Goal: Communication & Community: Participate in discussion

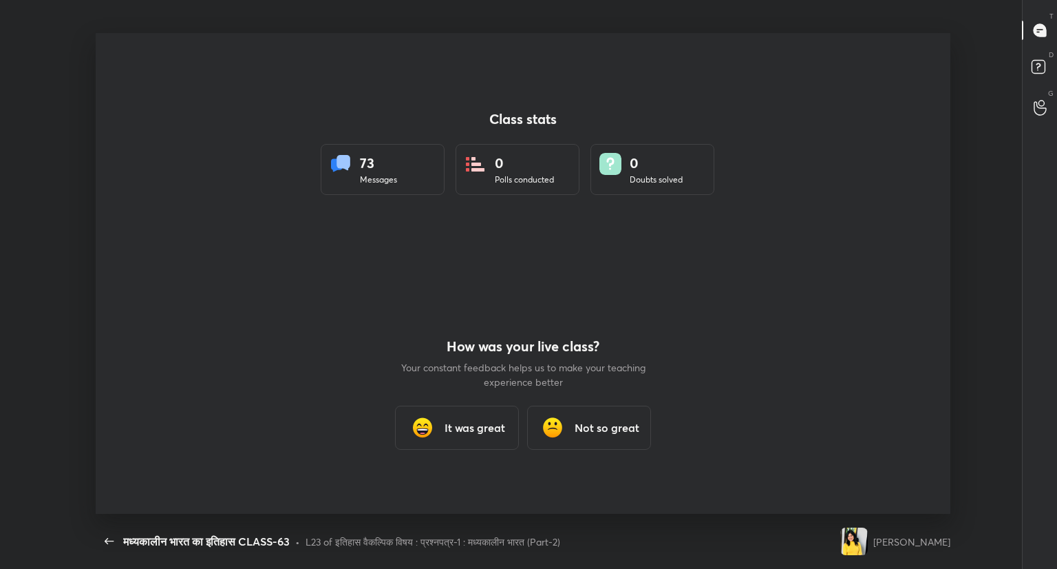
scroll to position [4, 0]
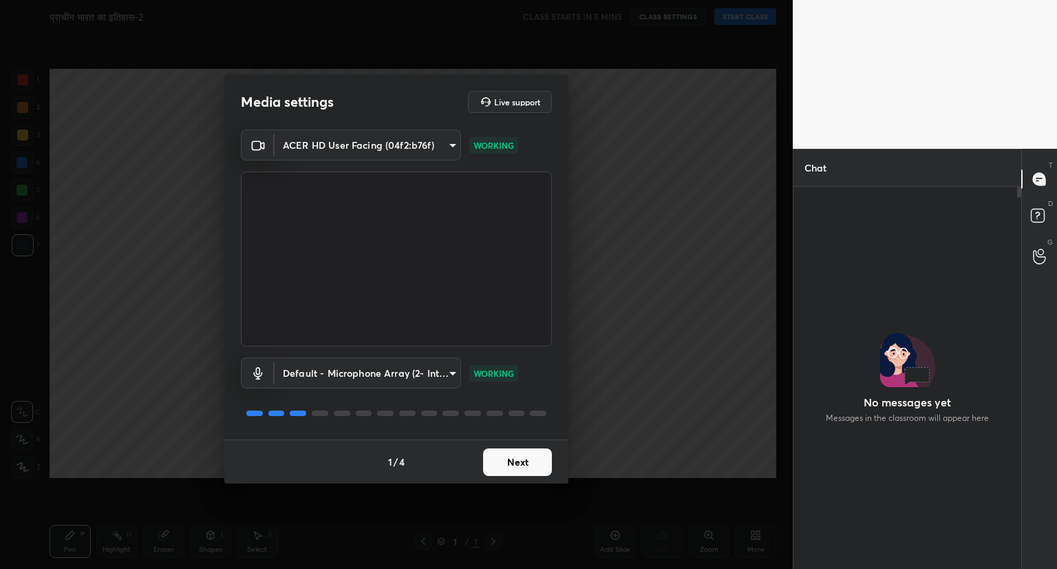
scroll to position [345, 224]
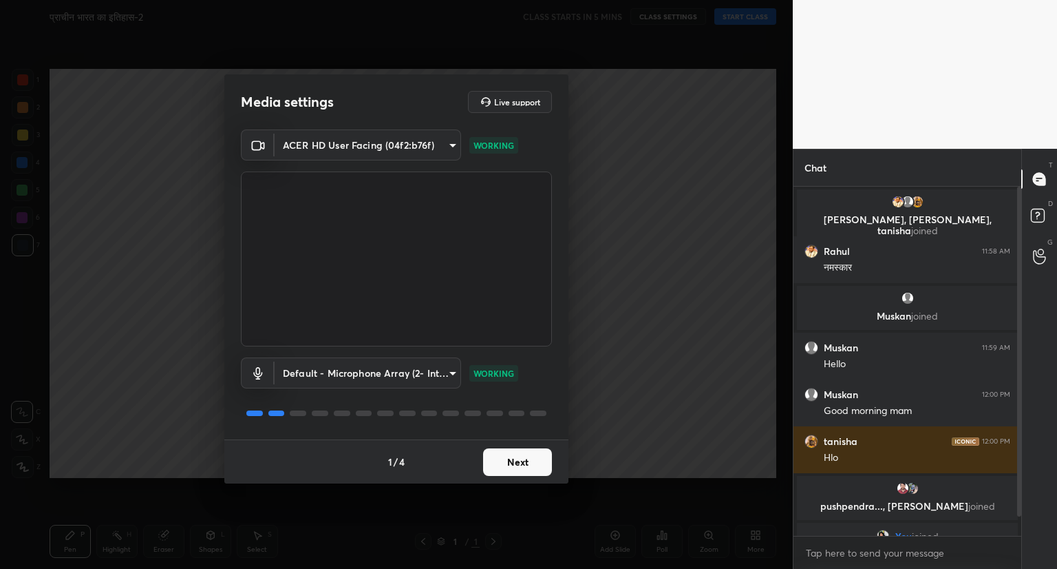
click at [512, 462] on button "Next" at bounding box center [517, 462] width 69 height 28
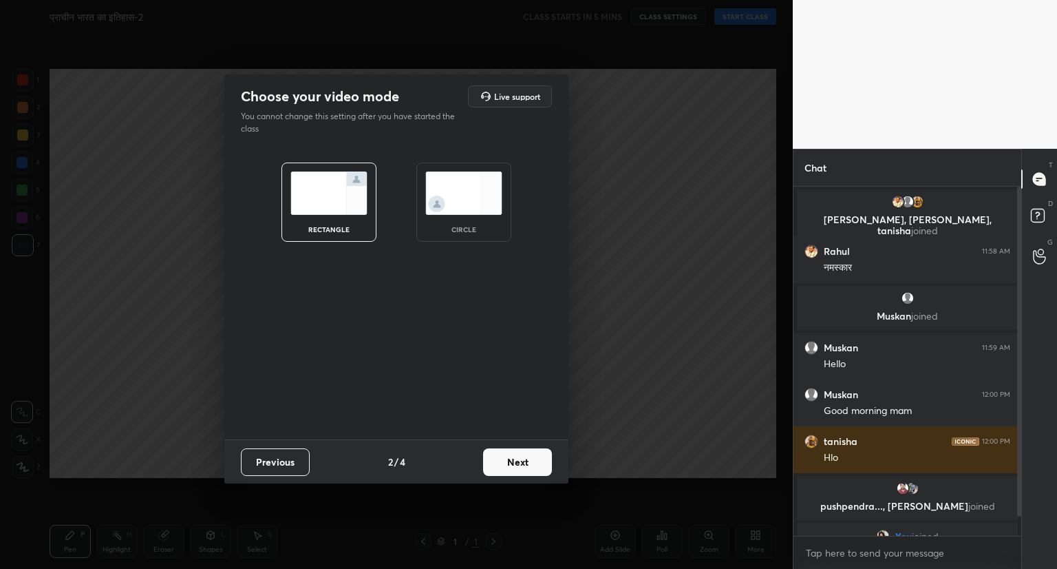
click at [512, 462] on button "Next" at bounding box center [517, 462] width 69 height 28
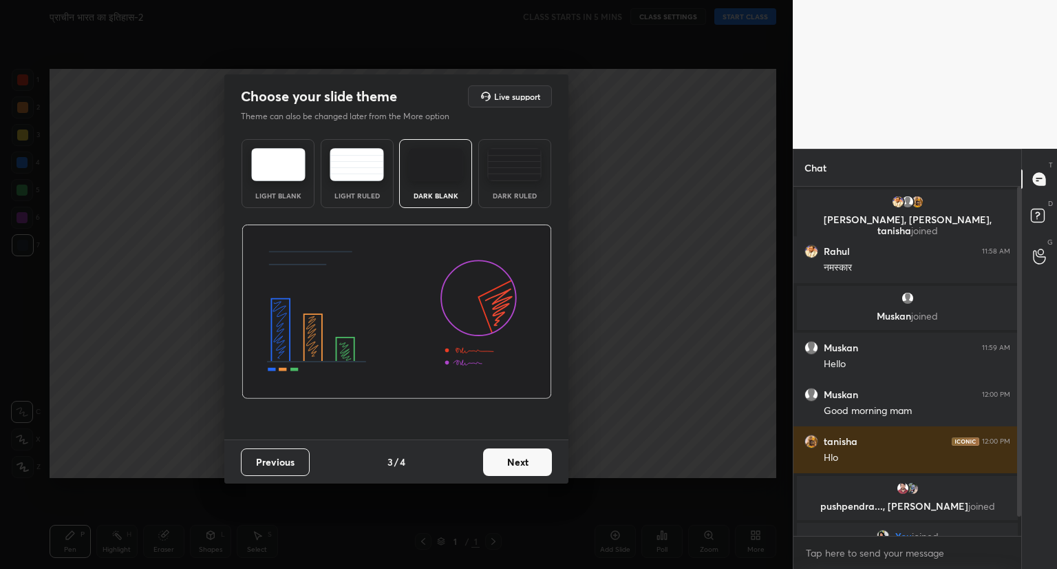
click at [512, 462] on button "Next" at bounding box center [517, 462] width 69 height 28
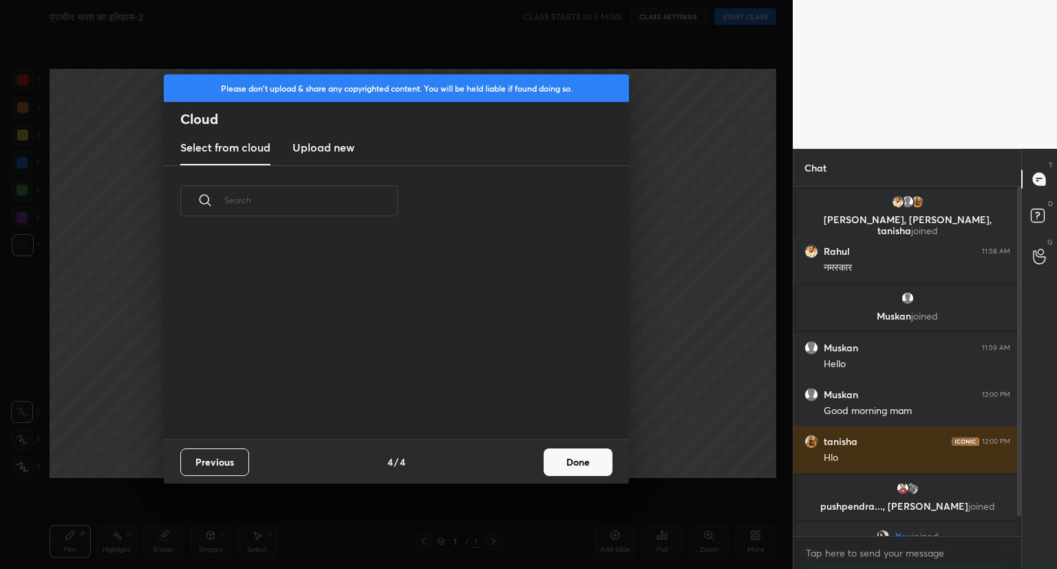
scroll to position [204, 442]
click at [580, 469] on button "Done" at bounding box center [578, 462] width 69 height 28
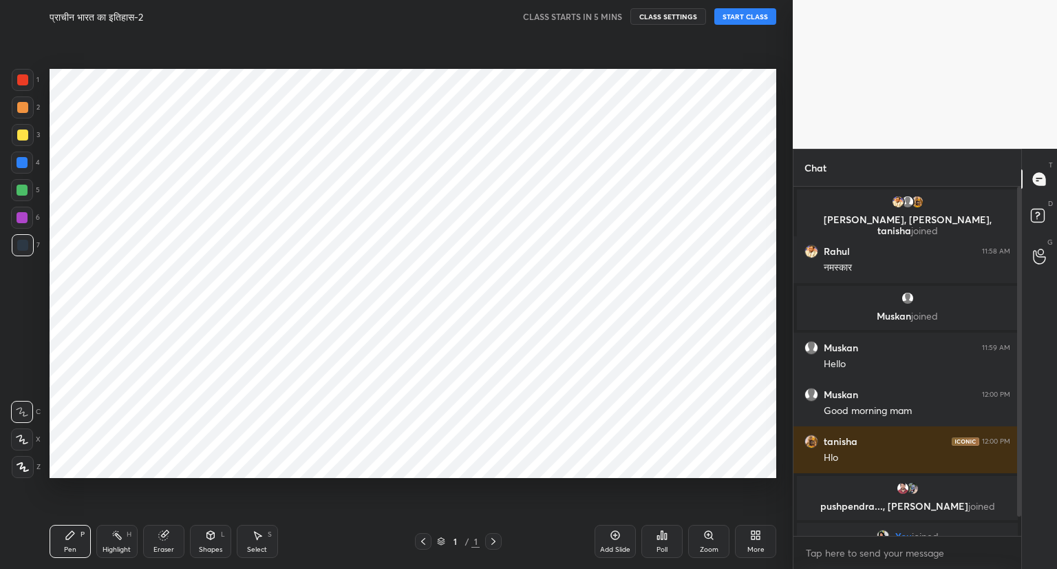
click at [761, 17] on button "START CLASS" at bounding box center [746, 16] width 62 height 17
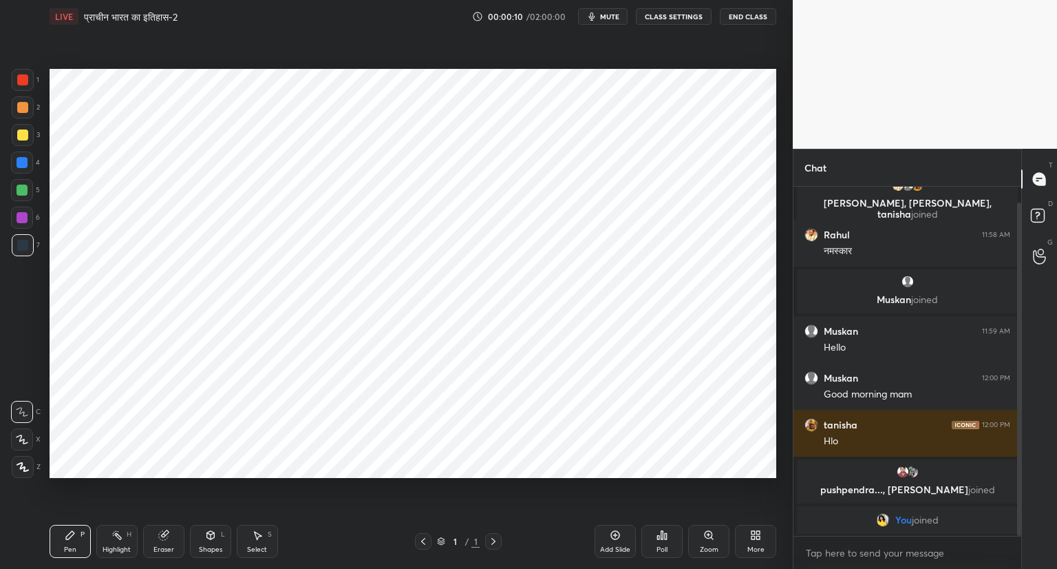
drag, startPoint x: 1019, startPoint y: 301, endPoint x: 1027, endPoint y: 414, distance: 113.8
click at [1027, 414] on div "Chat Rahul, Rashmi, tanisha joined Rahul 11:58 AM नमस्कार Muskan joined Muskan …" at bounding box center [925, 359] width 264 height 420
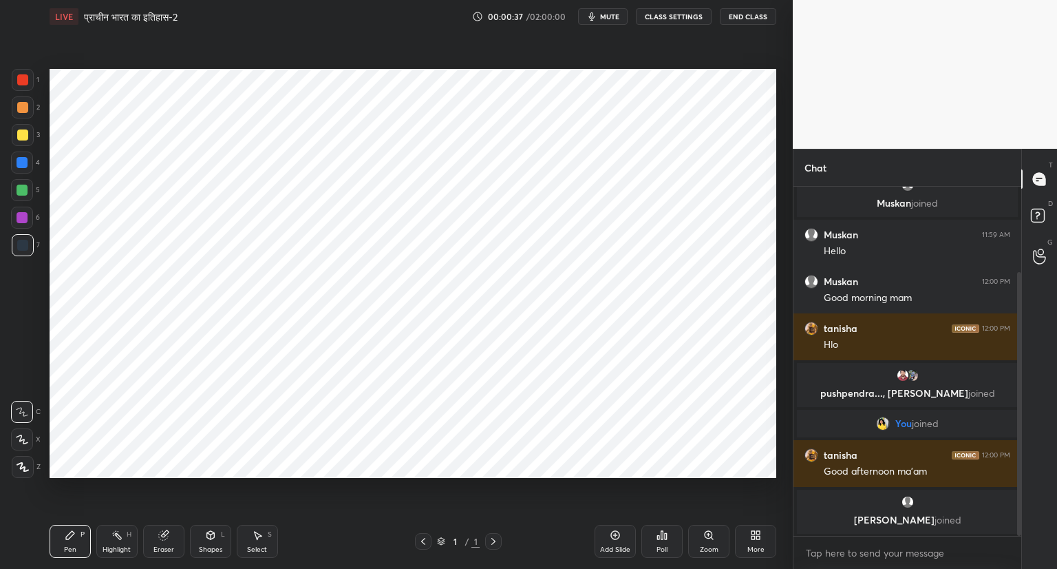
scroll to position [160, 0]
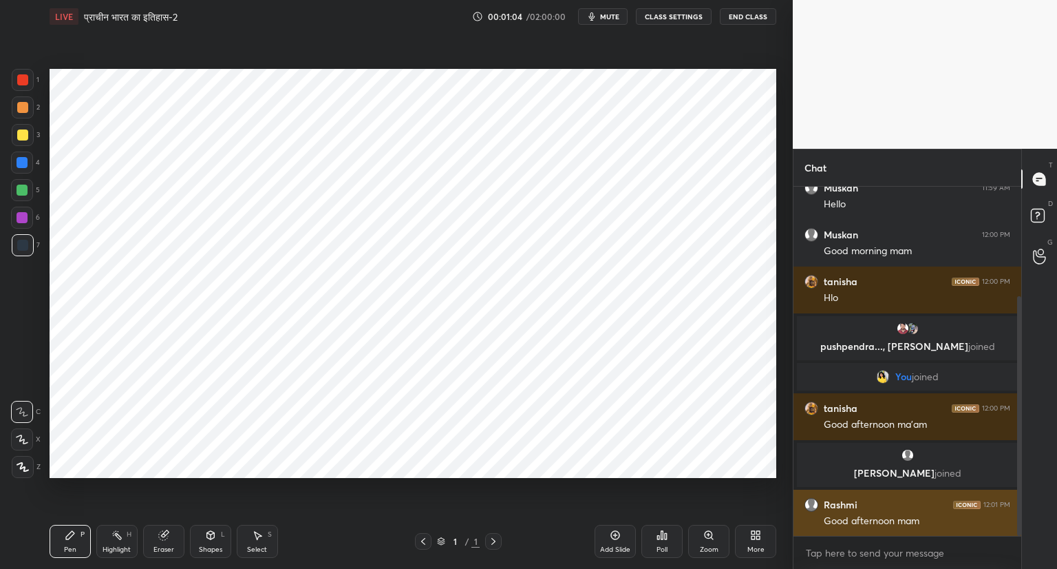
drag, startPoint x: 1019, startPoint y: 444, endPoint x: 1012, endPoint y: 495, distance: 51.4
click at [1012, 495] on div "Muskan joined Muskan 11:59 AM Hello Muskan 12:00 PM Good morning mam tanisha 12…" at bounding box center [908, 361] width 228 height 349
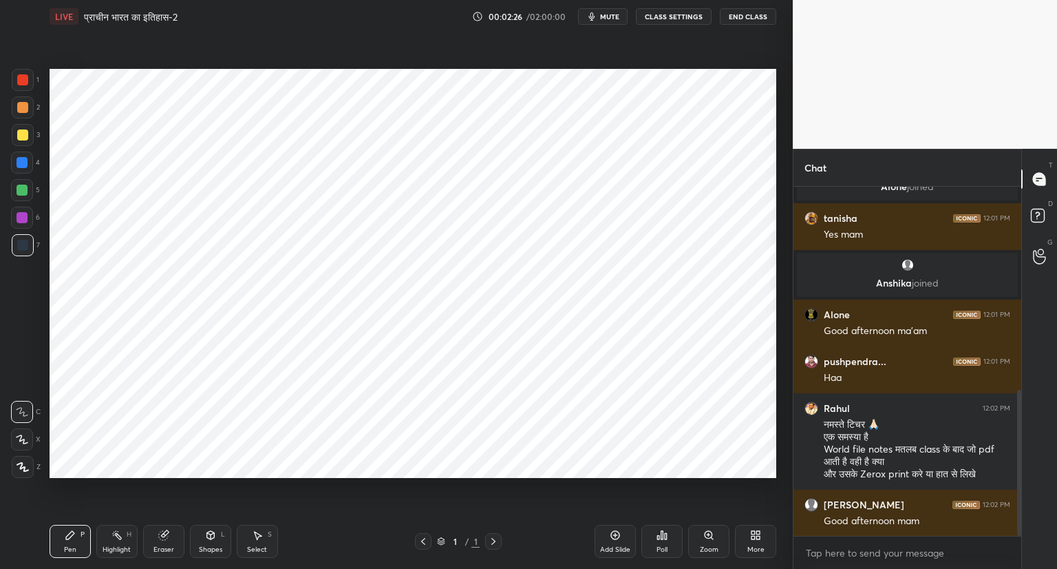
scroll to position [537, 0]
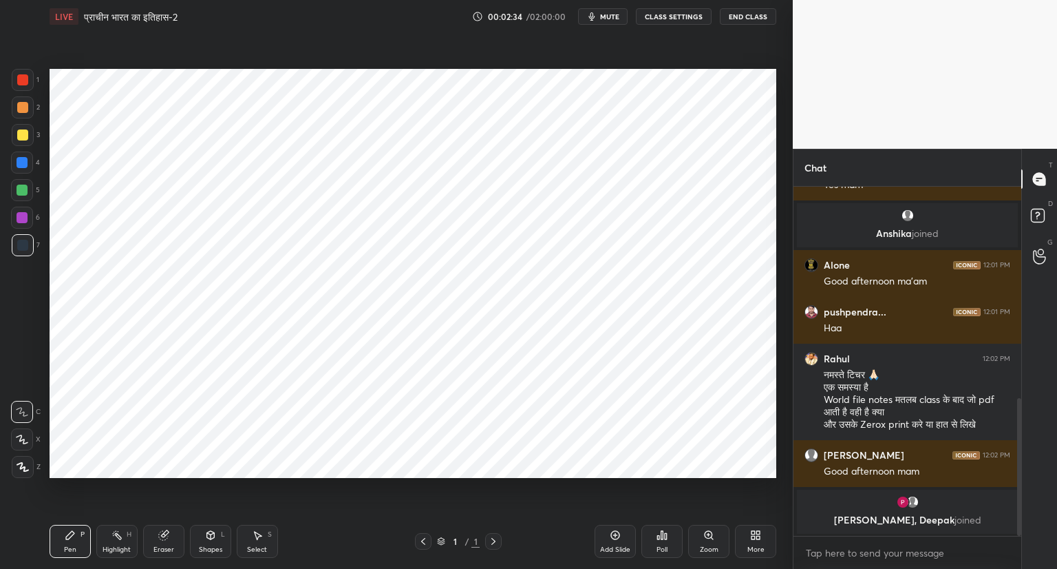
click at [614, 539] on icon at bounding box center [615, 535] width 9 height 9
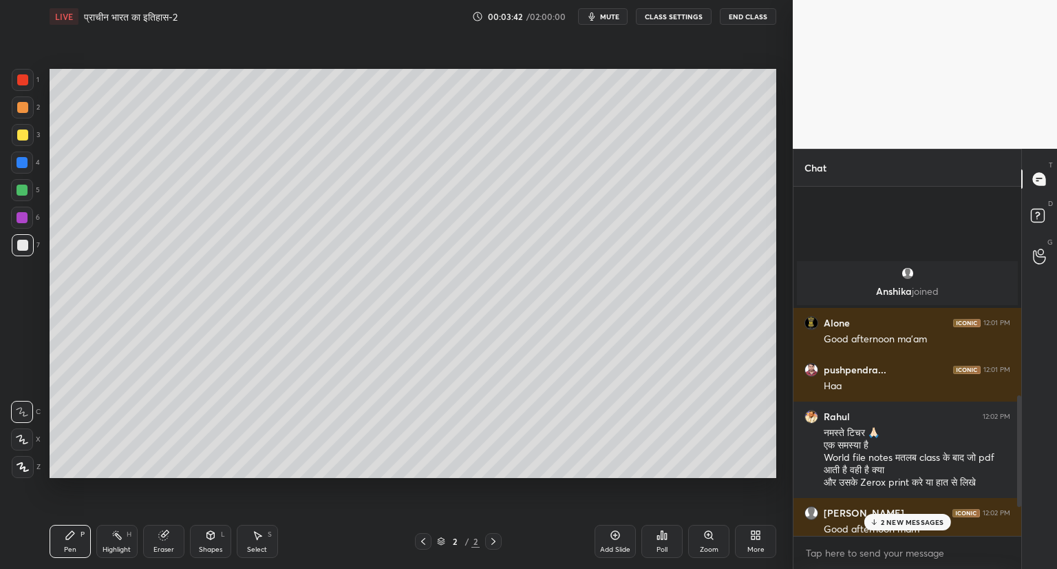
scroll to position [759, 0]
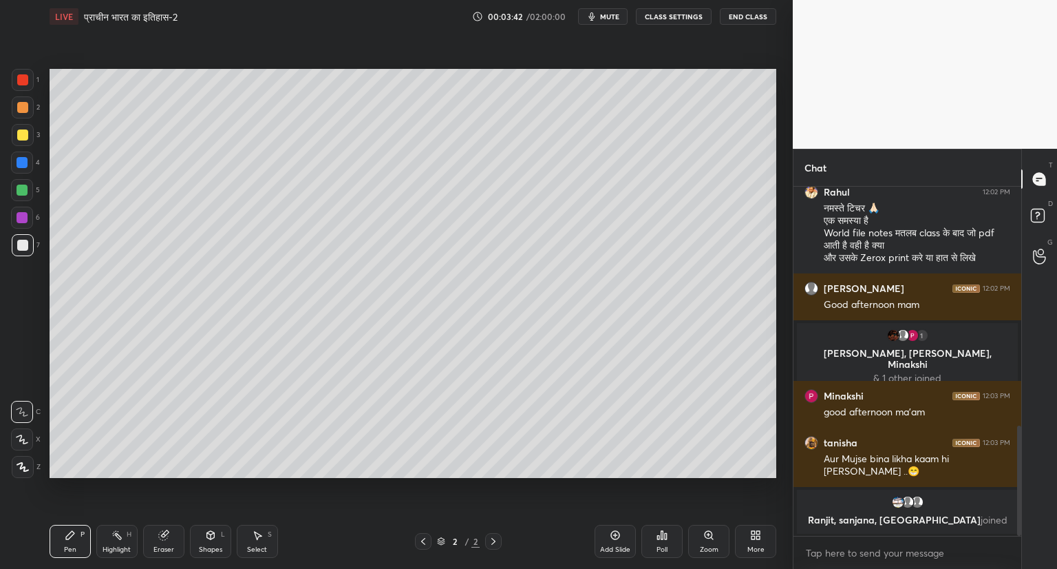
drag, startPoint x: 1019, startPoint y: 483, endPoint x: 774, endPoint y: 596, distance: 270.7
click at [774, 0] on html "1 2 3 4 5 6 7 C X Z C X Z E E Erase all H H LIVE प्राचीन भारत का इतिहास-2 00:03…" at bounding box center [528, 0] width 1057 height 0
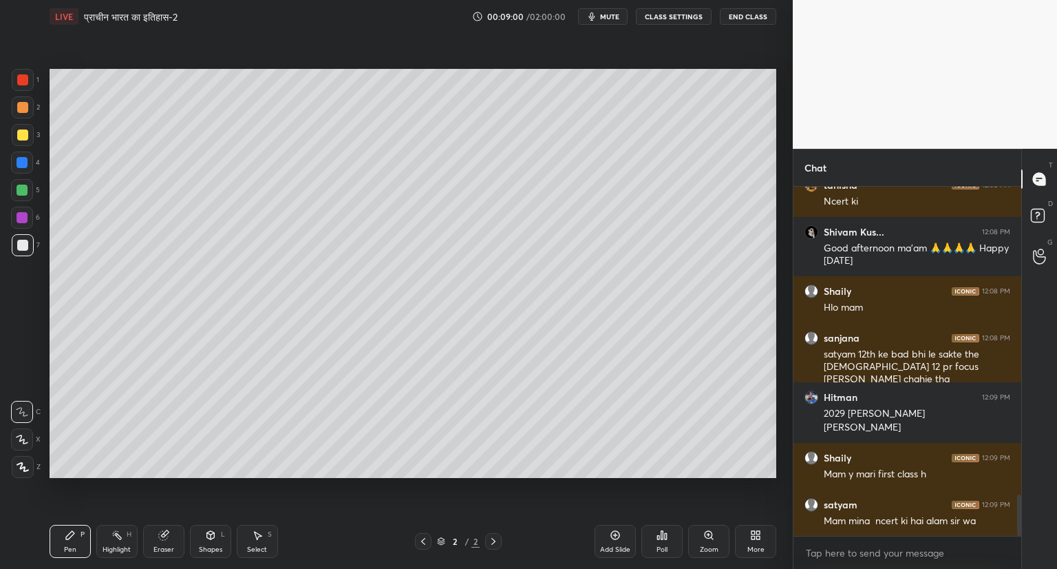
scroll to position [2646, 0]
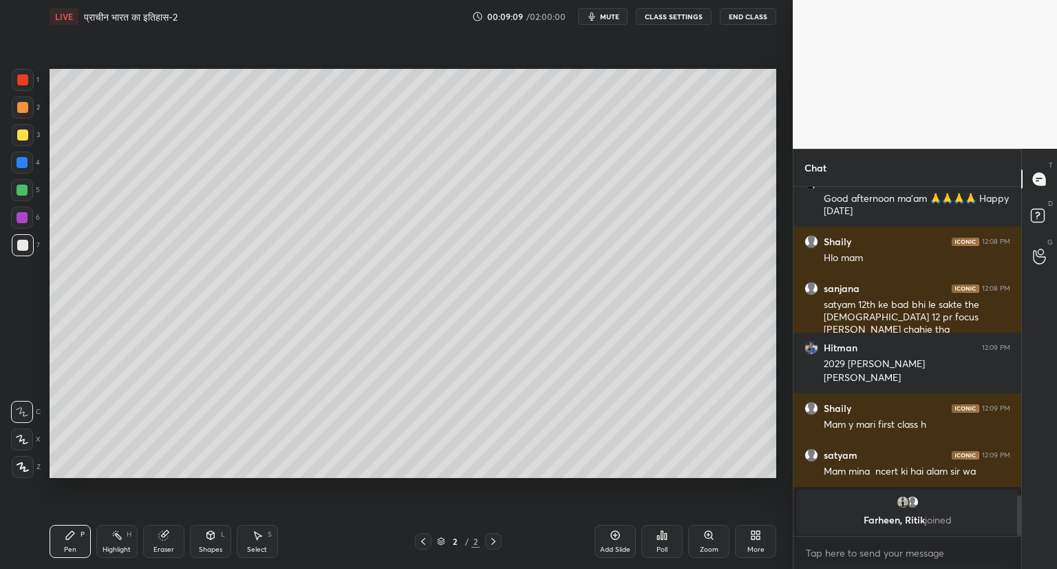
click at [23, 441] on icon at bounding box center [22, 439] width 12 height 10
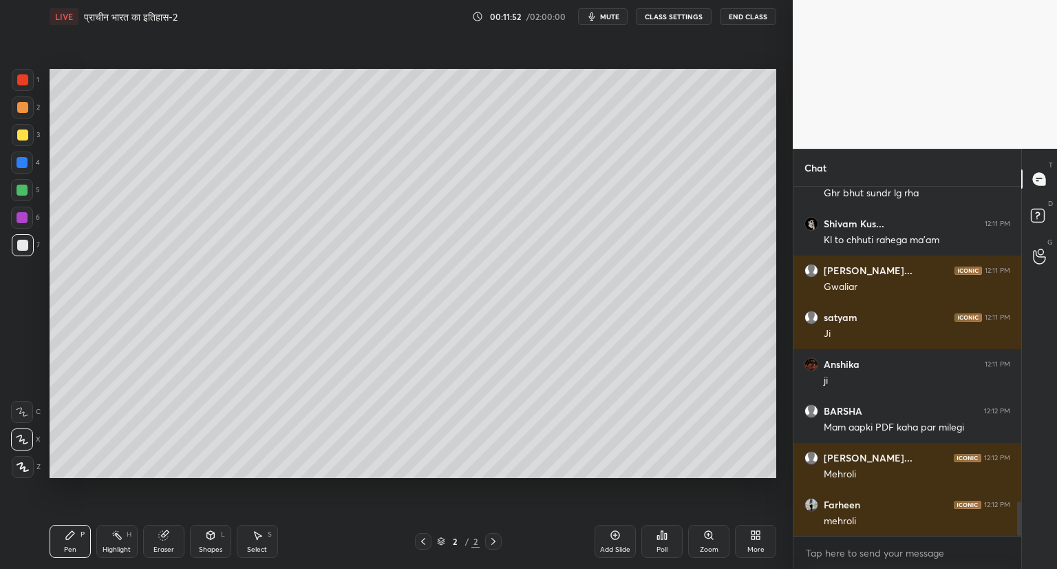
scroll to position [3248, 0]
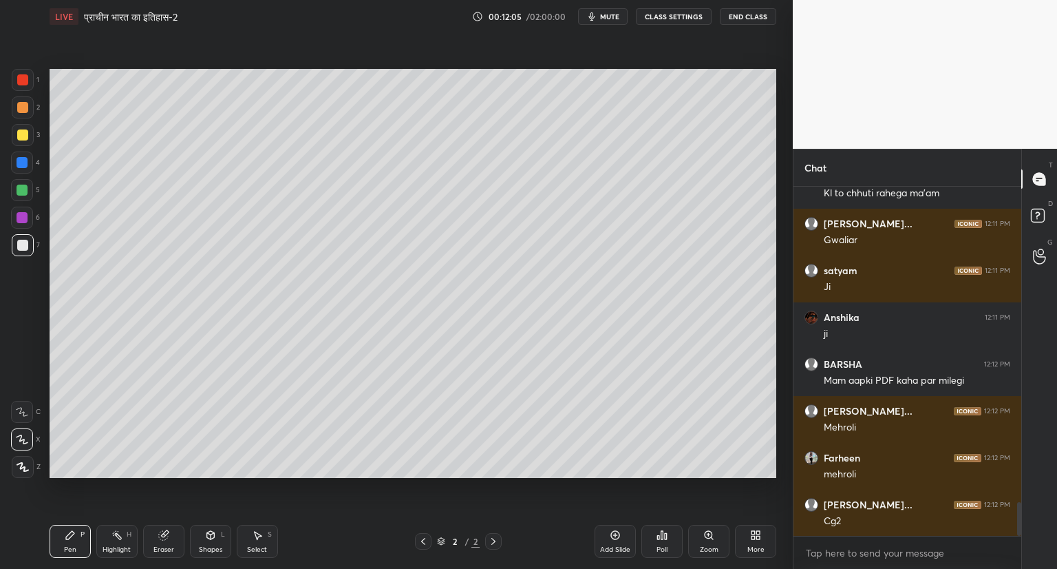
click at [619, 532] on icon at bounding box center [615, 535] width 9 height 9
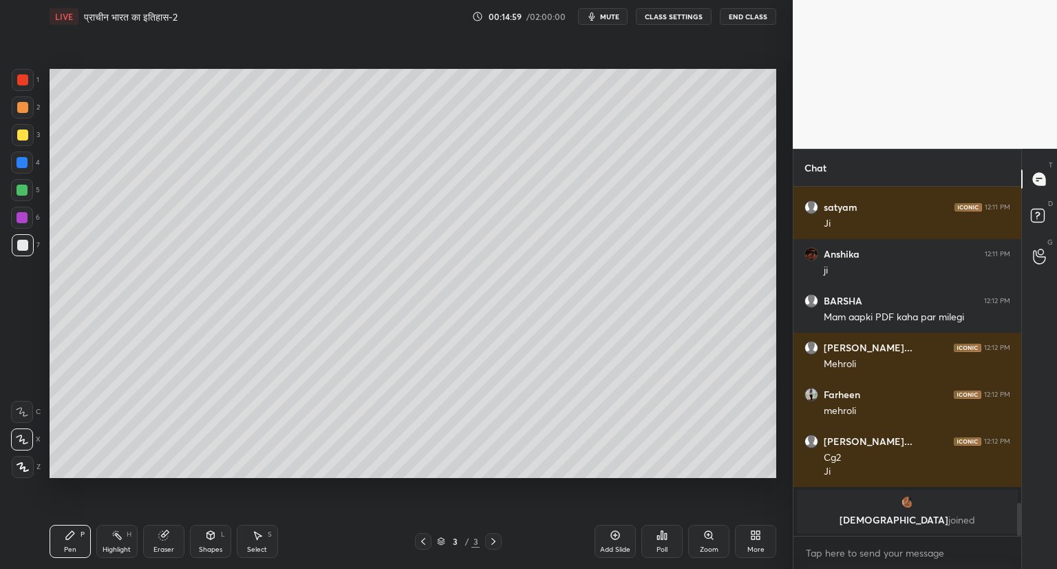
scroll to position [3180, 0]
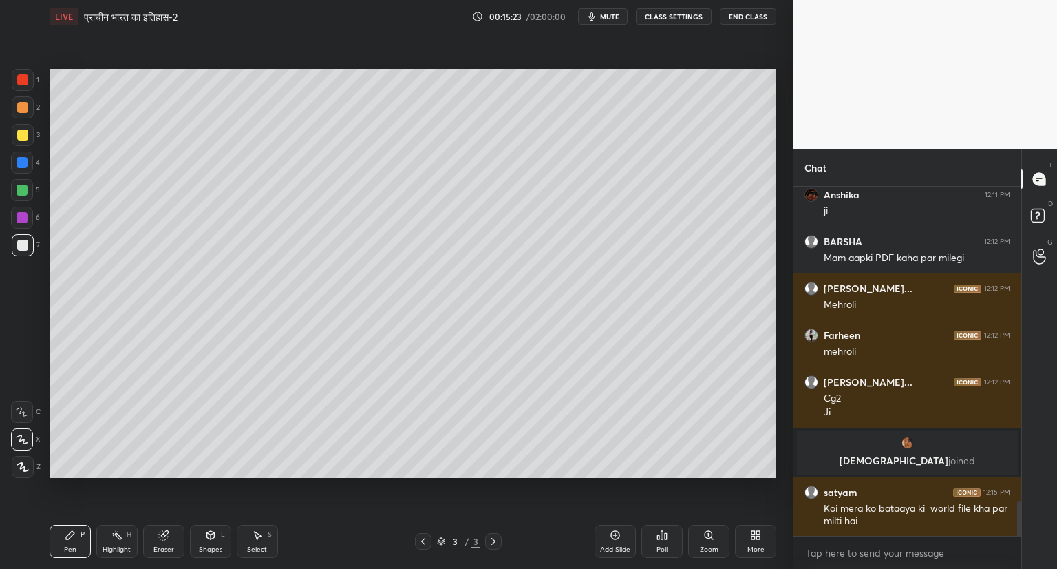
click at [753, 538] on icon at bounding box center [753, 537] width 3 height 3
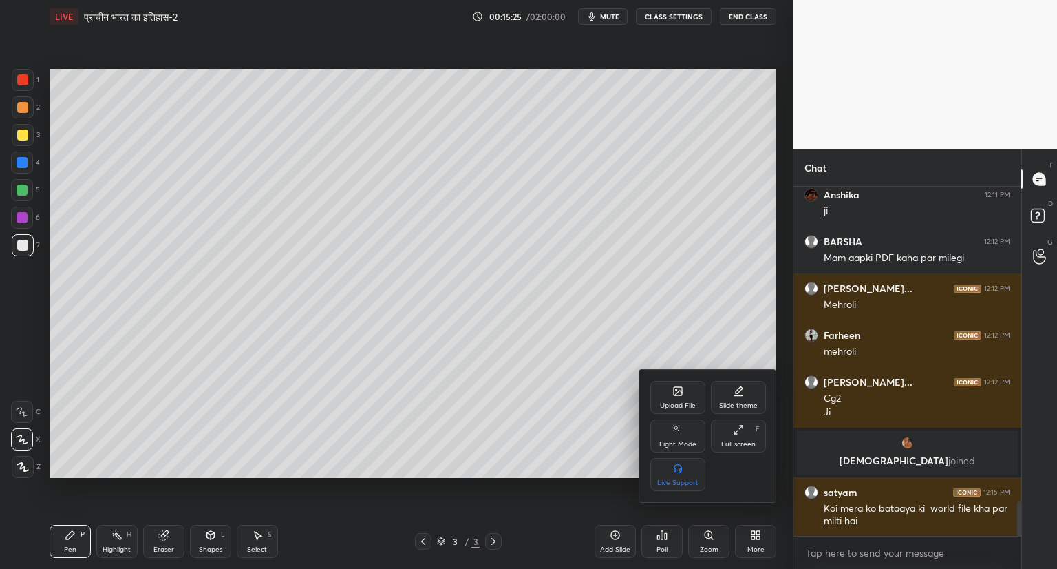
click at [681, 393] on icon at bounding box center [678, 391] width 8 height 8
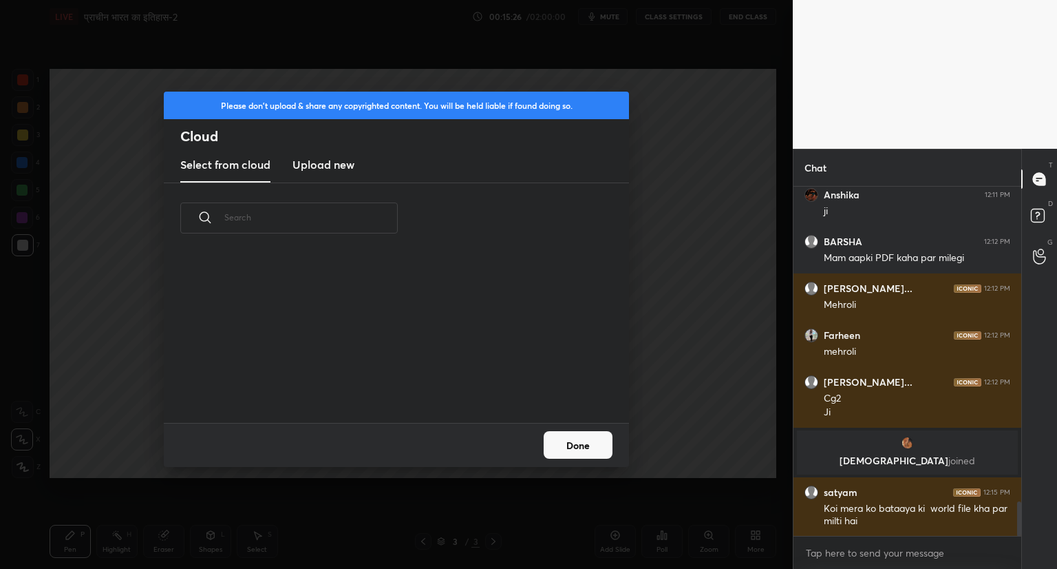
scroll to position [169, 442]
click at [332, 169] on h3 "Upload new" at bounding box center [324, 164] width 62 height 17
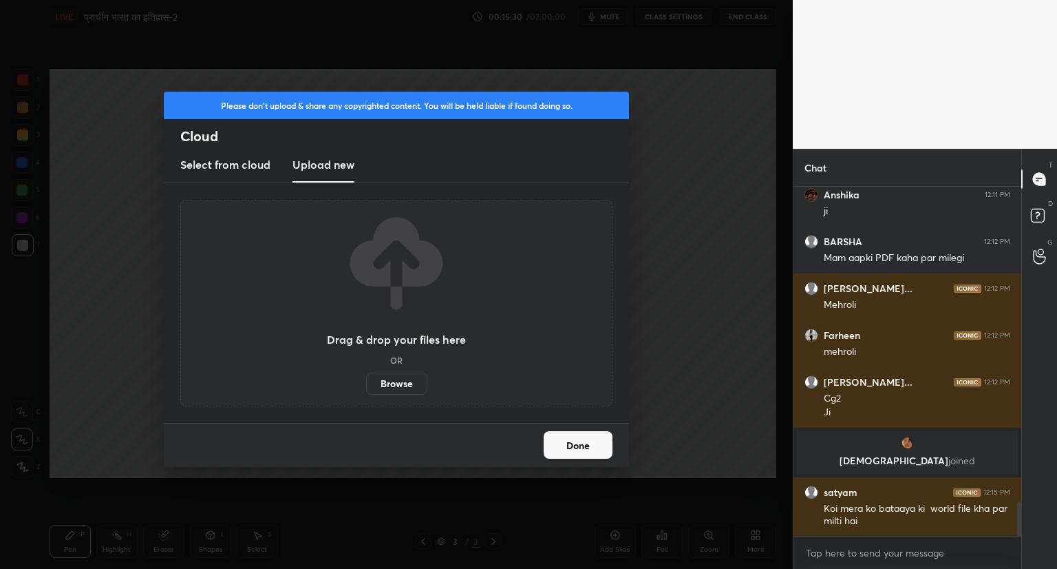
click at [411, 383] on label "Browse" at bounding box center [396, 383] width 61 height 22
click at [366, 383] on input "Browse" at bounding box center [366, 383] width 0 height 22
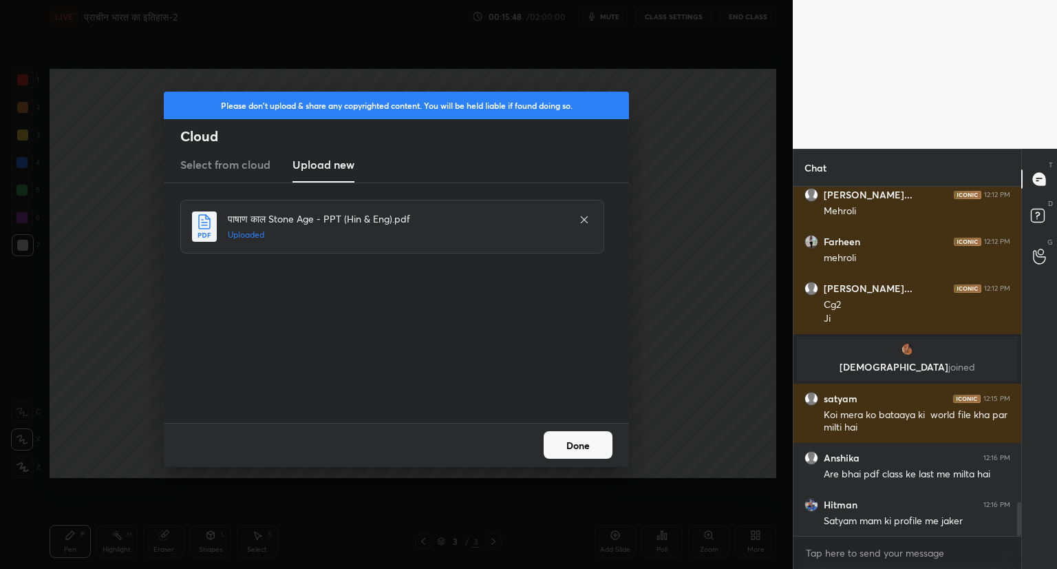
scroll to position [3321, 0]
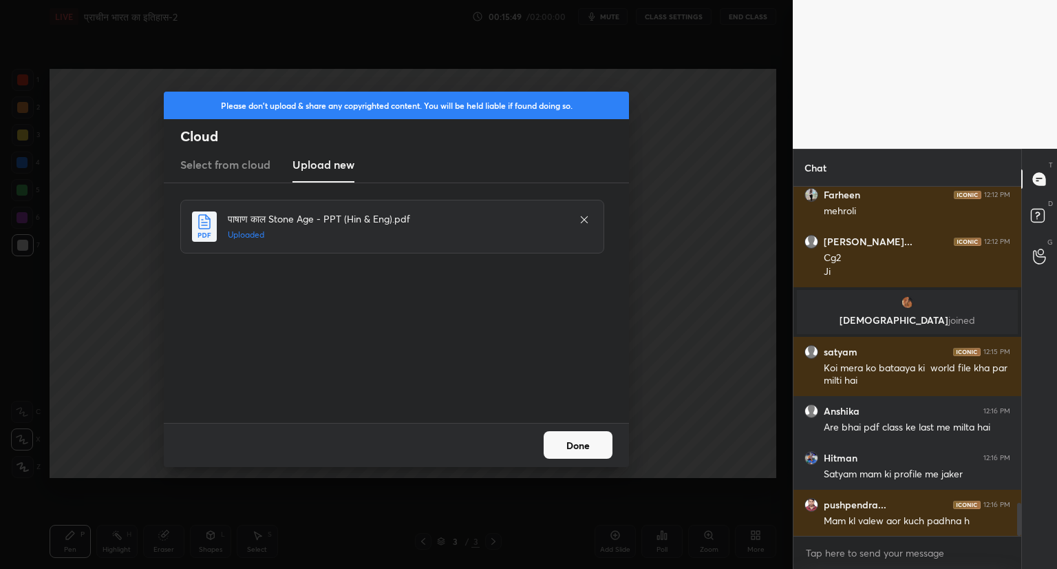
click at [593, 445] on button "Done" at bounding box center [578, 445] width 69 height 28
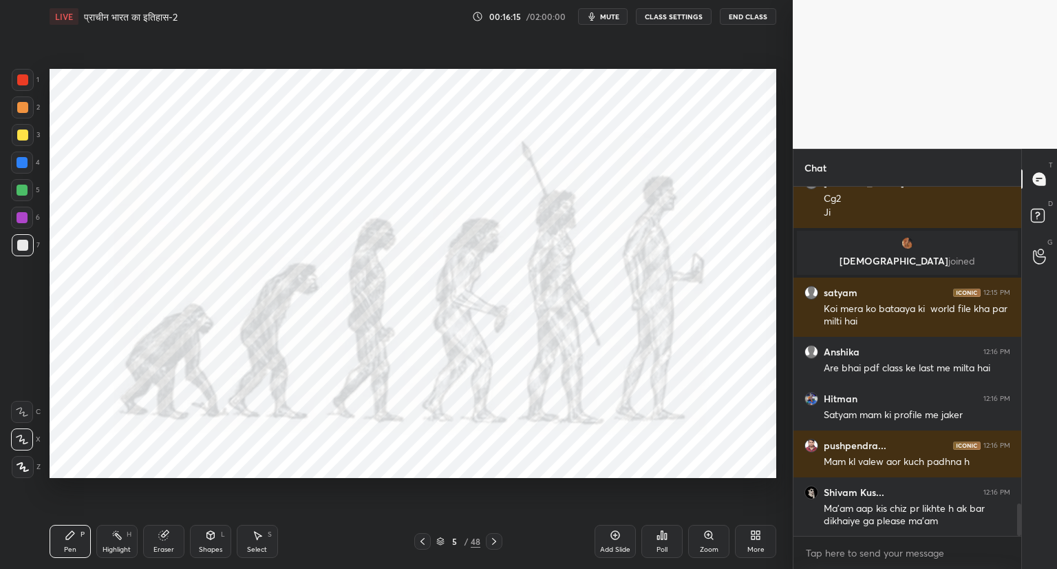
scroll to position [3439, 0]
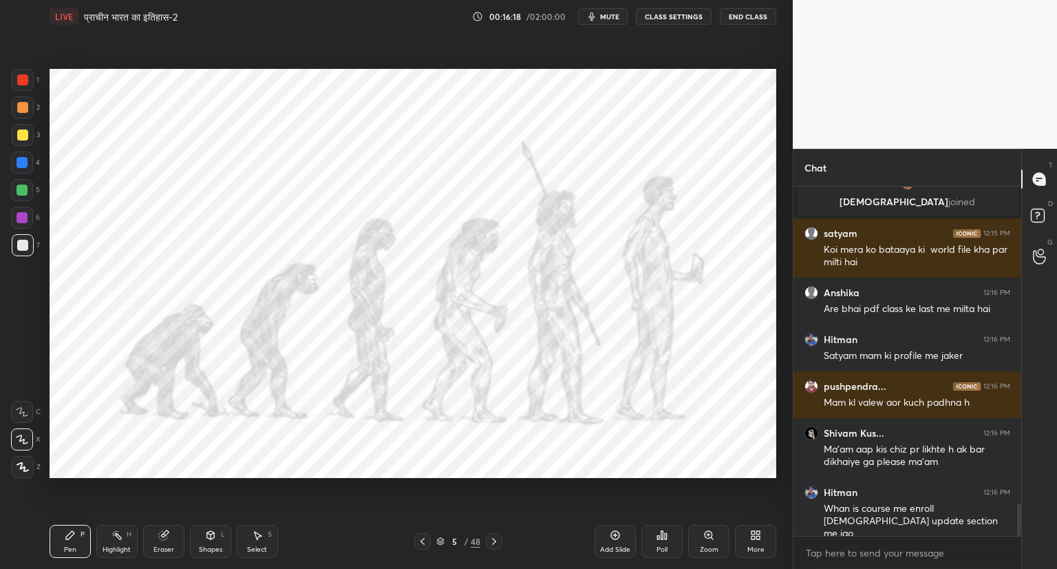
click at [21, 78] on div at bounding box center [22, 79] width 11 height 11
click at [813, 303] on div "Anshika 12:16 PM Are bhai pdf class ke last me milta hai" at bounding box center [908, 300] width 228 height 47
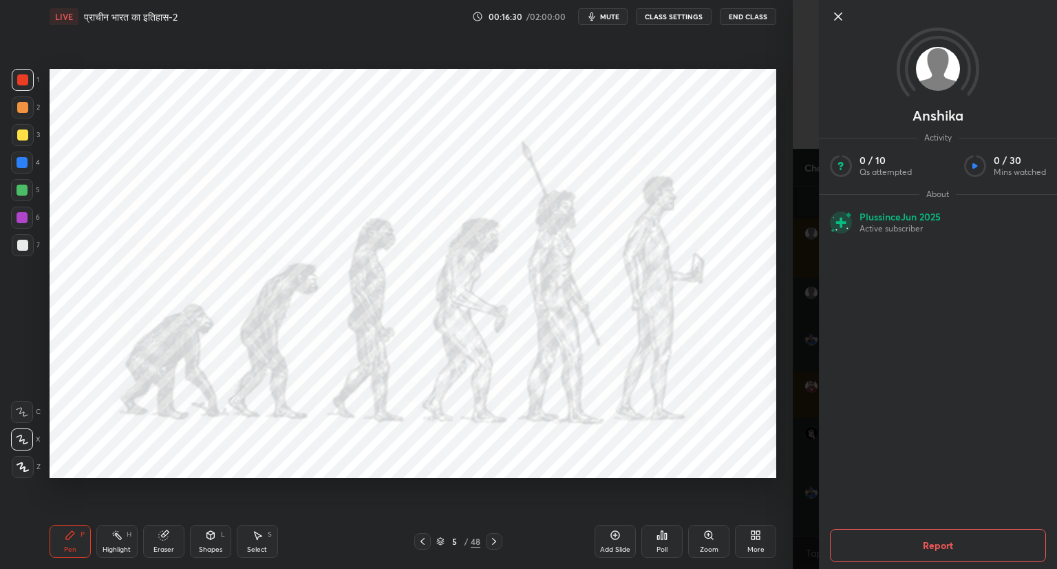
click at [843, 19] on icon at bounding box center [838, 16] width 17 height 17
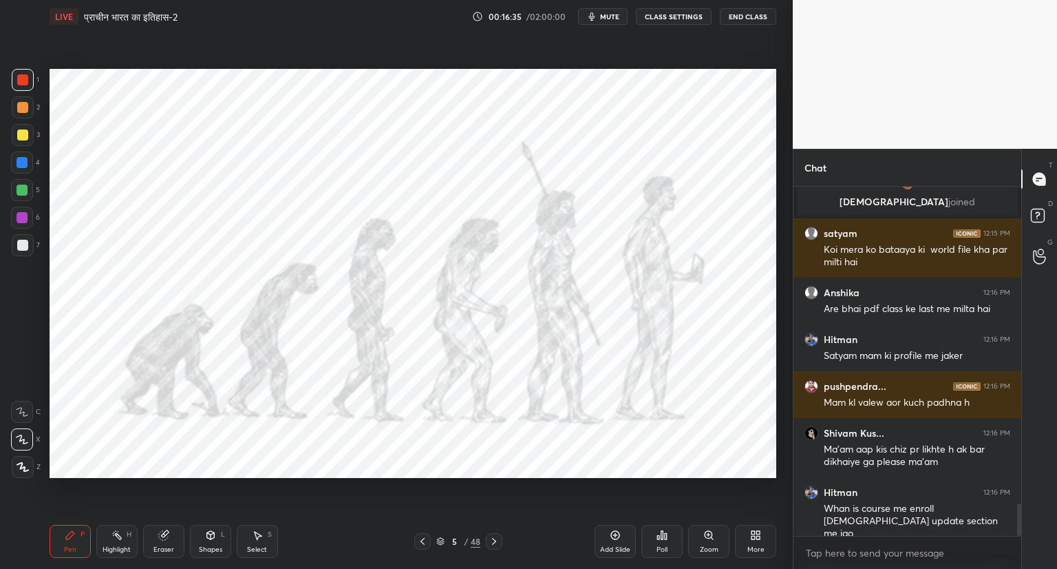
click at [168, 535] on icon at bounding box center [163, 534] width 11 height 11
click at [23, 464] on span "Erase all" at bounding box center [22, 467] width 21 height 10
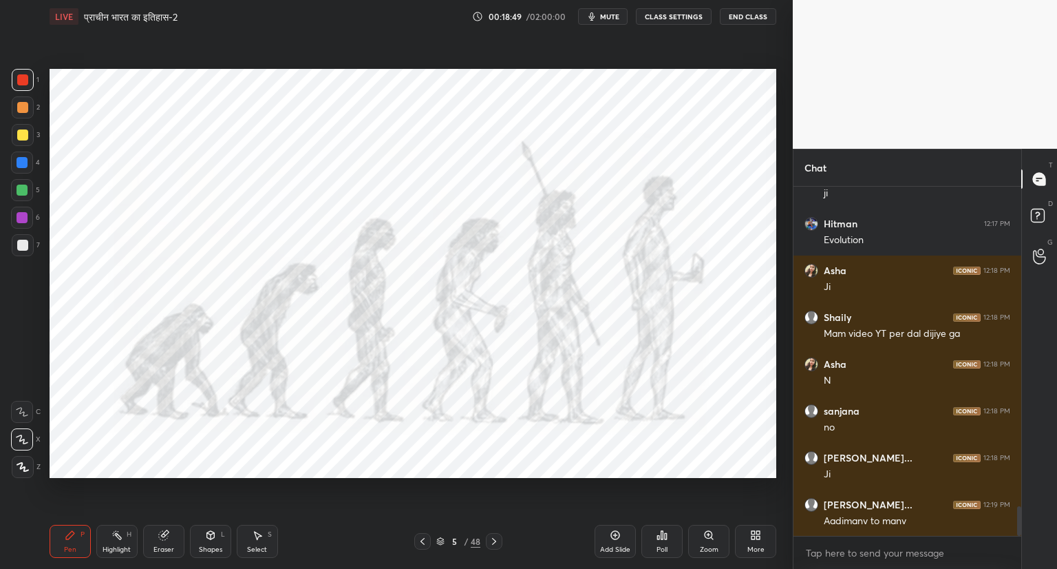
scroll to position [3827, 0]
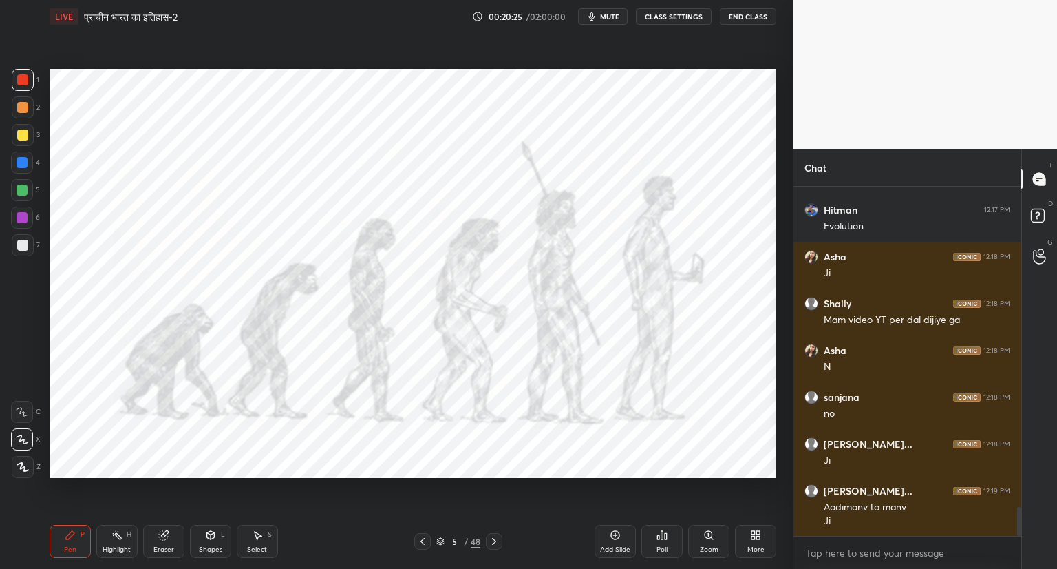
click at [617, 527] on div "Add Slide" at bounding box center [615, 541] width 41 height 33
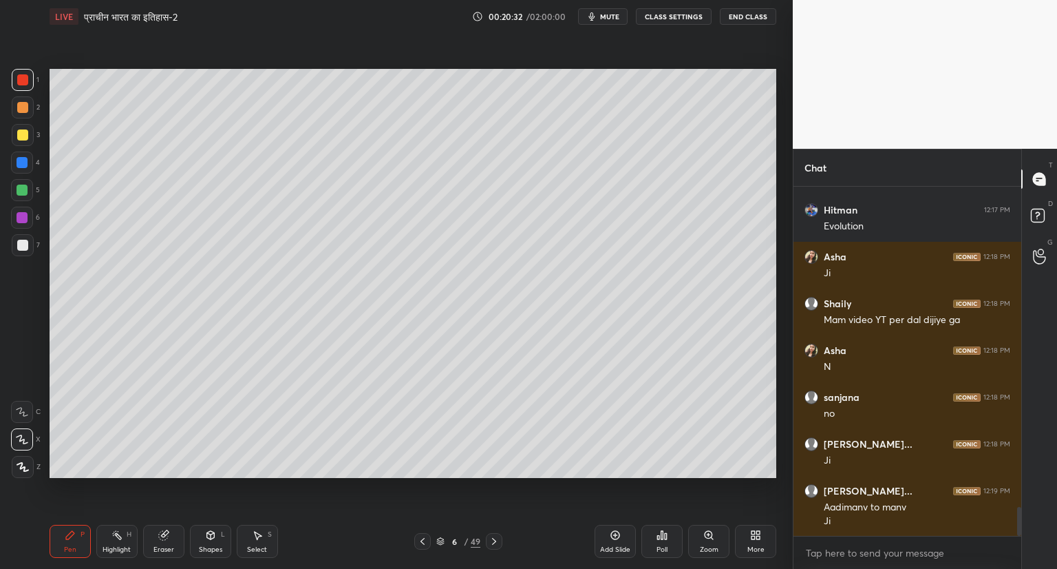
click at [35, 244] on div "7" at bounding box center [26, 245] width 28 height 22
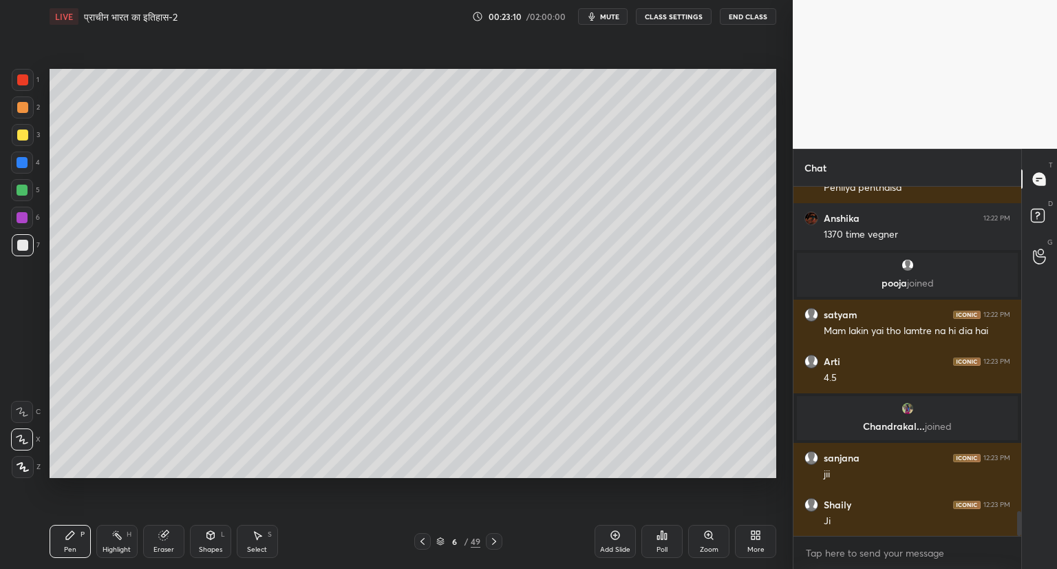
scroll to position [4644, 0]
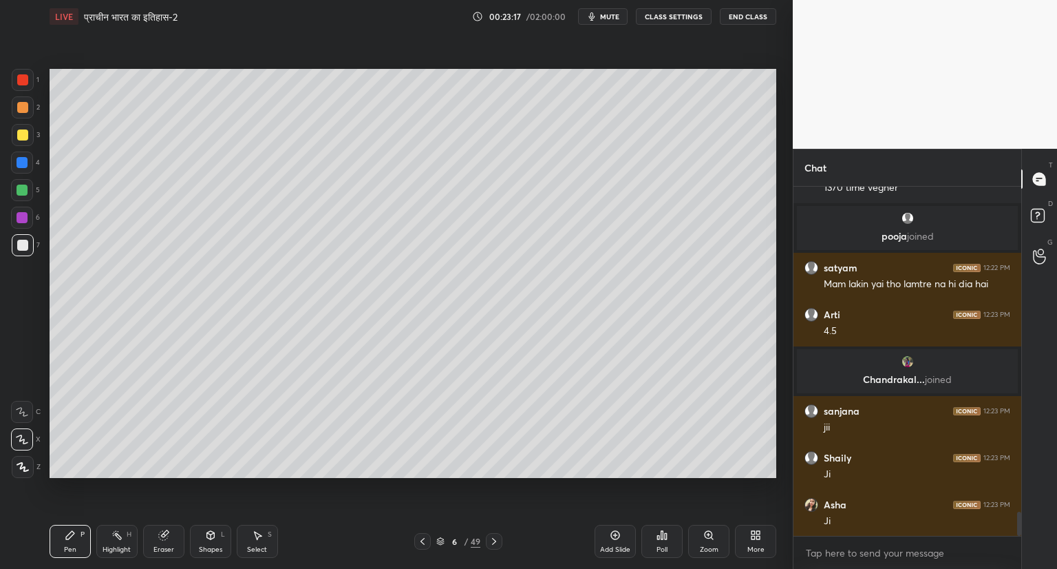
click at [616, 535] on icon at bounding box center [615, 535] width 4 height 4
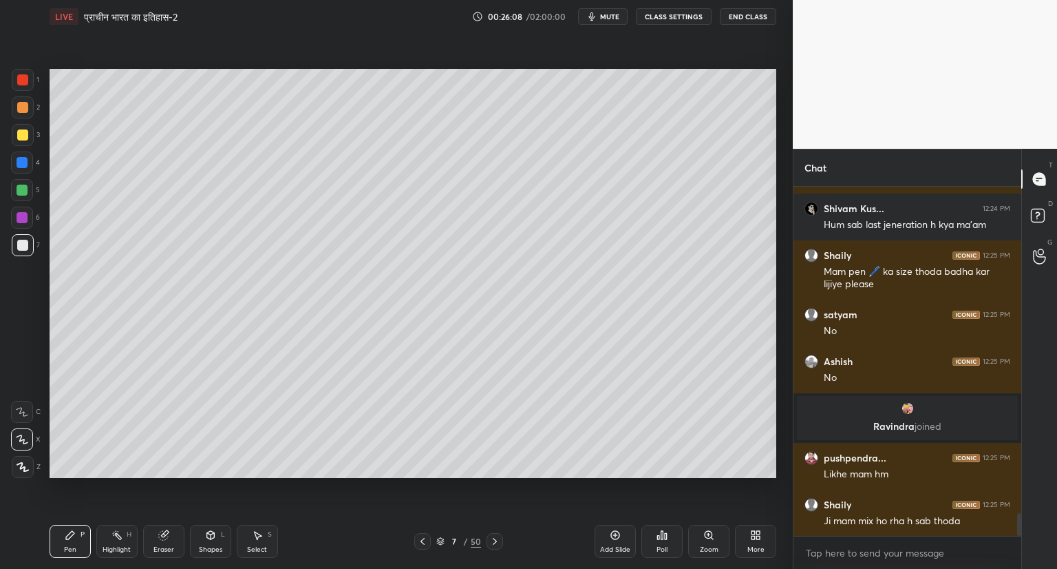
scroll to position [4969, 0]
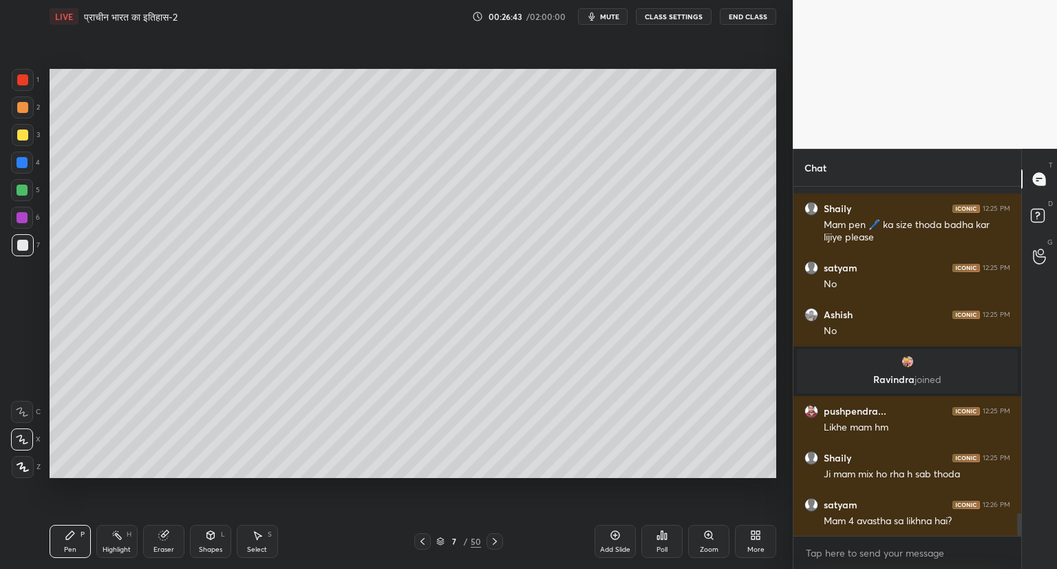
click at [498, 539] on icon at bounding box center [494, 541] width 11 height 11
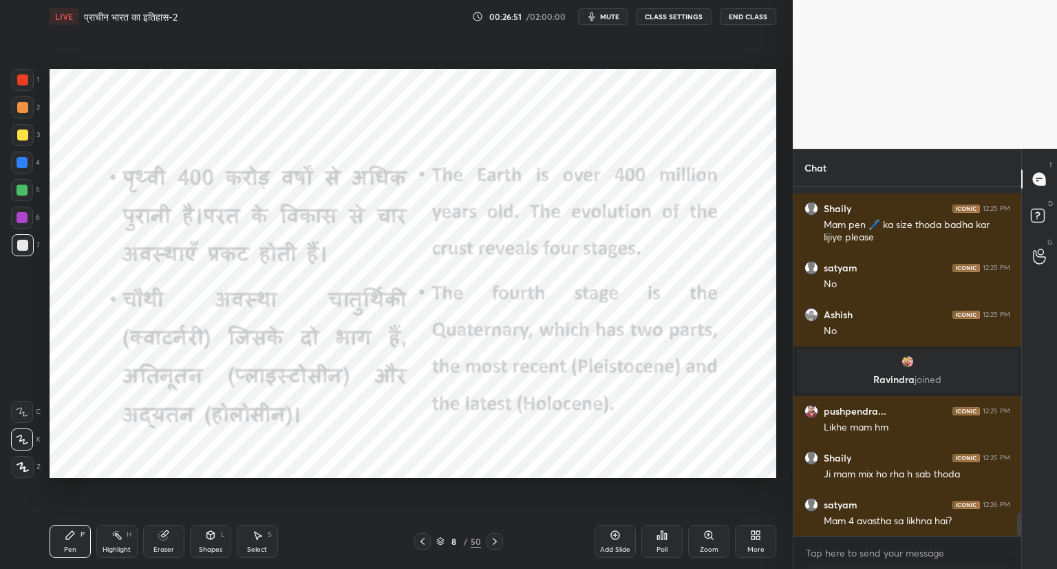
click at [22, 81] on div at bounding box center [22, 79] width 11 height 11
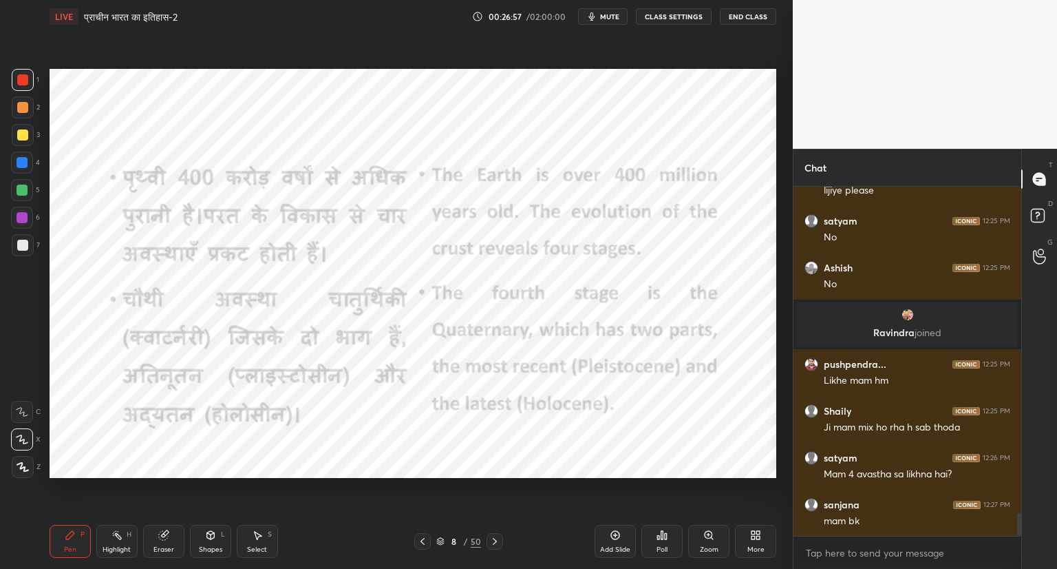
click at [421, 540] on icon at bounding box center [423, 541] width 4 height 7
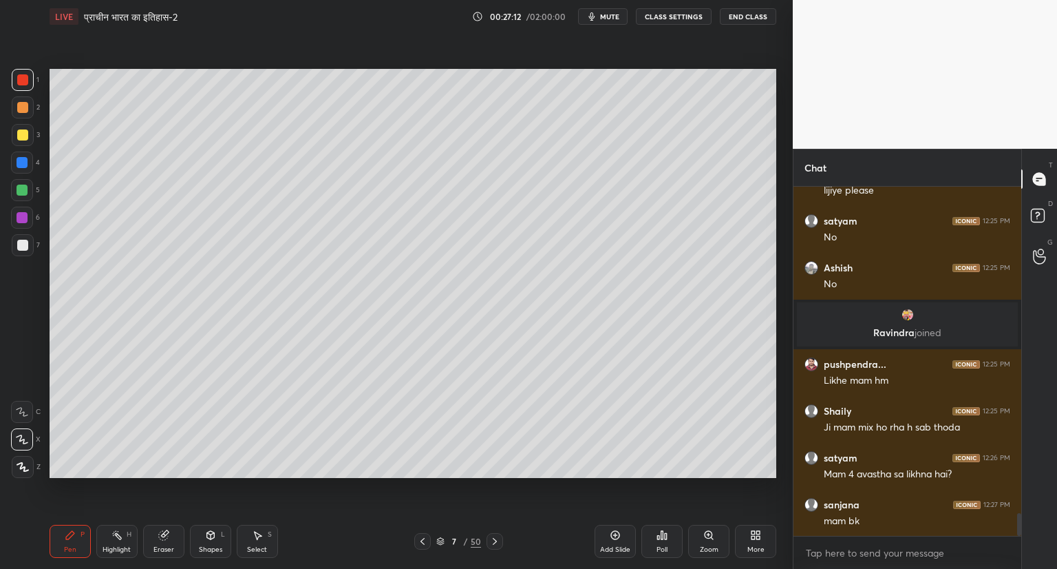
click at [430, 533] on div at bounding box center [422, 541] width 17 height 17
click at [432, 531] on div "Pen P Highlight H Eraser Shapes L Select S 6 / 50 Add Slide Poll Zoom More" at bounding box center [413, 541] width 727 height 55
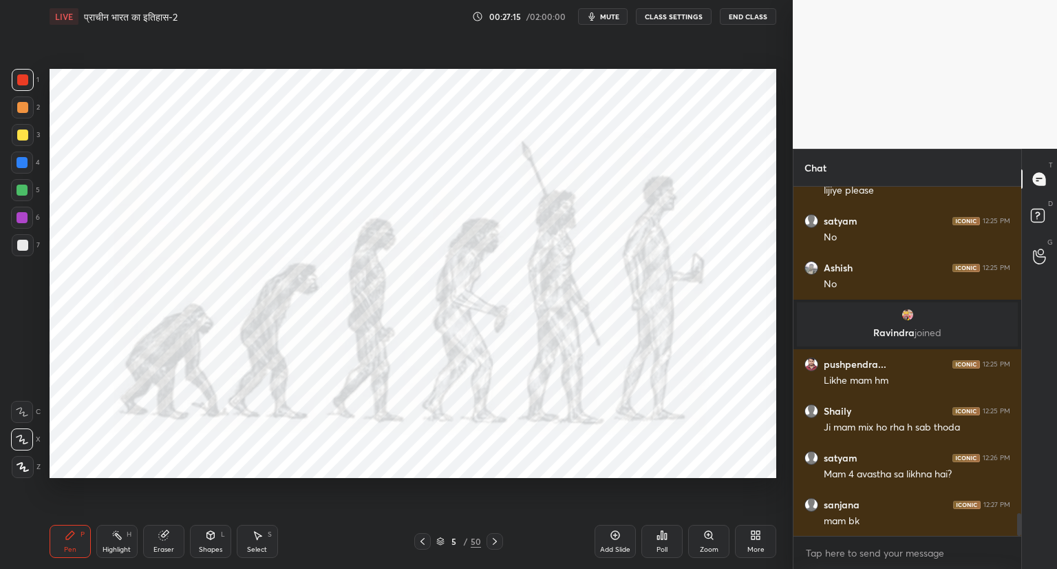
click at [18, 89] on div at bounding box center [23, 80] width 22 height 22
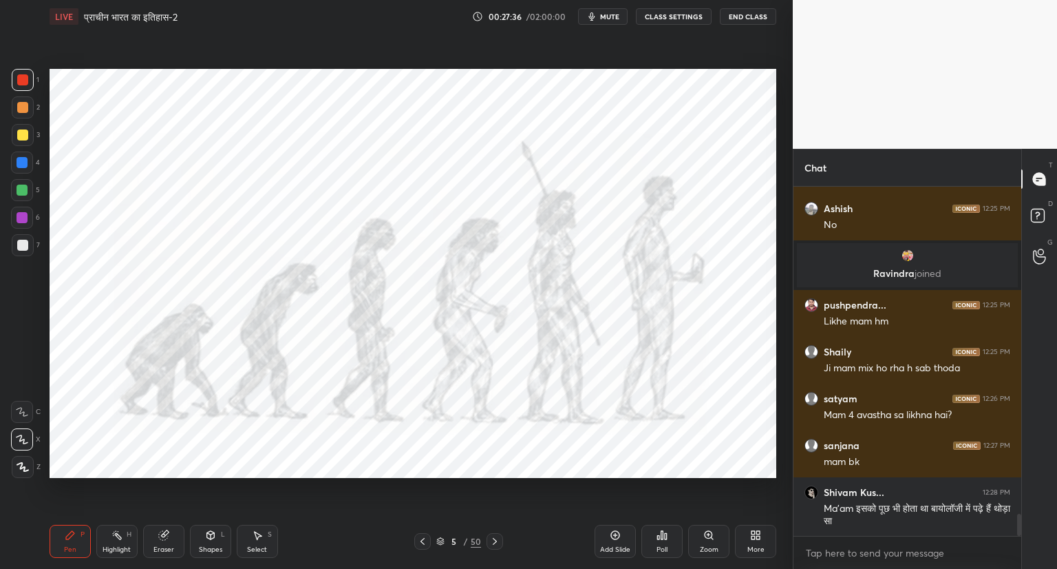
scroll to position [5121, 0]
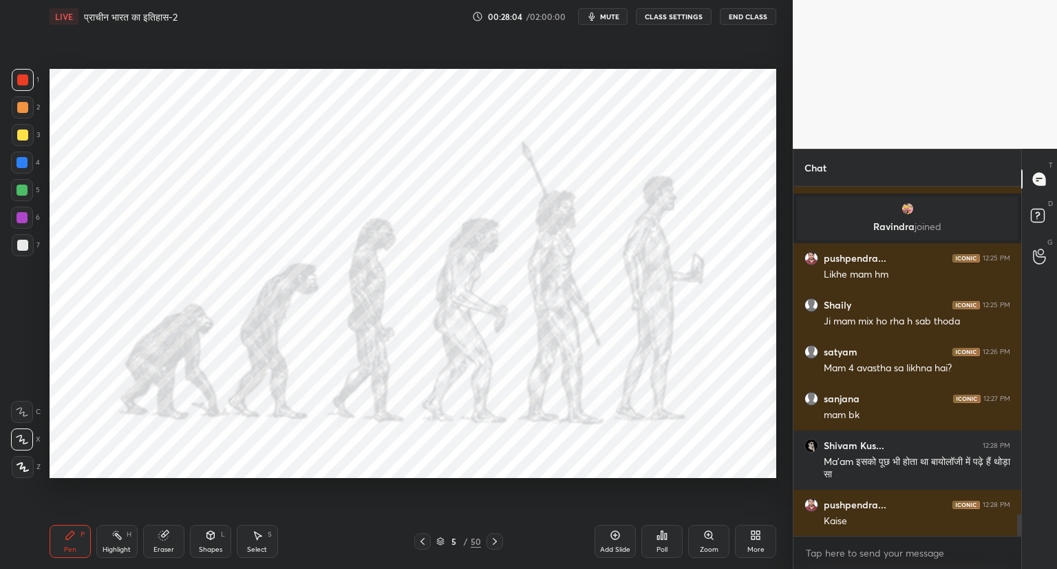
click at [490, 539] on icon at bounding box center [494, 541] width 11 height 11
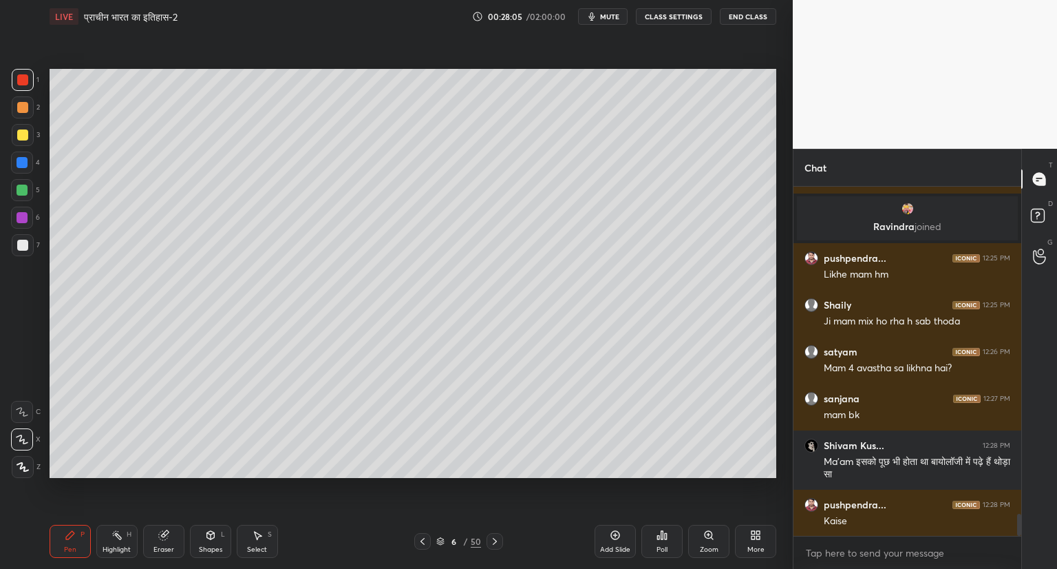
click at [500, 539] on div at bounding box center [495, 541] width 17 height 17
click at [496, 536] on icon at bounding box center [494, 541] width 11 height 11
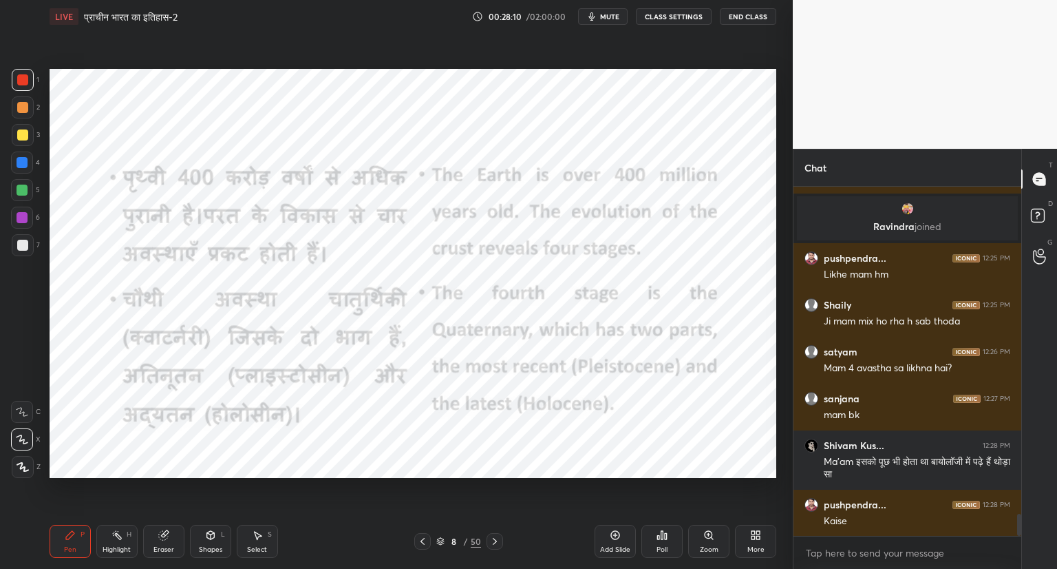
click at [500, 540] on div at bounding box center [495, 541] width 17 height 17
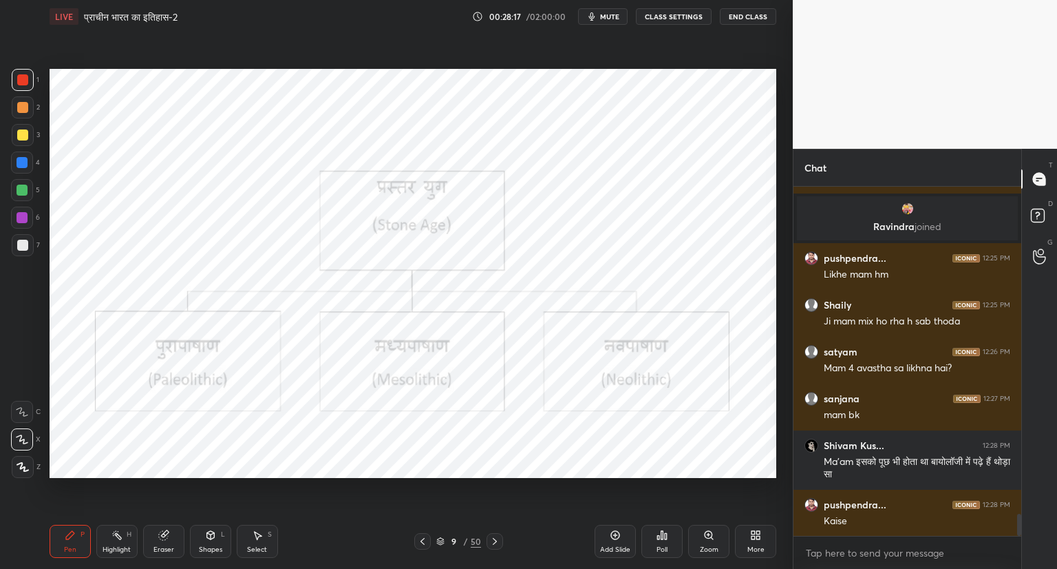
click at [414, 540] on div at bounding box center [422, 541] width 17 height 17
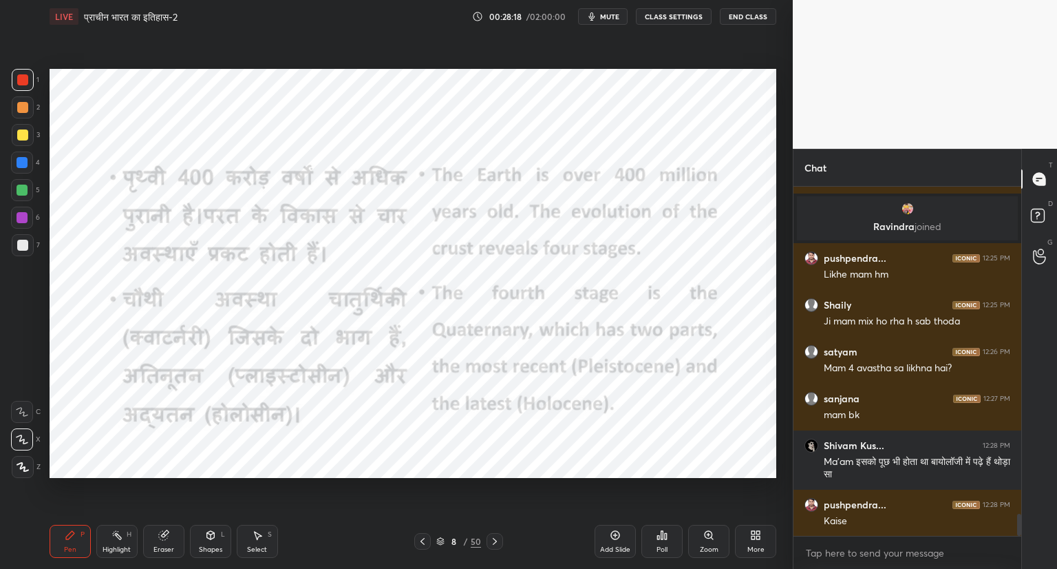
scroll to position [5181, 0]
click at [625, 536] on div "Add Slide" at bounding box center [615, 541] width 41 height 33
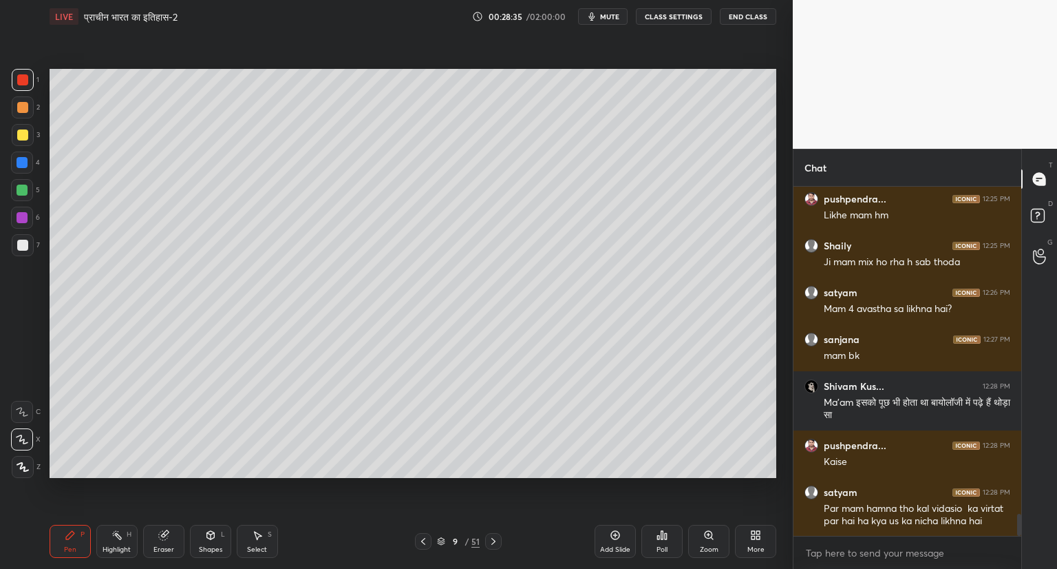
click at [28, 248] on div at bounding box center [23, 245] width 22 height 22
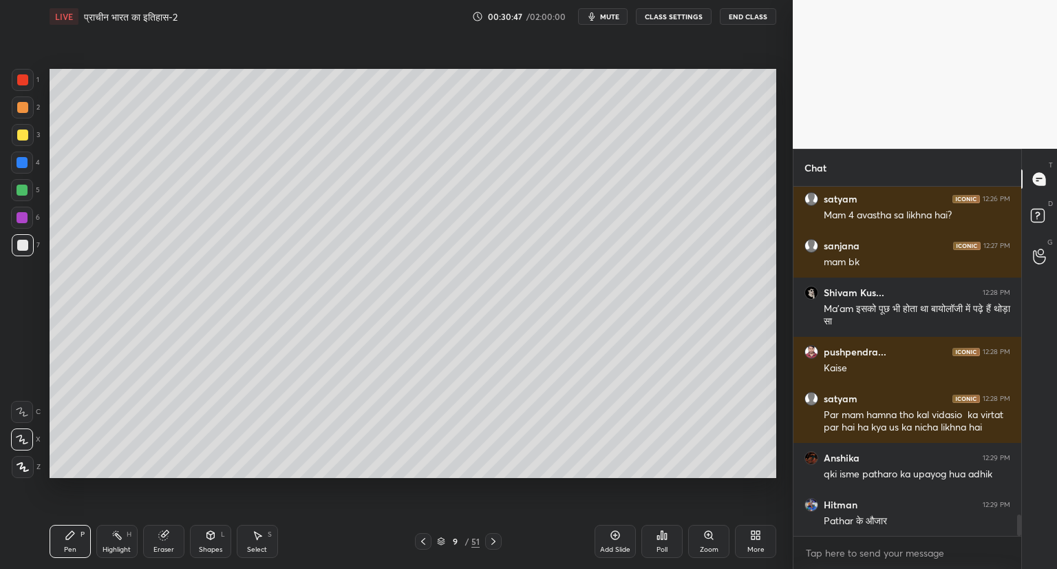
scroll to position [5321, 0]
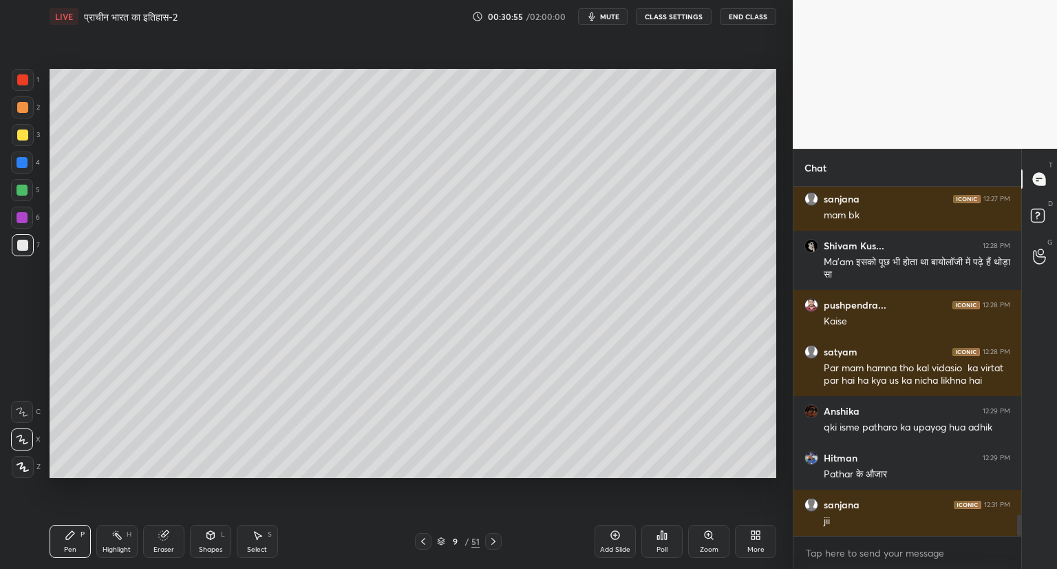
click at [500, 538] on div at bounding box center [493, 541] width 17 height 17
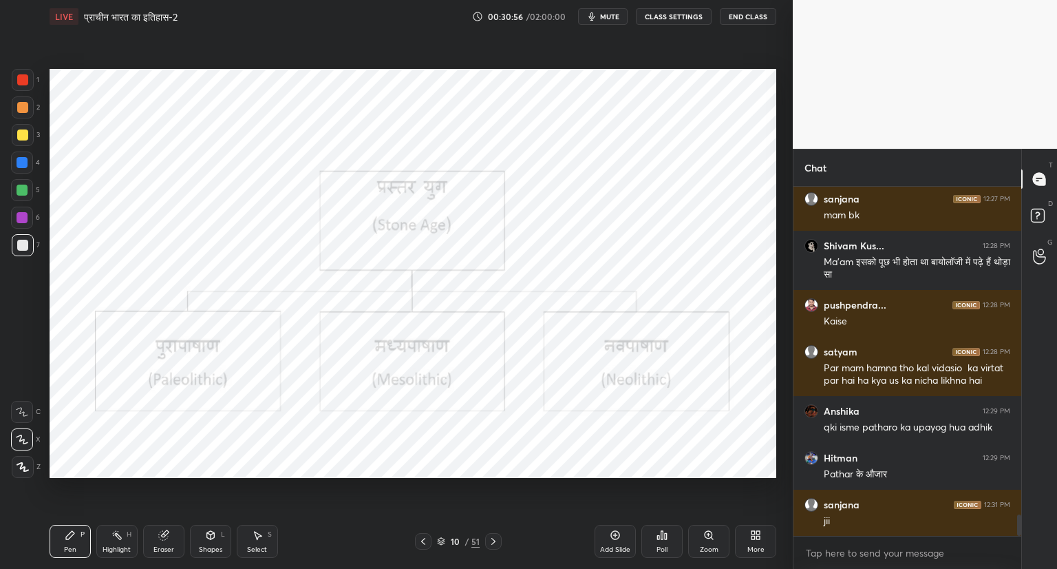
click at [23, 76] on div at bounding box center [22, 79] width 11 height 11
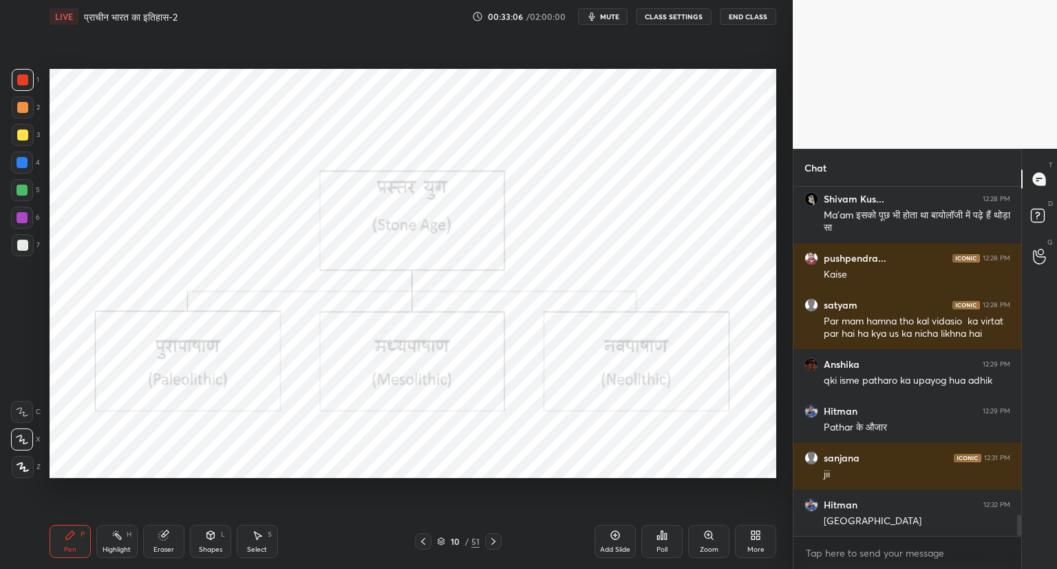
scroll to position [5415, 0]
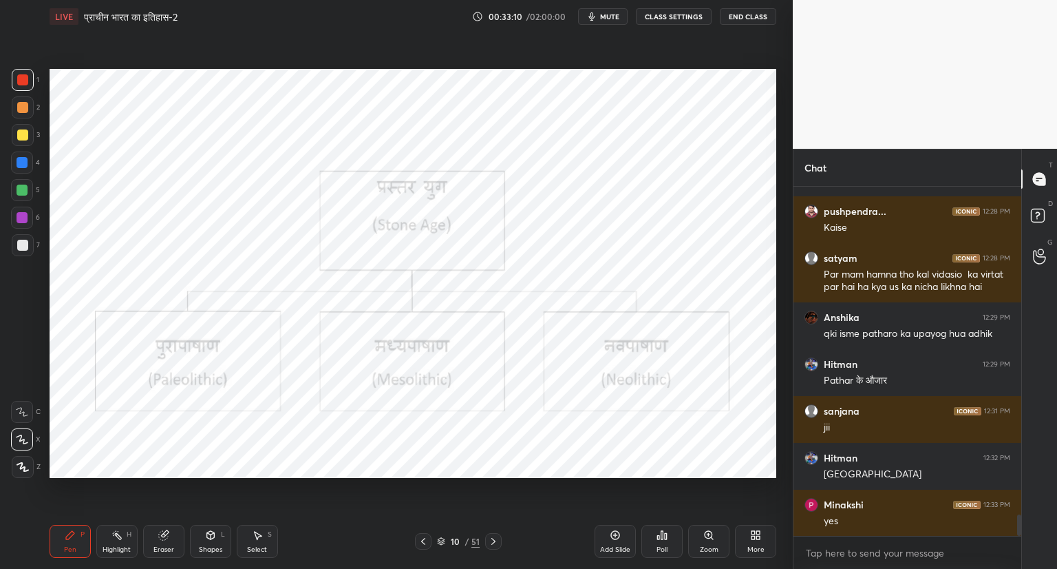
click at [427, 536] on icon at bounding box center [423, 541] width 11 height 11
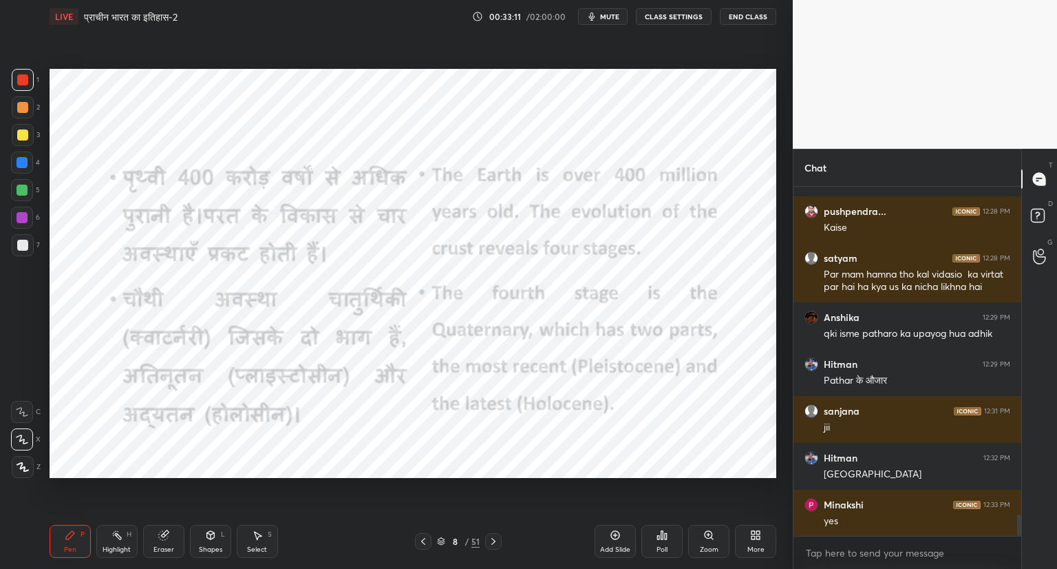
click at [432, 536] on div "8 / 51" at bounding box center [458, 541] width 87 height 17
click at [436, 534] on div "8 / 51" at bounding box center [458, 541] width 87 height 17
click at [421, 540] on icon at bounding box center [423, 541] width 11 height 11
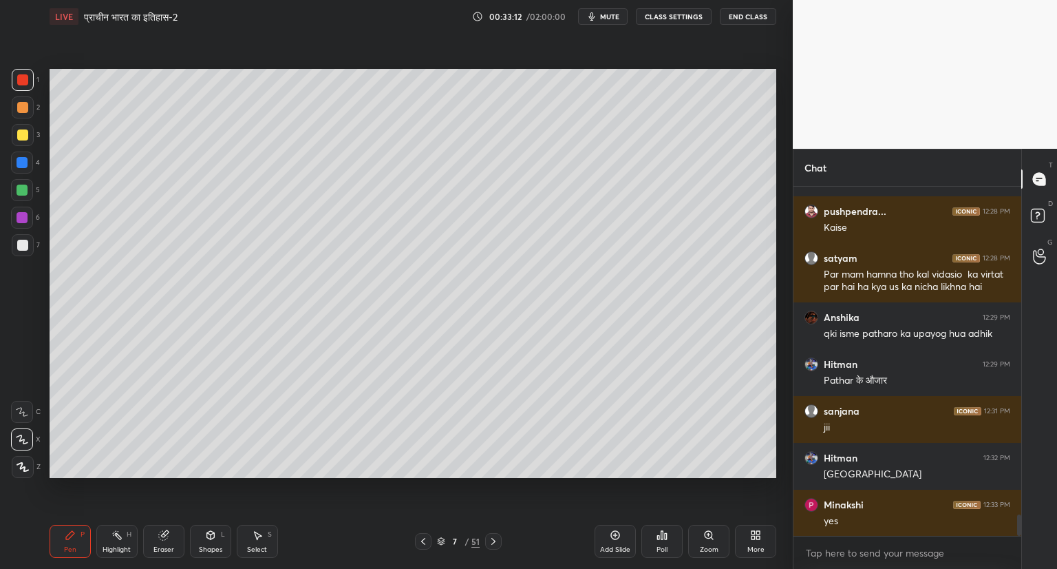
click at [425, 537] on icon at bounding box center [423, 541] width 11 height 11
click at [425, 536] on icon at bounding box center [423, 541] width 11 height 11
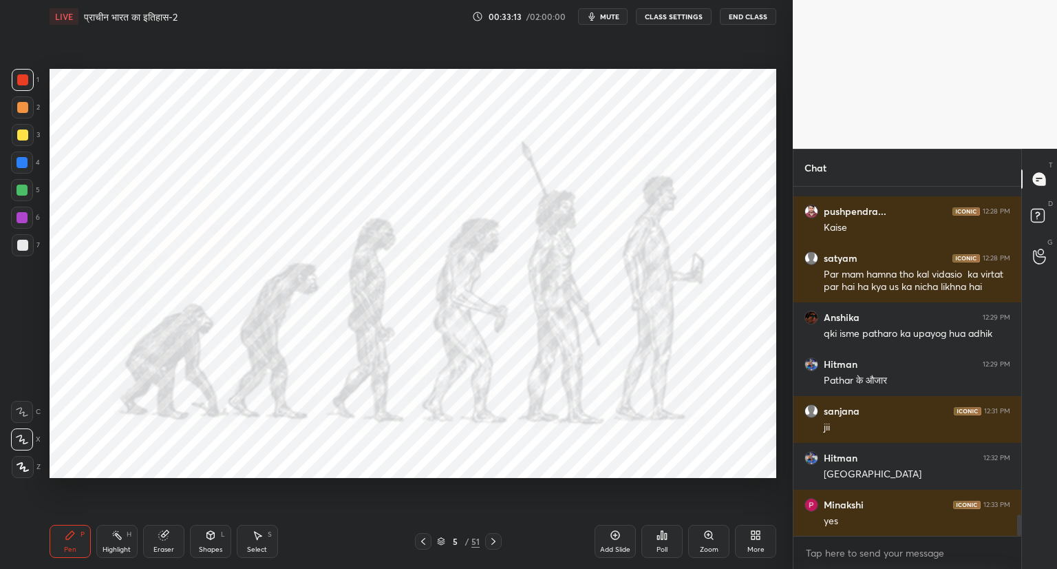
click at [427, 538] on icon at bounding box center [423, 541] width 11 height 11
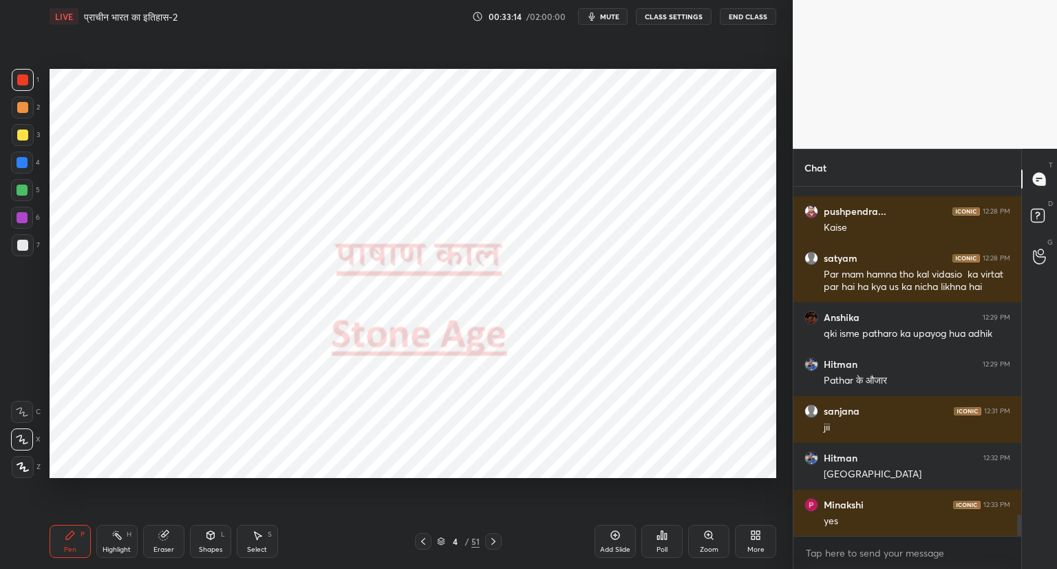
click at [496, 541] on icon at bounding box center [493, 541] width 11 height 11
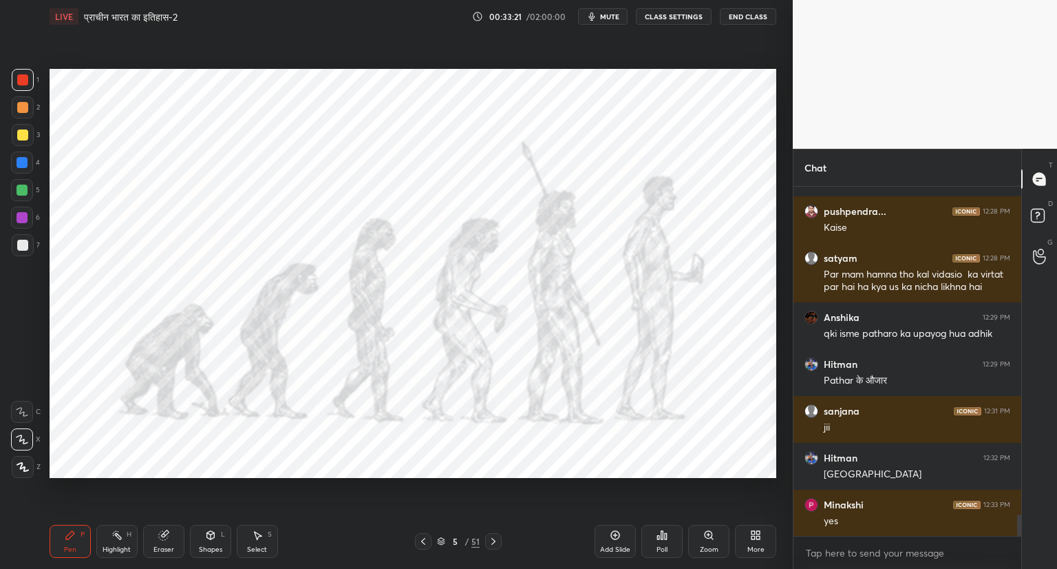
click at [169, 540] on icon at bounding box center [163, 534] width 11 height 11
click at [30, 463] on span "Erase all" at bounding box center [22, 467] width 21 height 10
click at [494, 541] on icon at bounding box center [493, 541] width 11 height 11
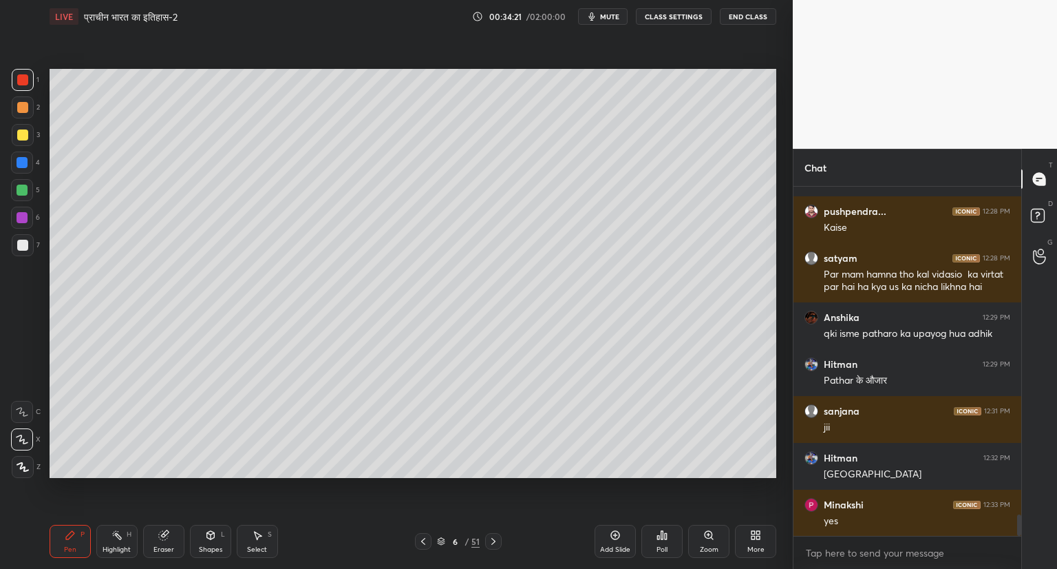
click at [500, 538] on div at bounding box center [493, 541] width 17 height 17
click at [505, 536] on div "7 / 51" at bounding box center [458, 541] width 273 height 17
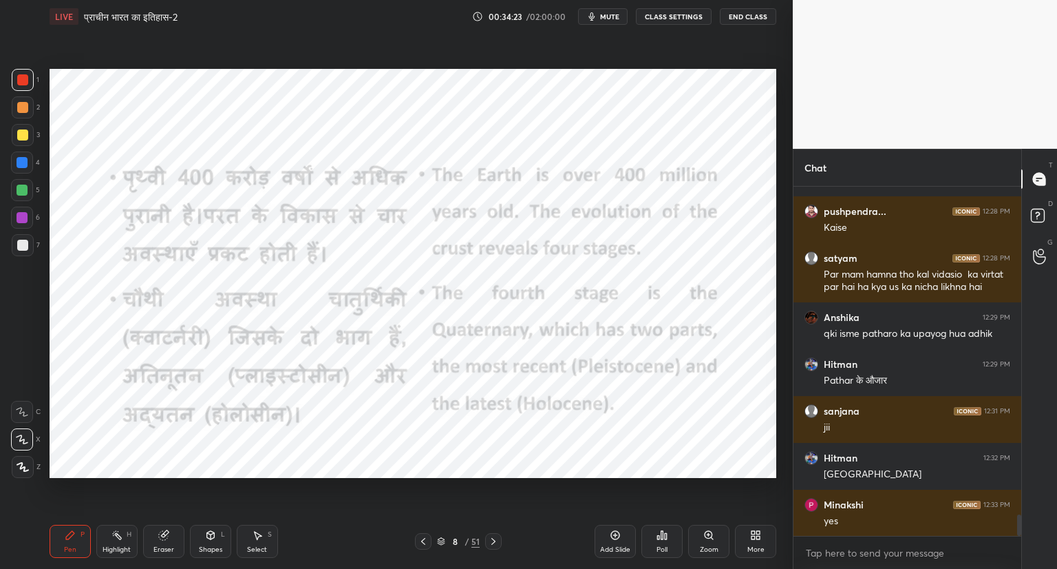
click at [494, 538] on icon at bounding box center [493, 541] width 11 height 11
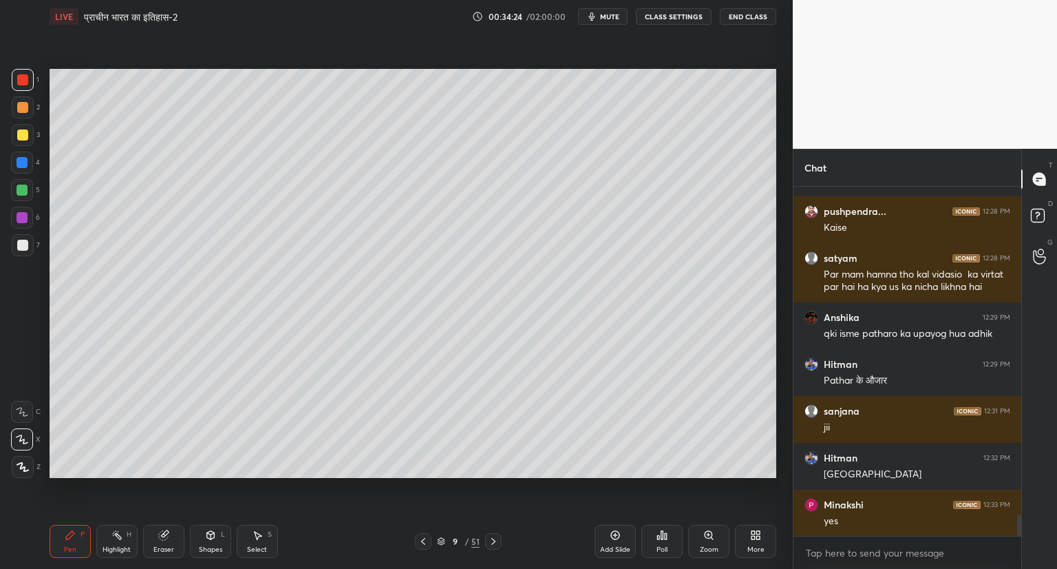
click at [498, 536] on icon at bounding box center [493, 541] width 11 height 11
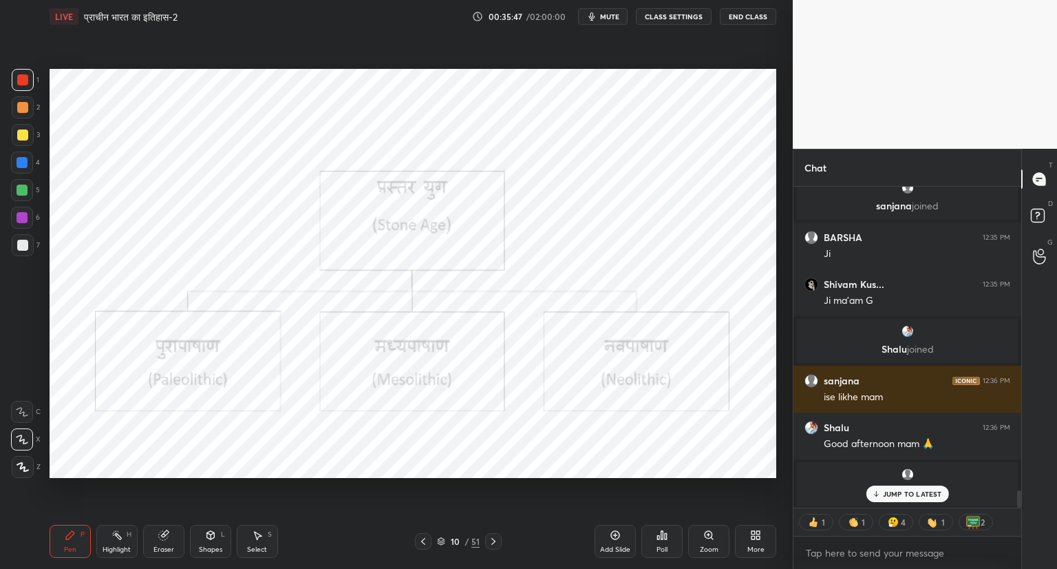
scroll to position [5634, 0]
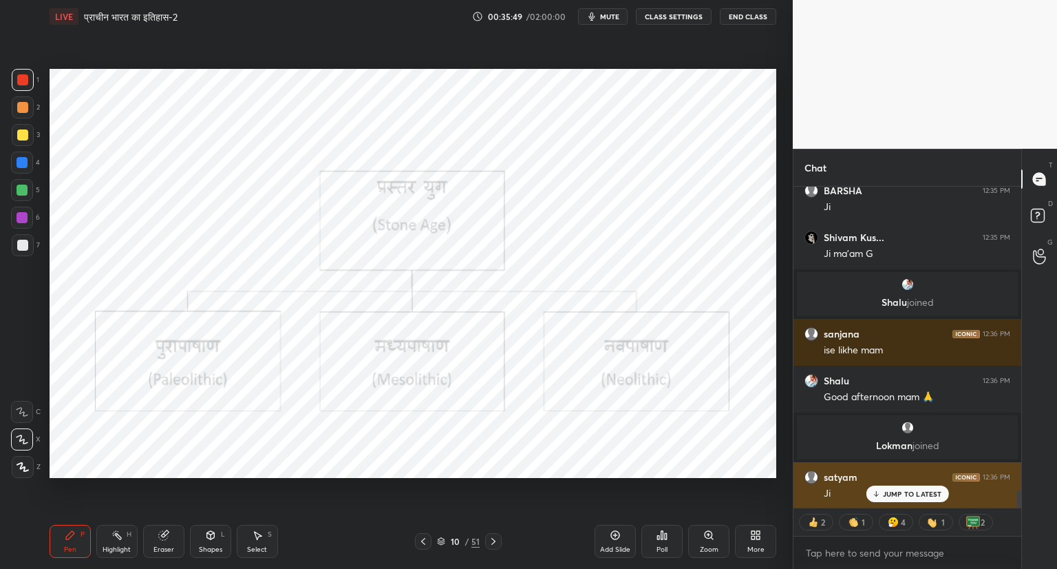
click at [894, 496] on p "JUMP TO LATEST" at bounding box center [912, 493] width 59 height 8
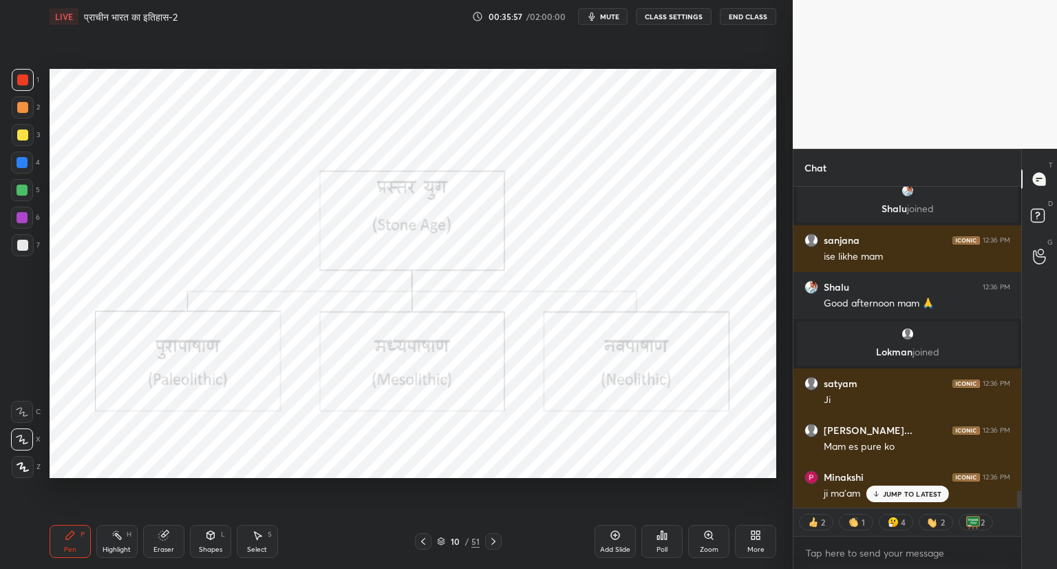
scroll to position [5774, 0]
click at [918, 494] on p "JUMP TO LATEST" at bounding box center [912, 493] width 59 height 8
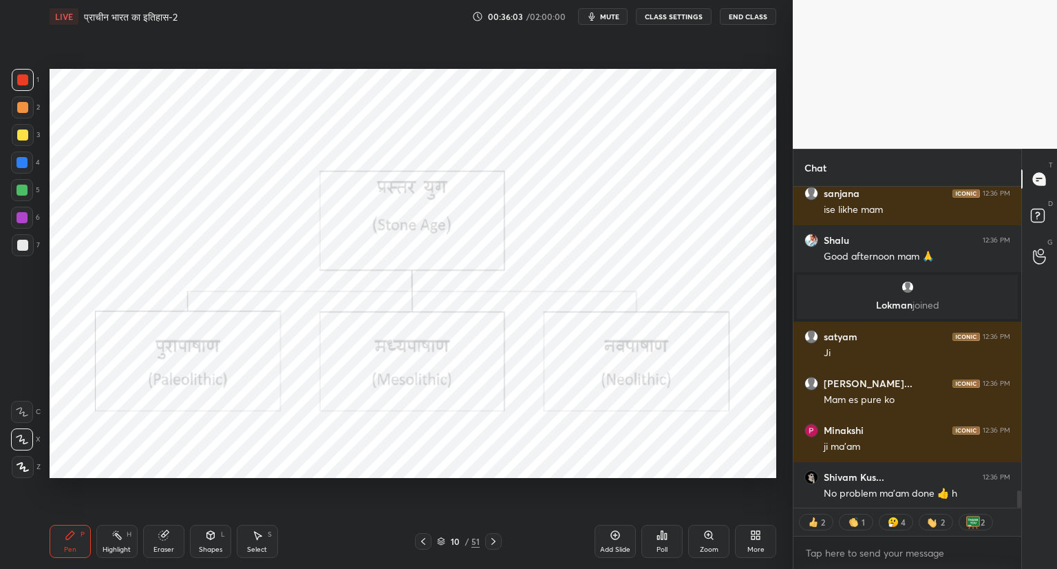
click at [416, 483] on div "Setting up your live class Poll for secs No correct answer Start poll" at bounding box center [413, 273] width 738 height 480
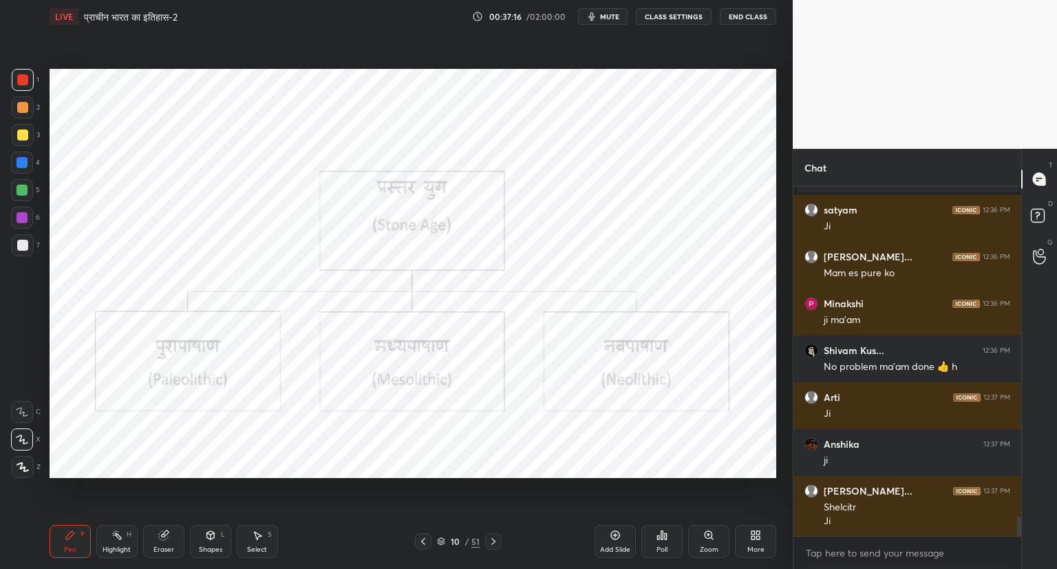
scroll to position [5947, 0]
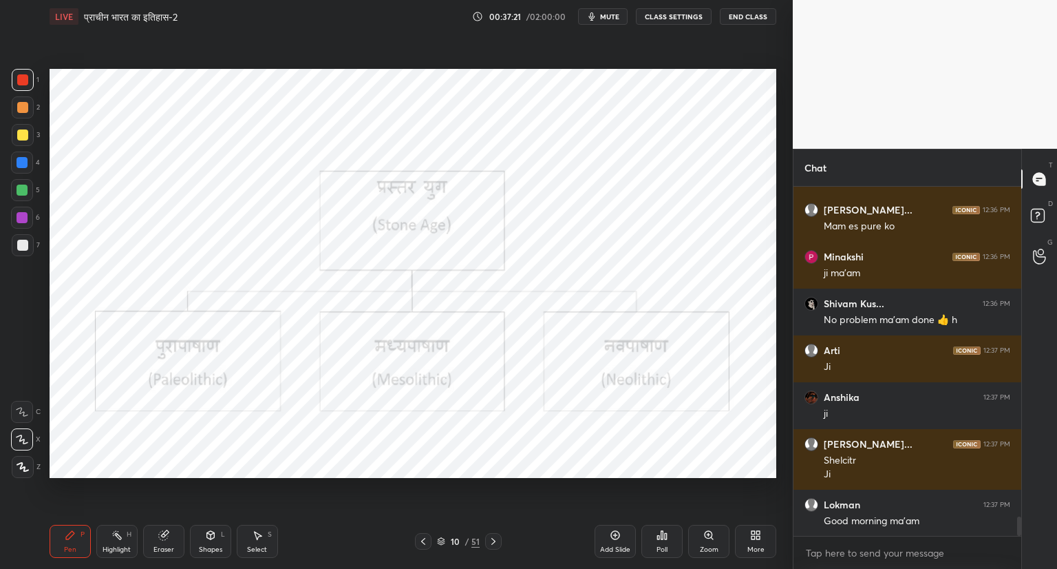
click at [498, 538] on icon at bounding box center [493, 541] width 11 height 11
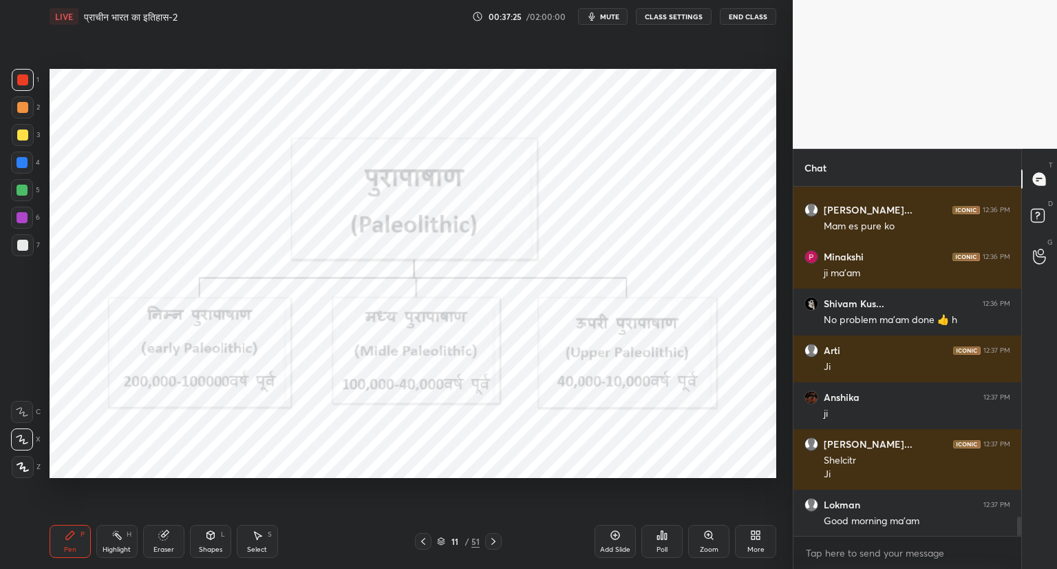
scroll to position [5994, 0]
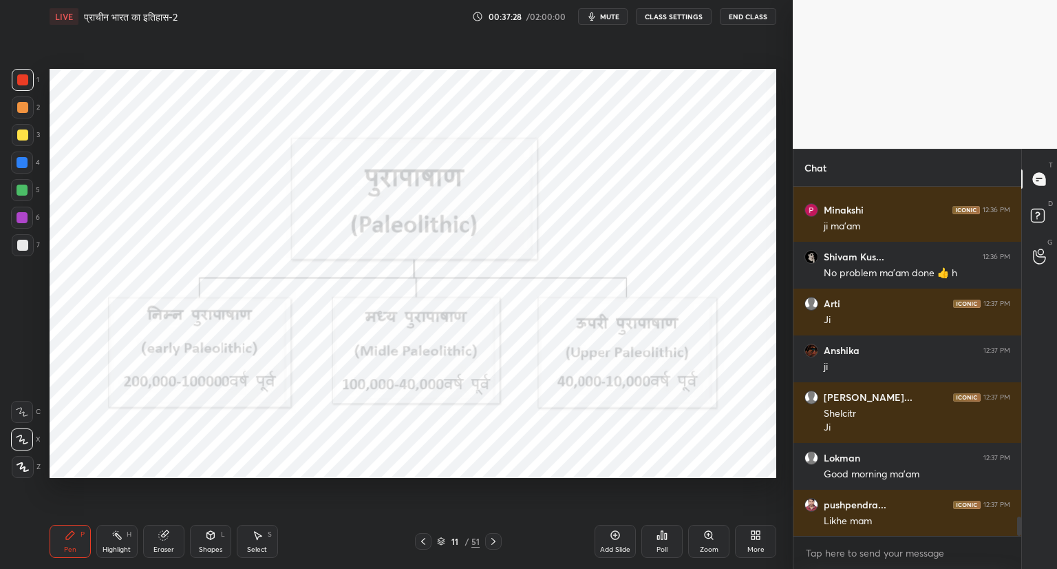
click at [617, 535] on icon at bounding box center [615, 535] width 4 height 4
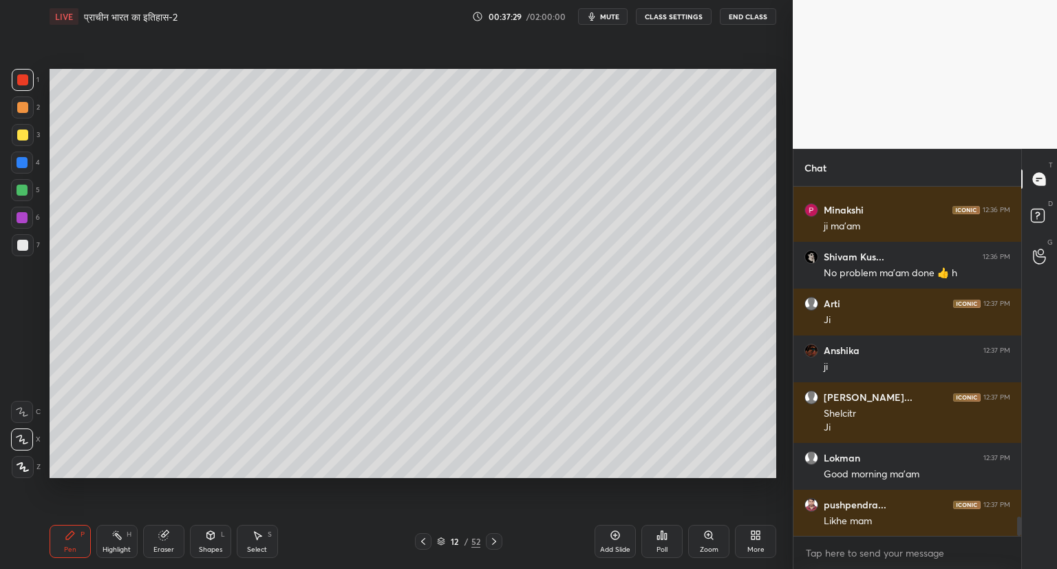
click at [494, 538] on icon at bounding box center [494, 541] width 11 height 11
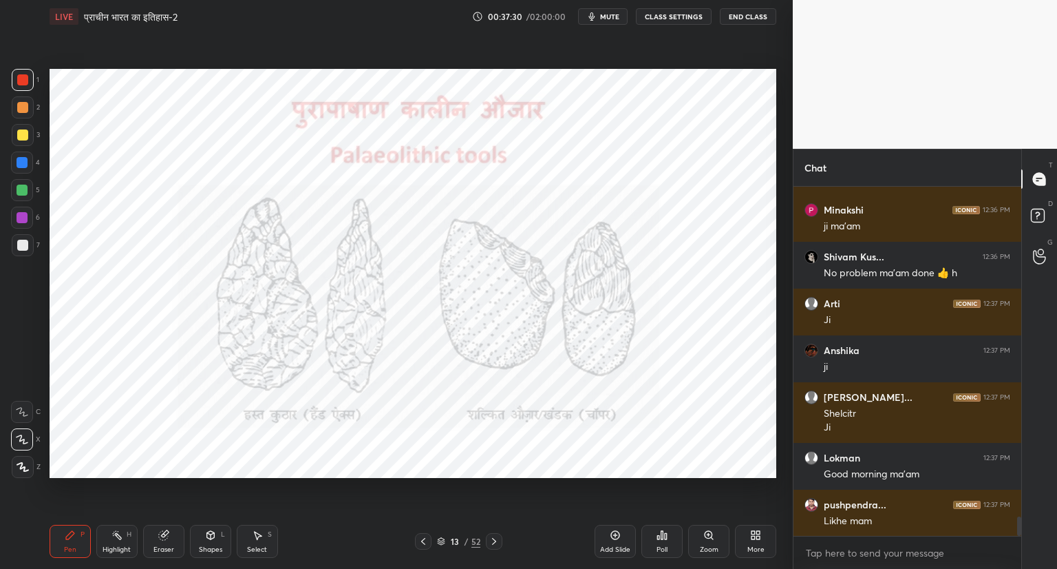
click at [427, 540] on icon at bounding box center [423, 541] width 11 height 11
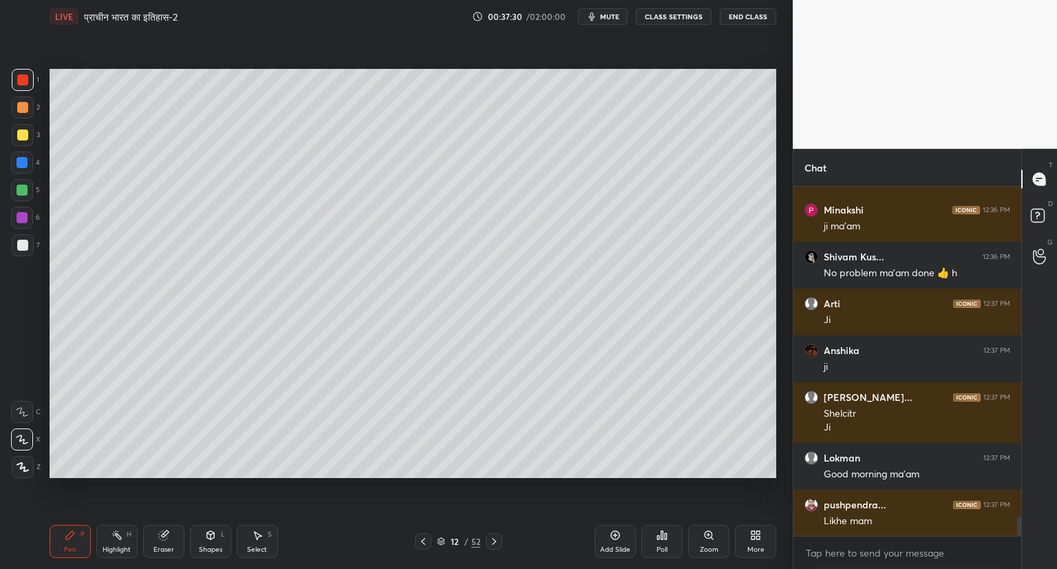
click at [421, 538] on icon at bounding box center [423, 541] width 11 height 11
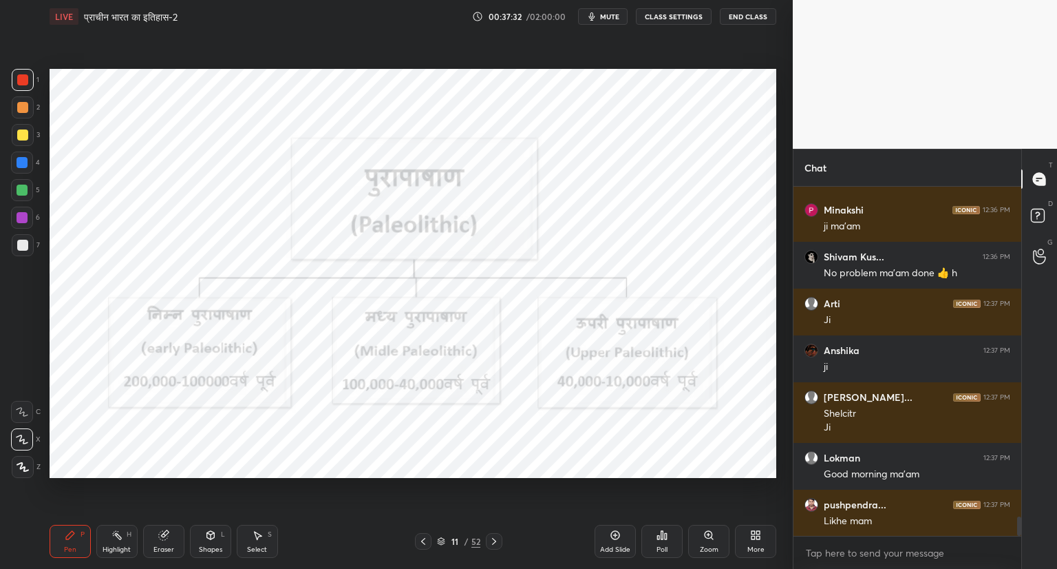
scroll to position [6041, 0]
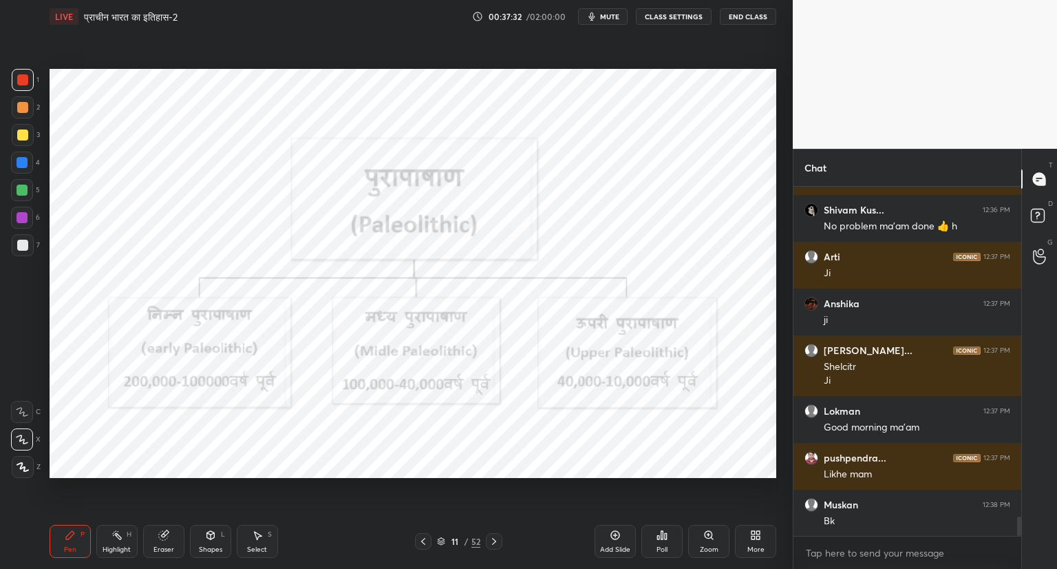
click at [425, 540] on icon at bounding box center [423, 541] width 11 height 11
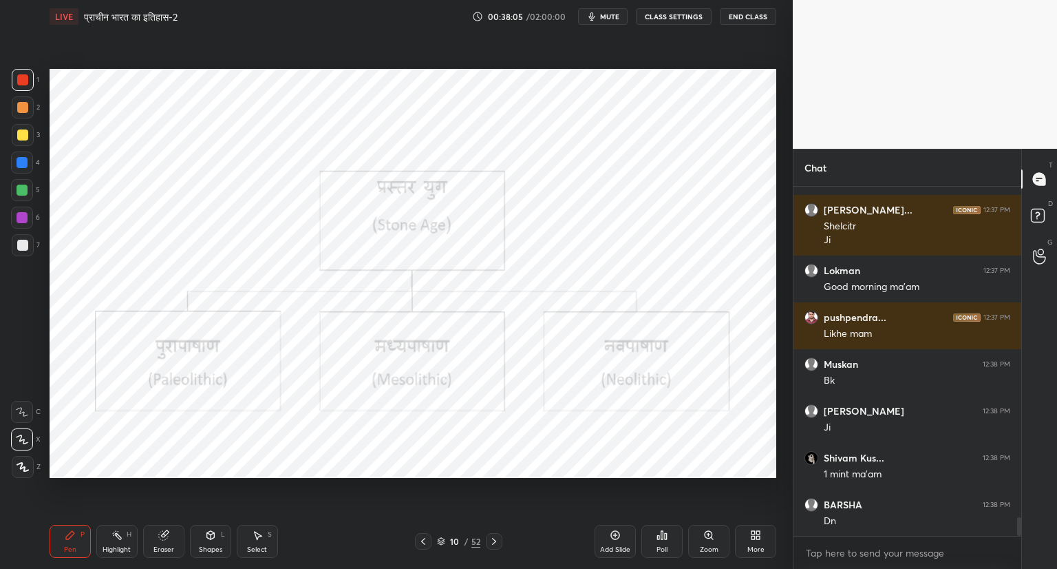
scroll to position [6228, 0]
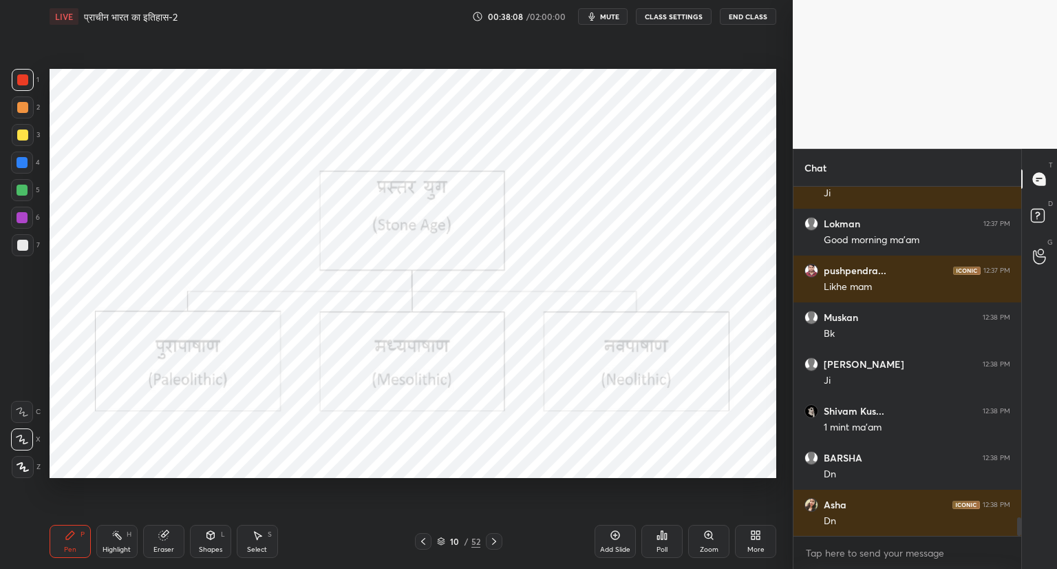
click at [838, 153] on div "Chat" at bounding box center [908, 167] width 228 height 37
click at [837, 154] on p "Chat" at bounding box center [816, 167] width 44 height 36
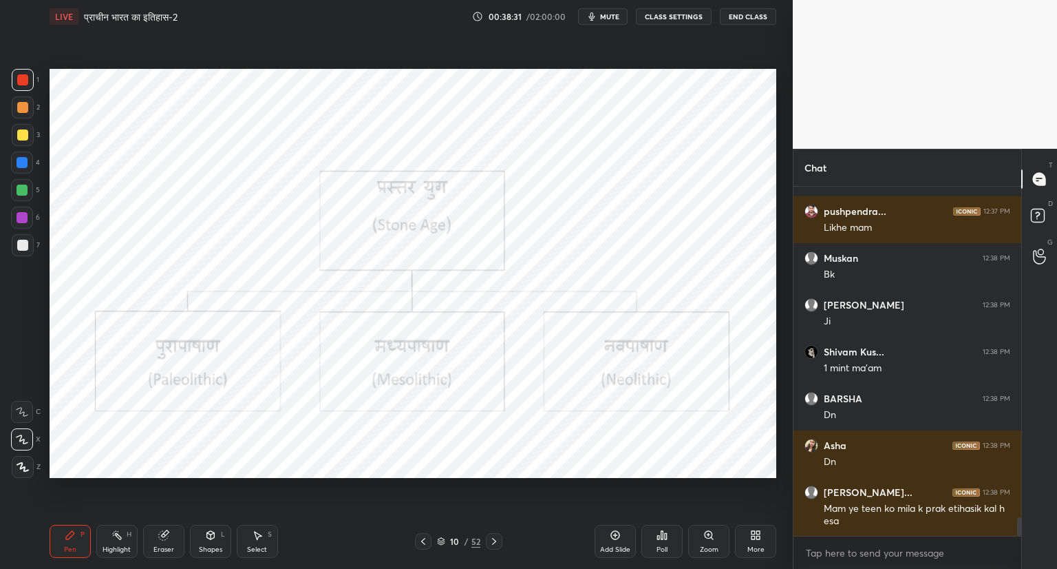
scroll to position [6334, 0]
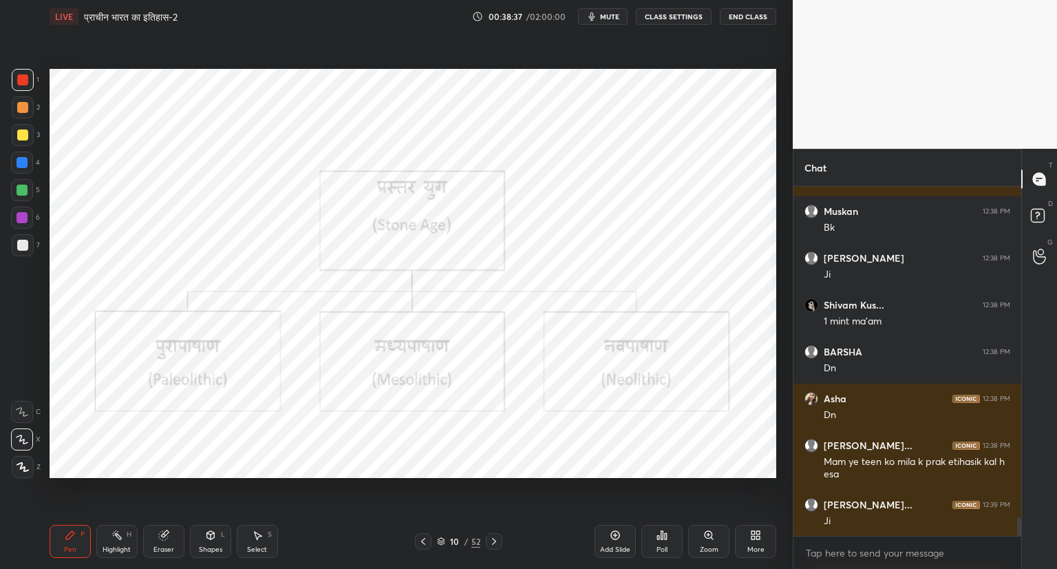
click at [613, 533] on icon at bounding box center [615, 534] width 11 height 11
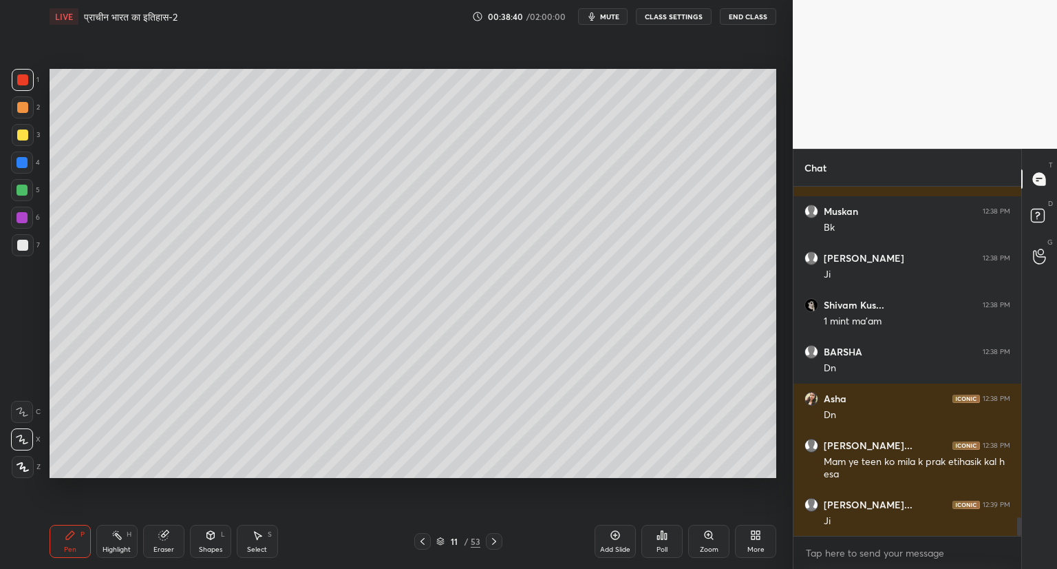
click at [25, 244] on div at bounding box center [22, 245] width 11 height 11
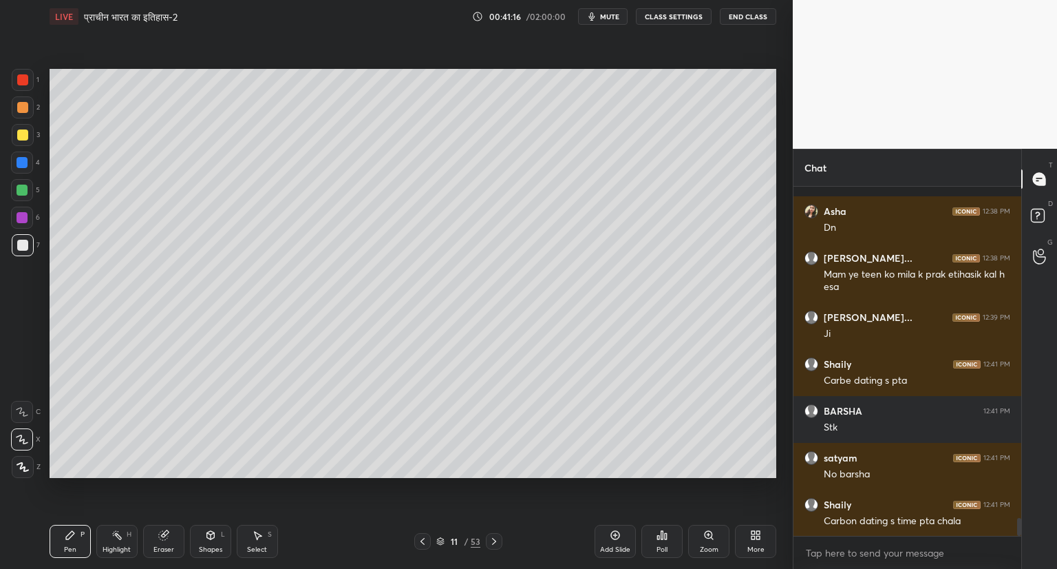
scroll to position [6581, 0]
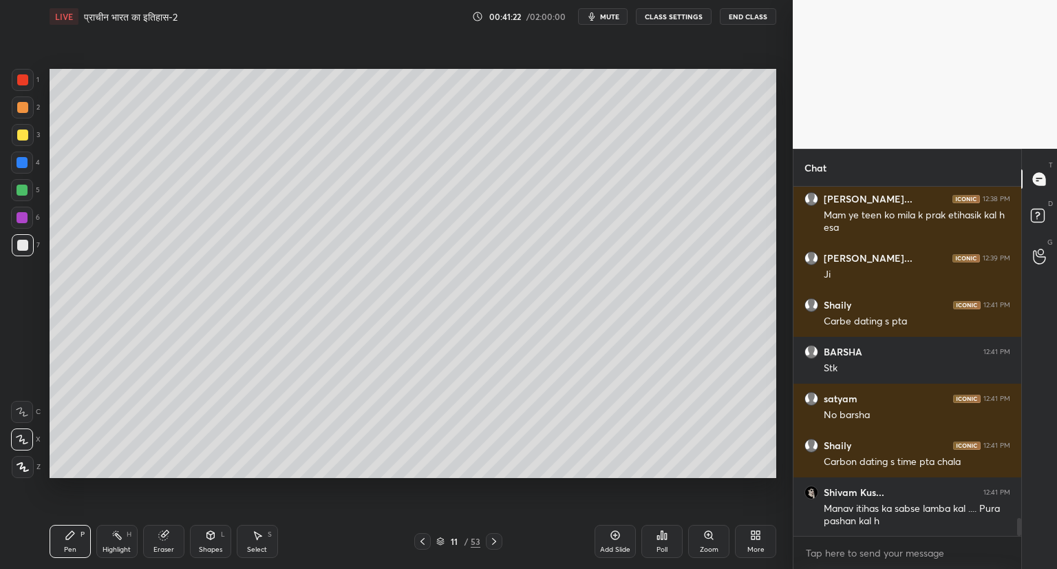
click at [494, 541] on icon at bounding box center [494, 541] width 11 height 11
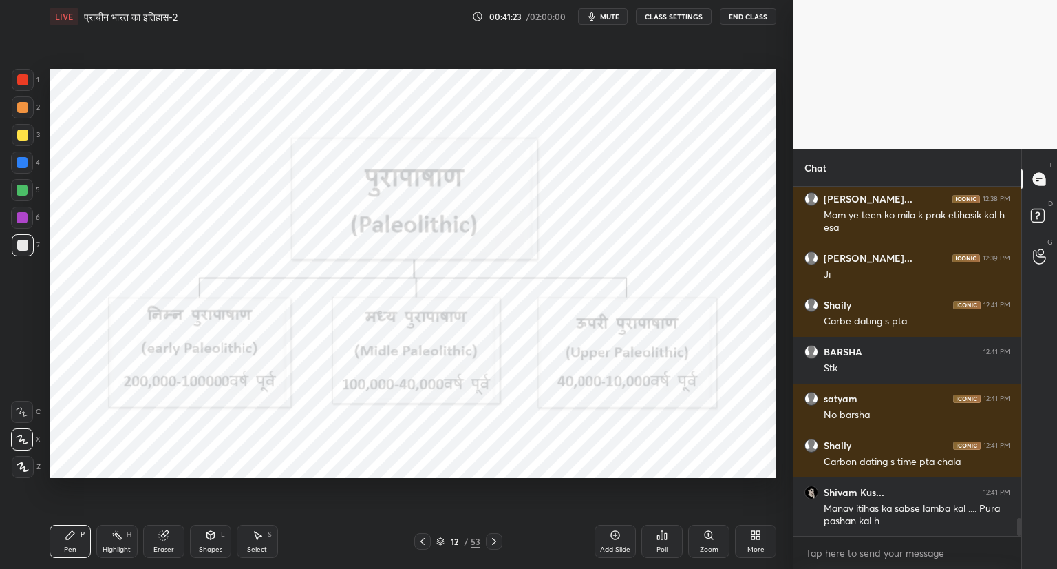
click at [17, 84] on div at bounding box center [22, 79] width 11 height 11
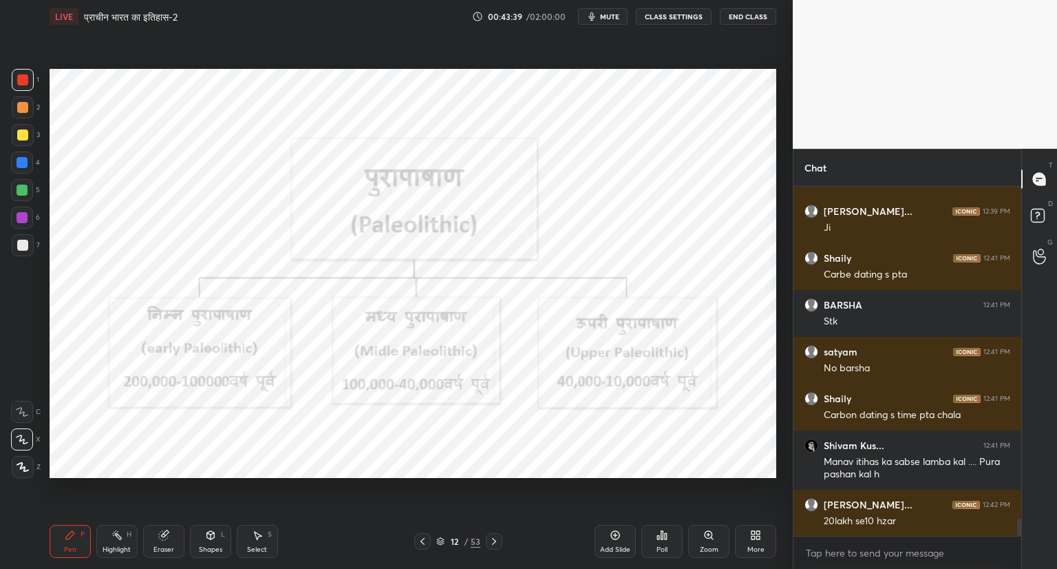
click at [620, 532] on icon at bounding box center [615, 534] width 11 height 11
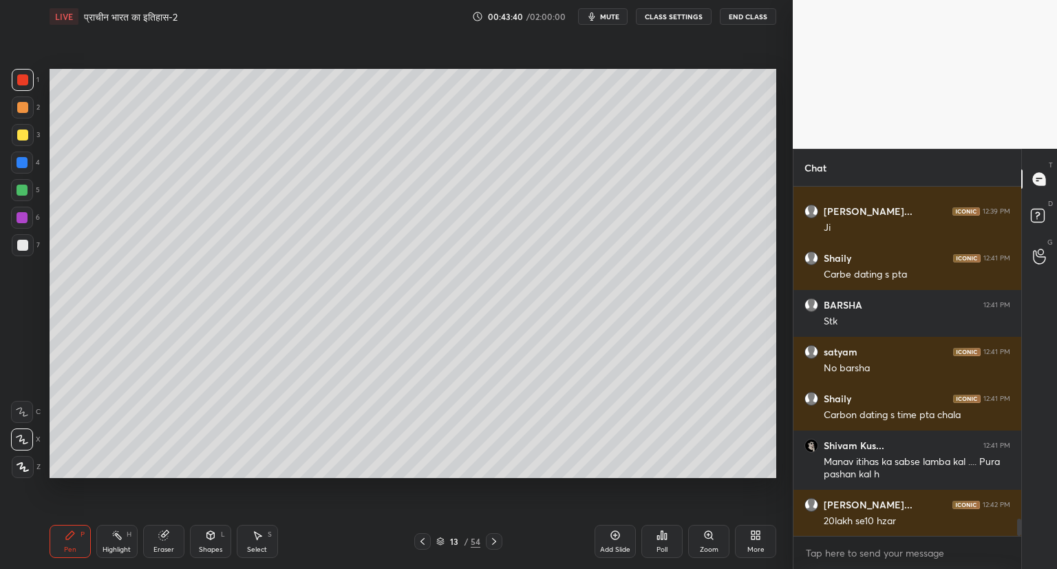
click at [30, 243] on div at bounding box center [23, 245] width 22 height 22
click at [25, 75] on div at bounding box center [22, 79] width 11 height 11
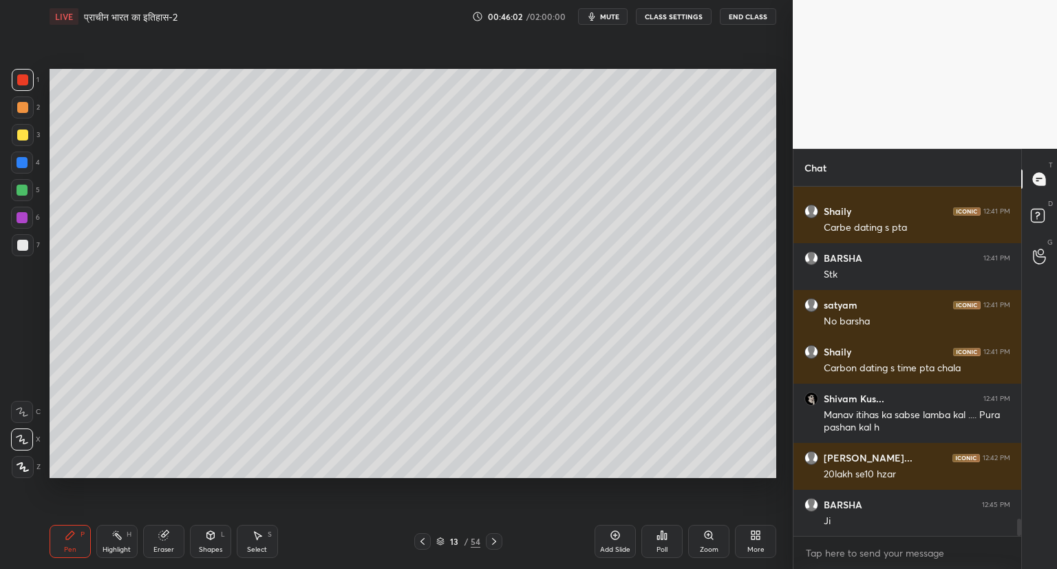
click at [421, 537] on icon at bounding box center [422, 541] width 11 height 11
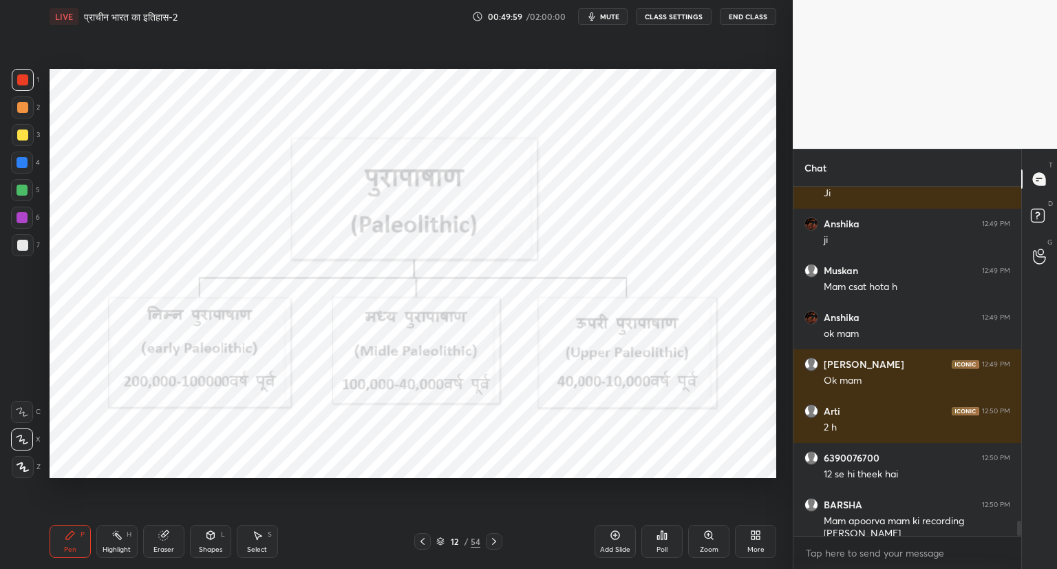
scroll to position [7726, 0]
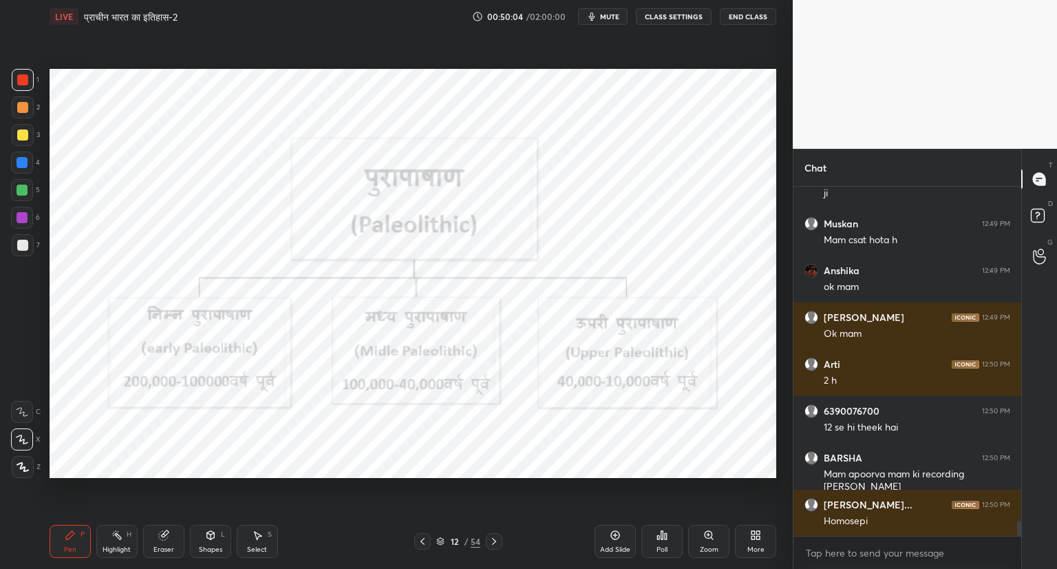
click at [617, 532] on icon at bounding box center [615, 534] width 11 height 11
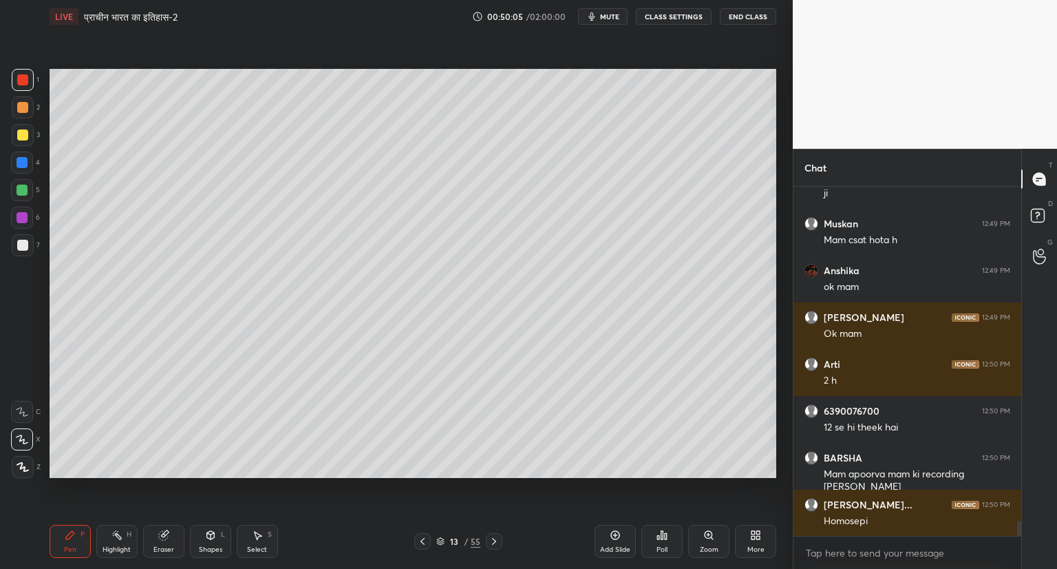
click at [25, 248] on div at bounding box center [22, 245] width 11 height 11
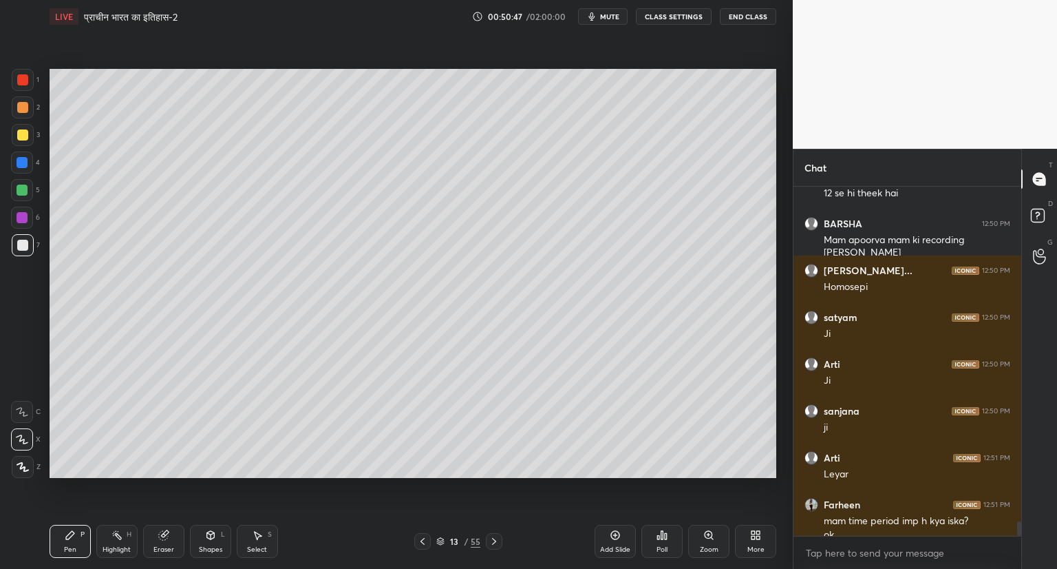
scroll to position [7974, 0]
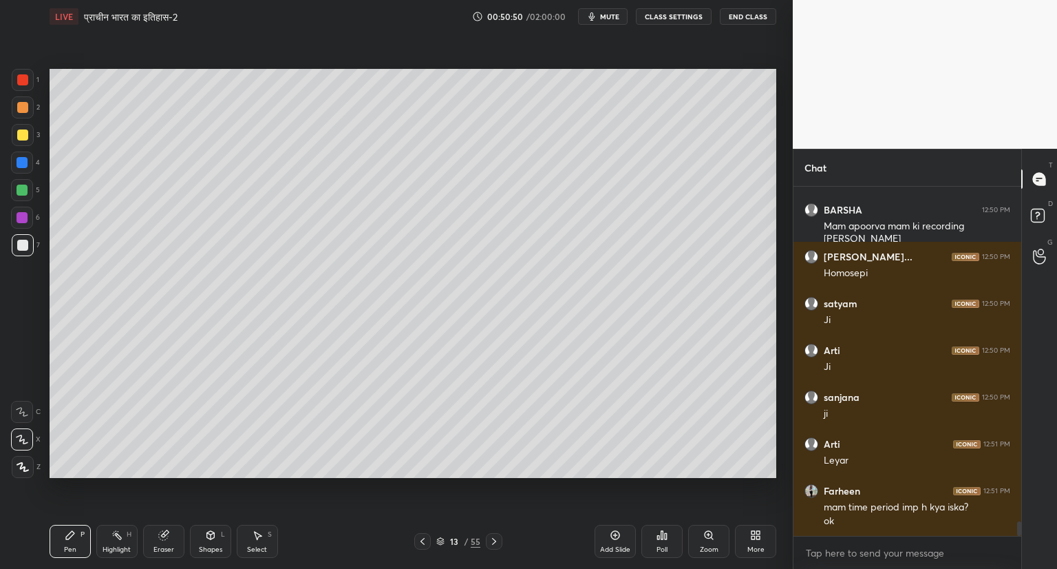
click at [418, 538] on icon at bounding box center [422, 541] width 11 height 11
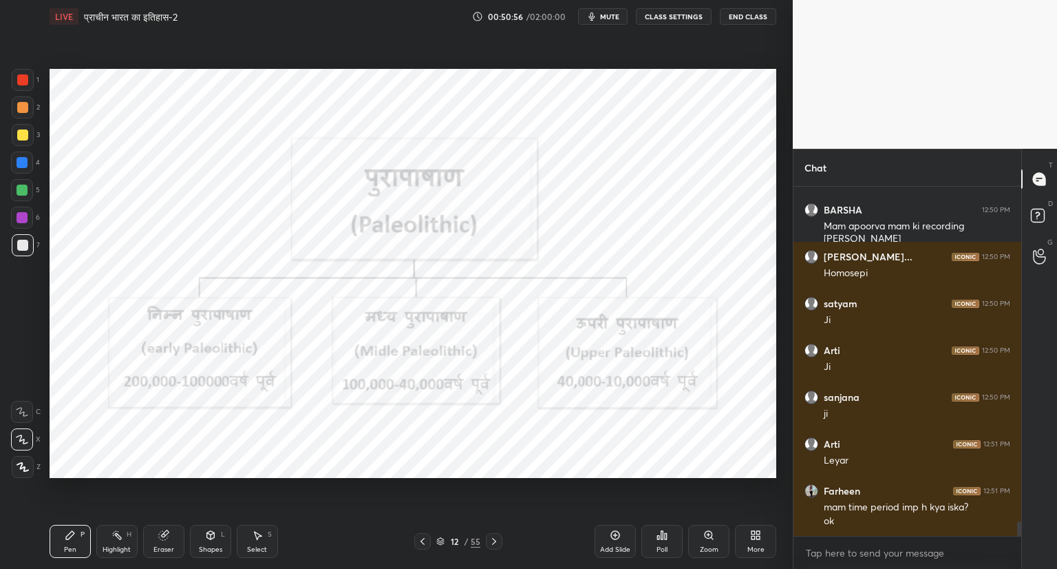
click at [0, 78] on div "1 2 3 4 5 6 7 C X Z C X Z E E Erase all H H" at bounding box center [22, 273] width 44 height 409
click at [22, 77] on div at bounding box center [22, 79] width 11 height 11
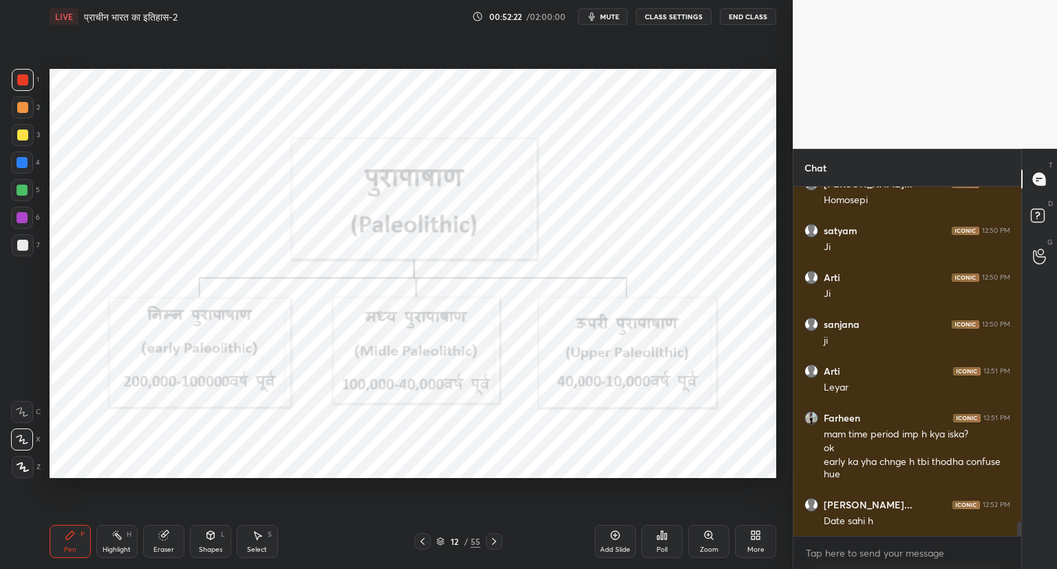
scroll to position [8094, 0]
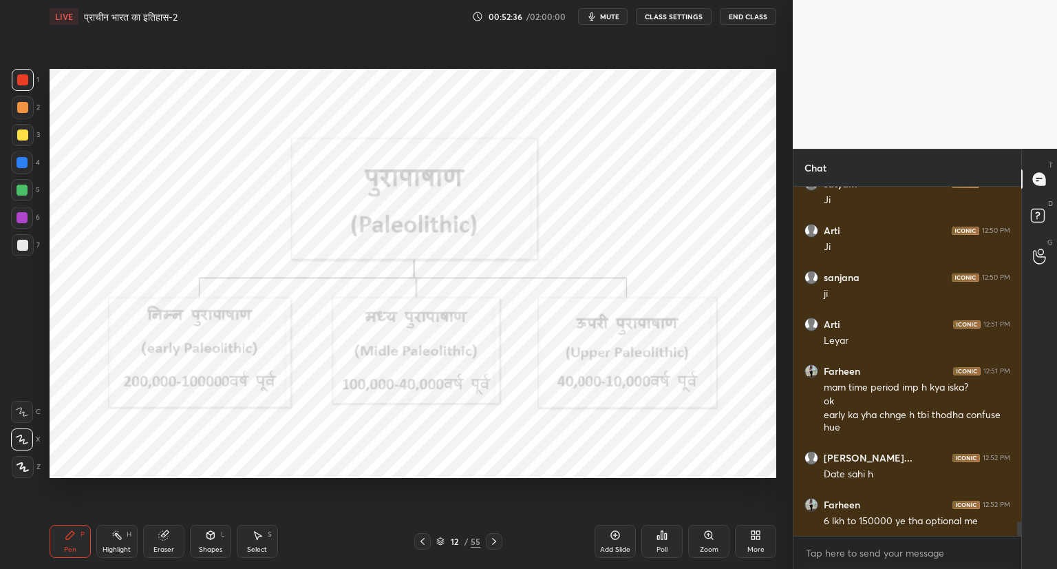
click at [498, 542] on icon at bounding box center [494, 541] width 11 height 11
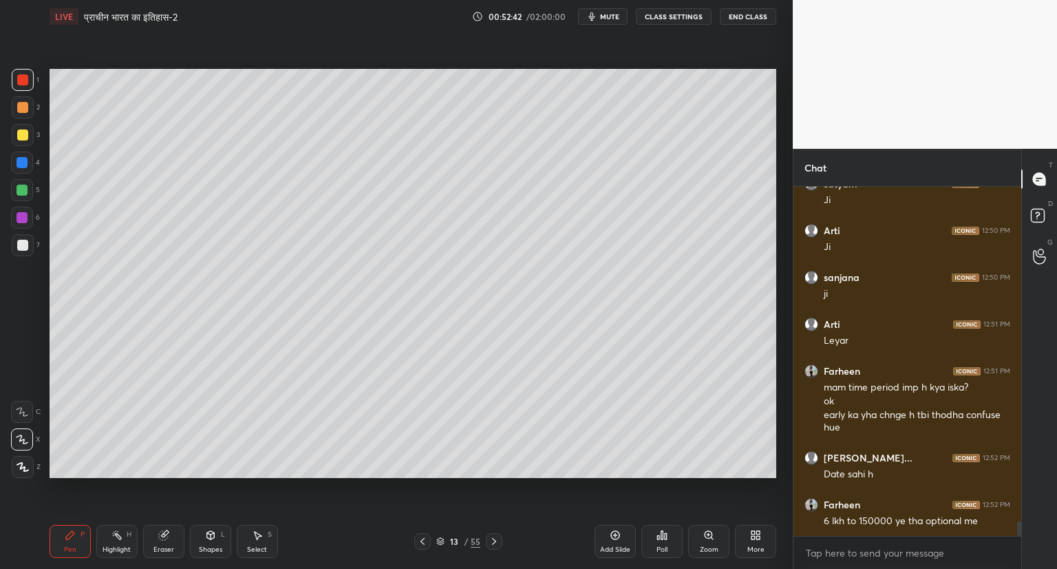
click at [30, 241] on div at bounding box center [23, 245] width 22 height 22
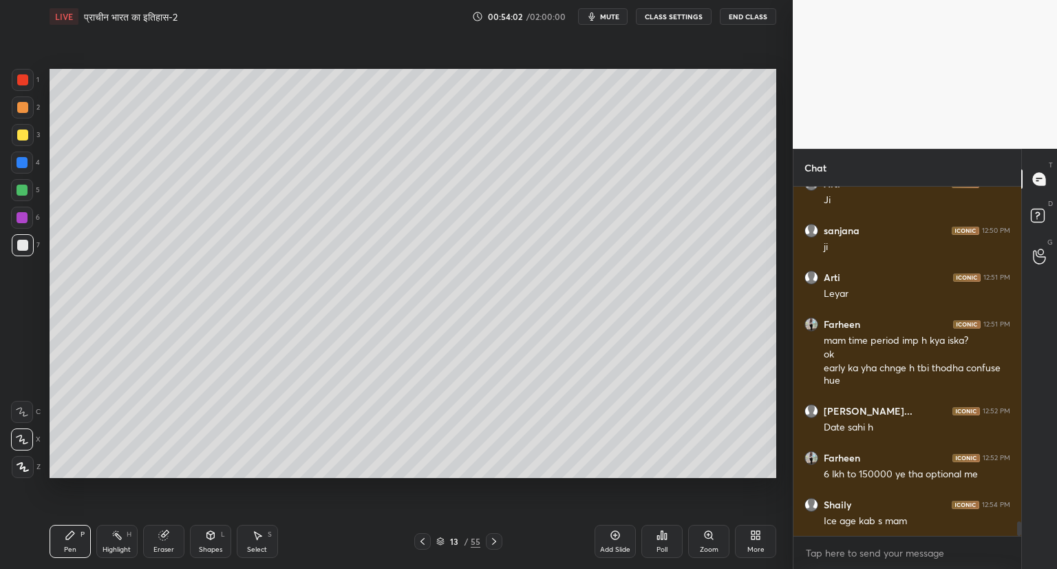
click at [418, 541] on icon at bounding box center [422, 541] width 11 height 11
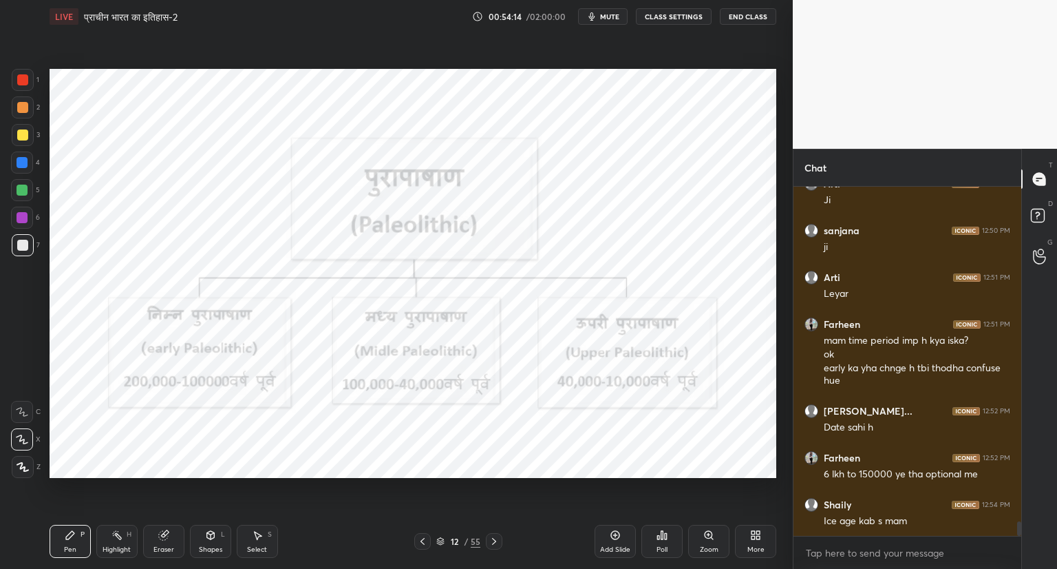
click at [493, 538] on icon at bounding box center [494, 541] width 11 height 11
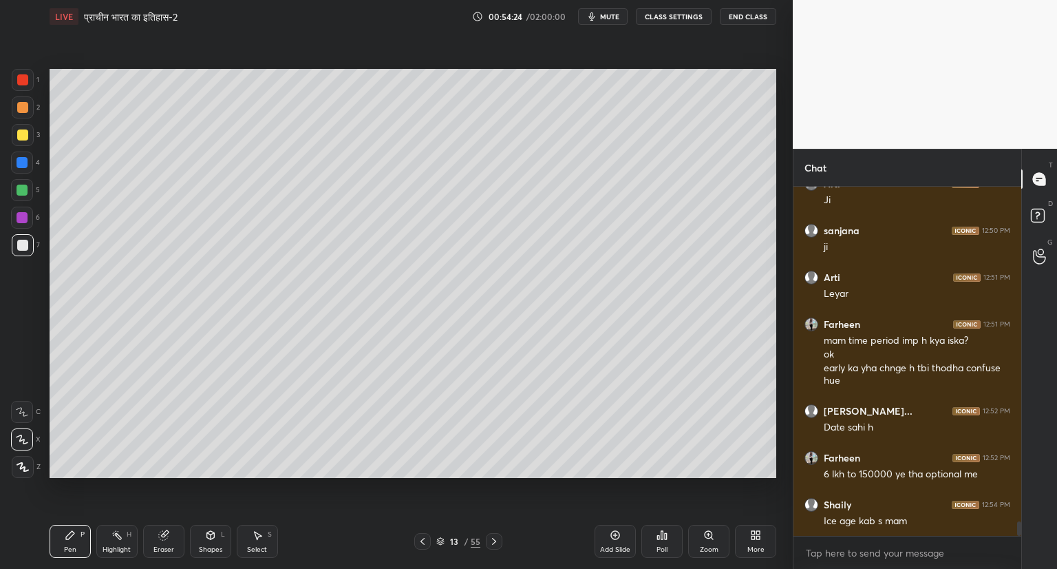
scroll to position [8200, 0]
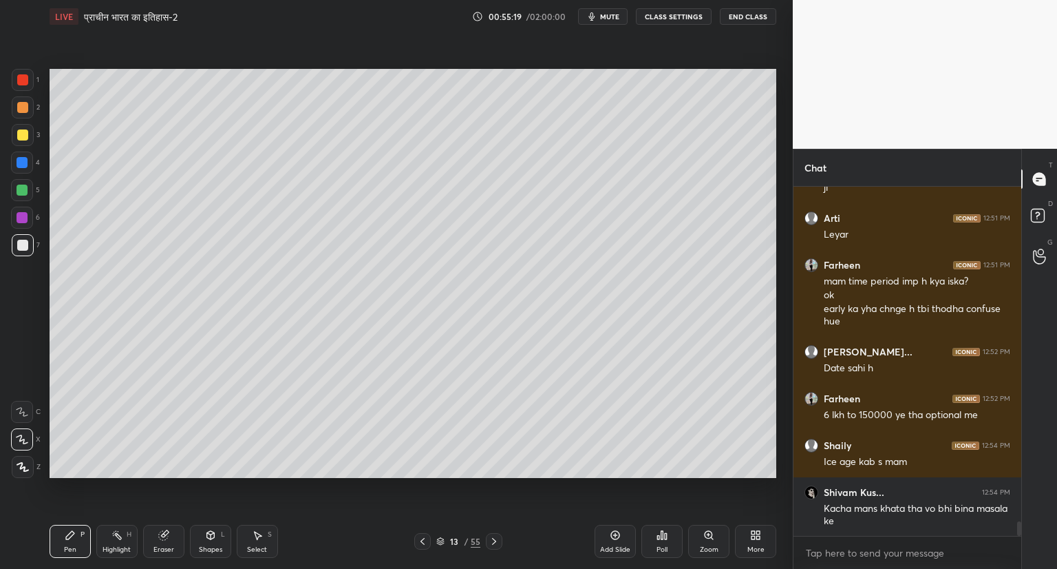
click at [611, 532] on icon at bounding box center [615, 534] width 11 height 11
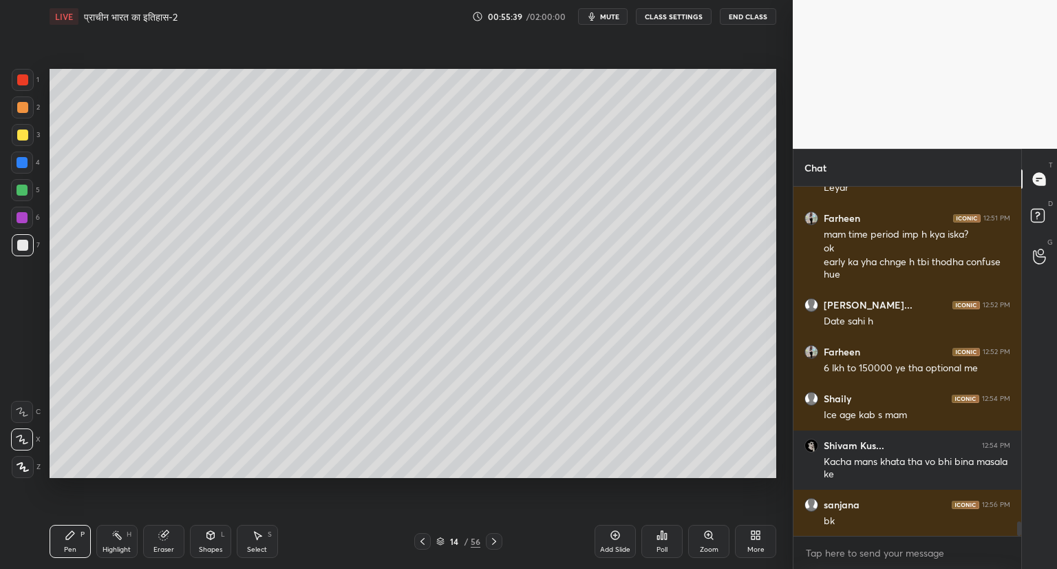
click at [422, 536] on icon at bounding box center [422, 541] width 11 height 11
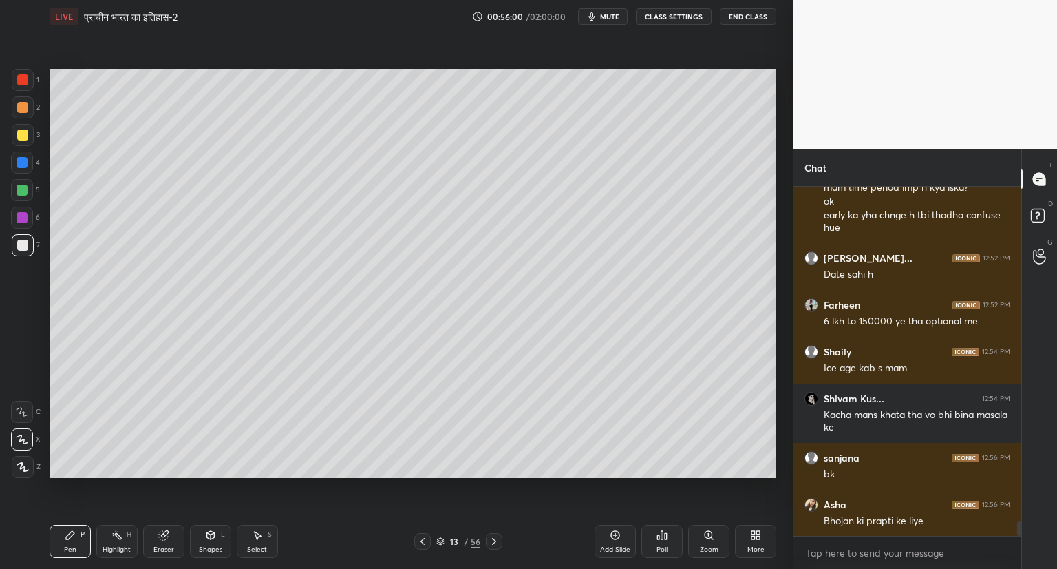
click at [494, 540] on icon at bounding box center [494, 541] width 4 height 7
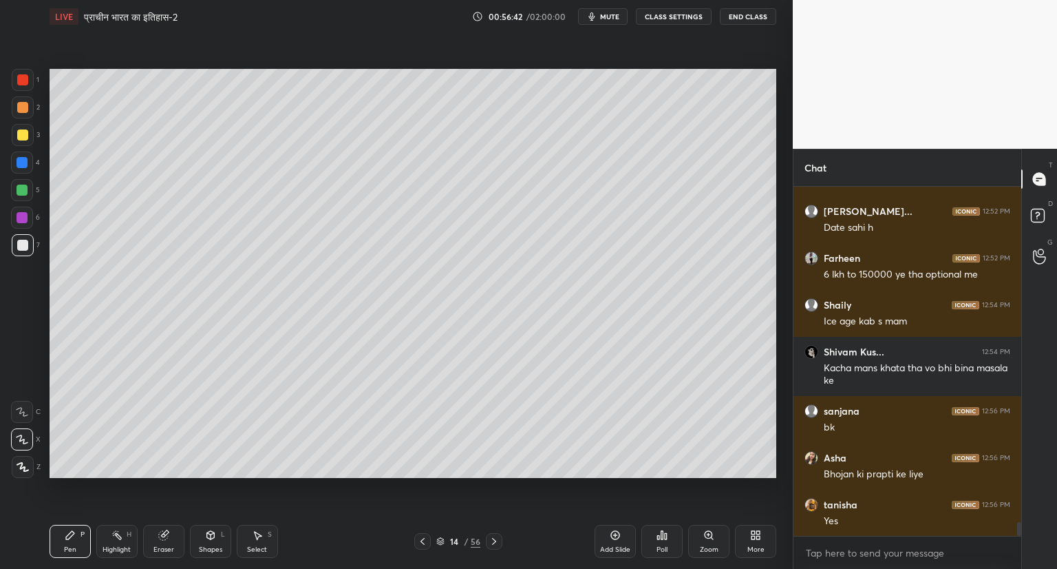
click at [30, 364] on div "1 2 3 4 5 6 7 C X Z C X Z E E Erase all H H" at bounding box center [22, 273] width 44 height 409
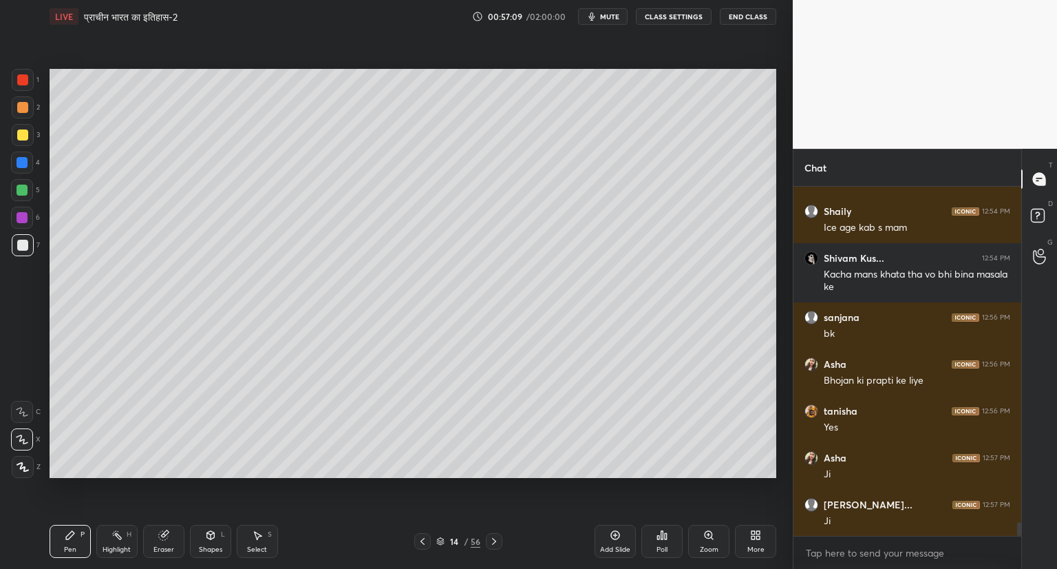
scroll to position [8481, 0]
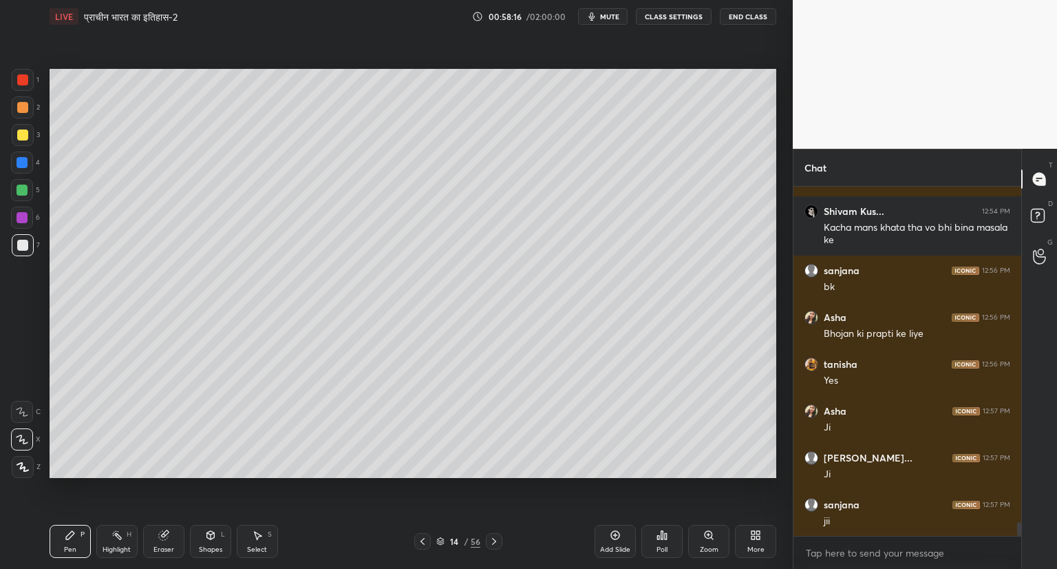
click at [613, 532] on icon at bounding box center [615, 535] width 9 height 9
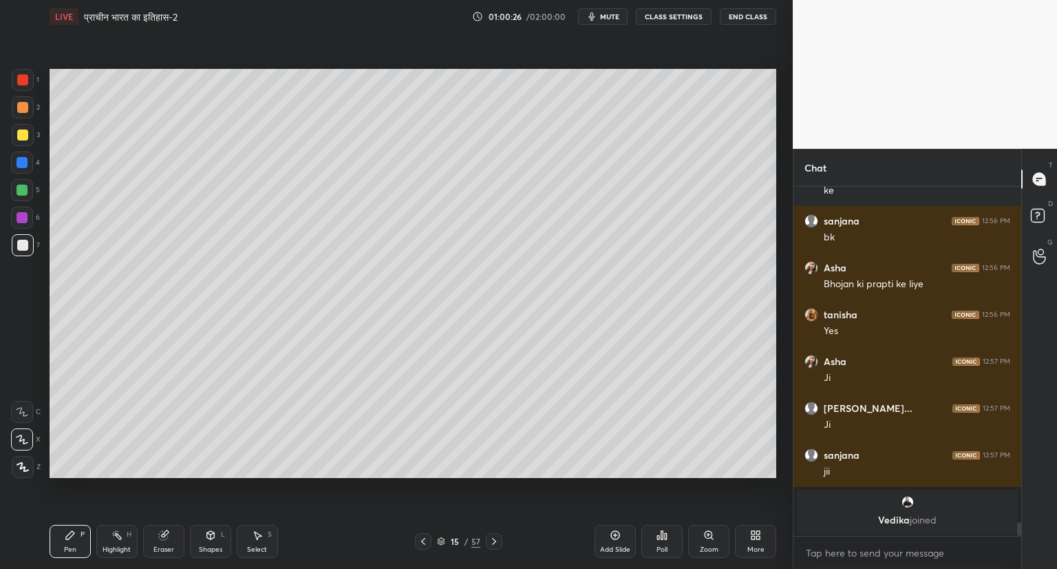
click at [496, 536] on icon at bounding box center [494, 541] width 11 height 11
click at [496, 538] on icon at bounding box center [494, 541] width 11 height 11
click at [494, 538] on icon at bounding box center [494, 541] width 11 height 11
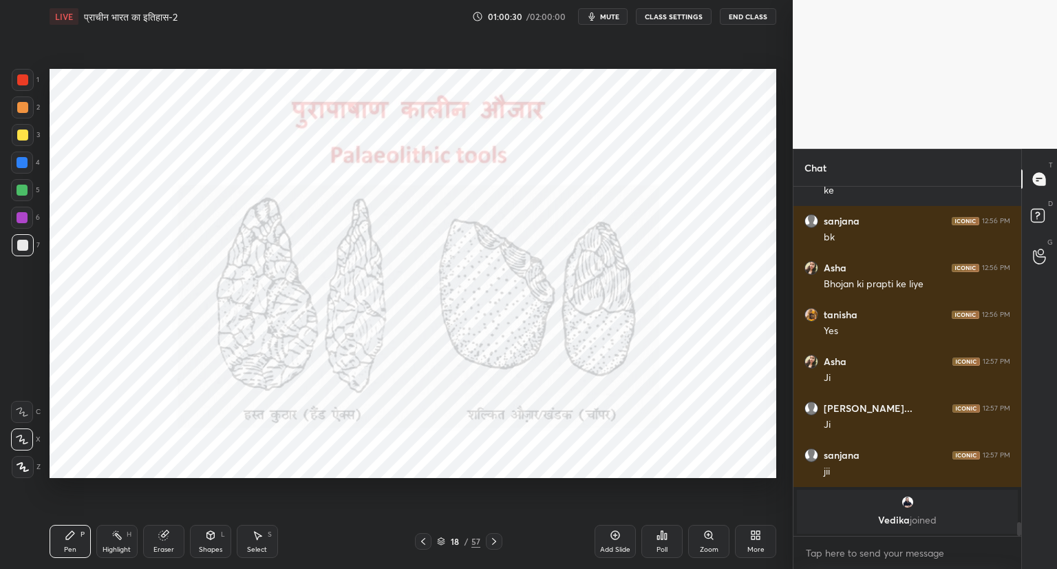
click at [26, 74] on div at bounding box center [22, 79] width 11 height 11
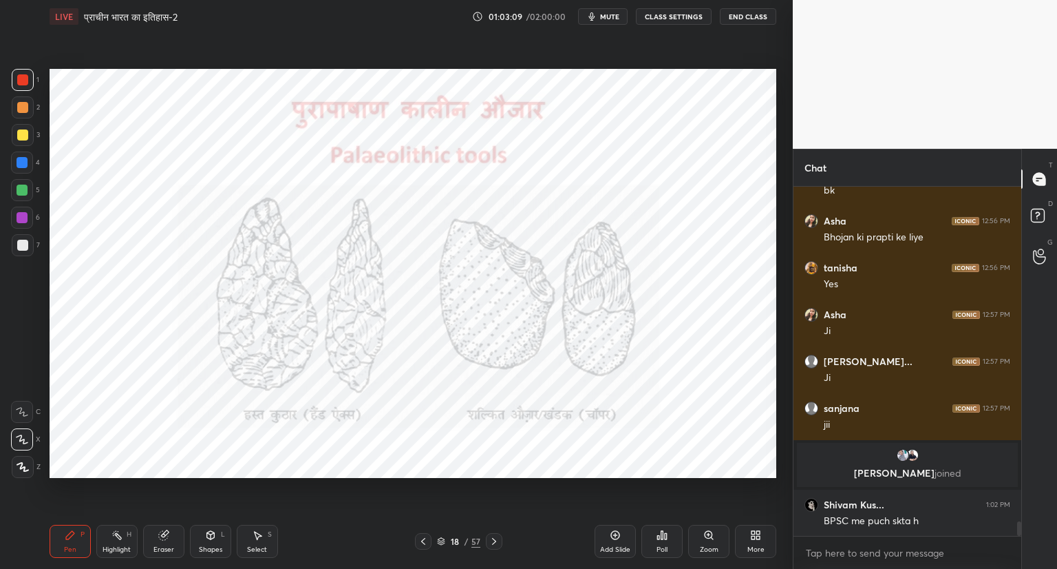
click at [493, 538] on icon at bounding box center [494, 541] width 11 height 11
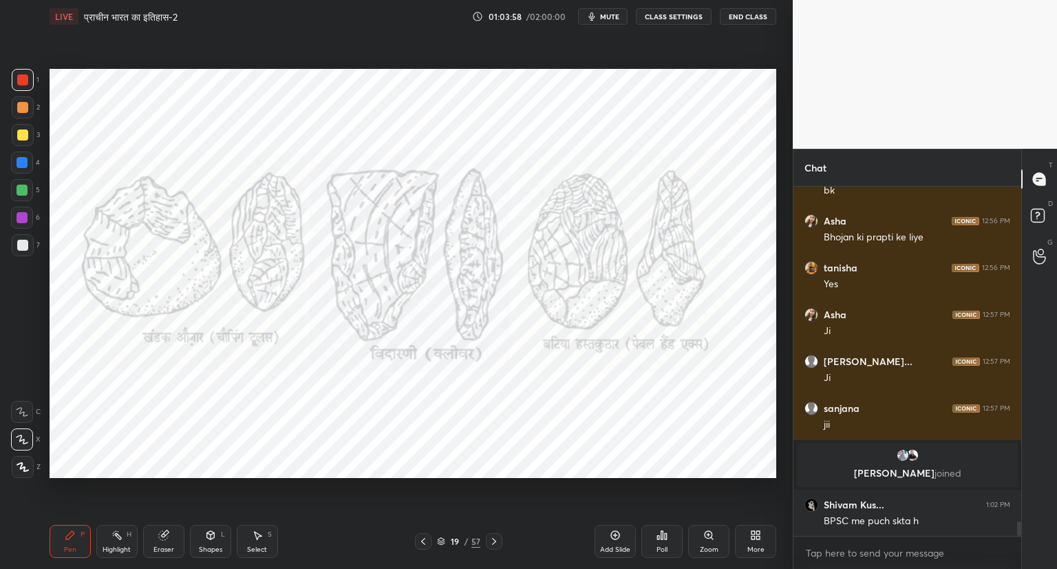
click at [424, 538] on icon at bounding box center [423, 541] width 11 height 11
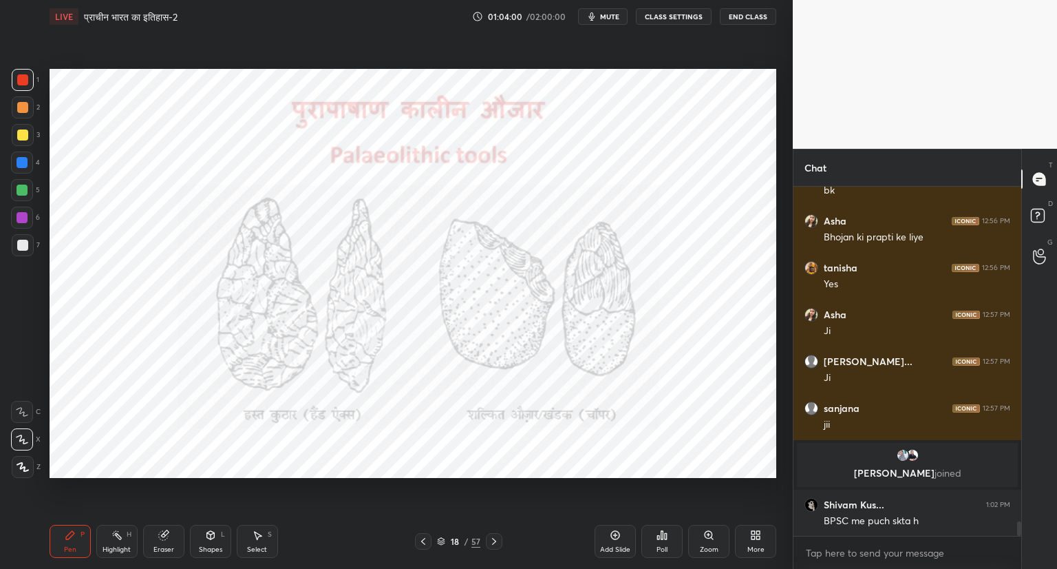
click at [495, 542] on icon at bounding box center [494, 541] width 4 height 7
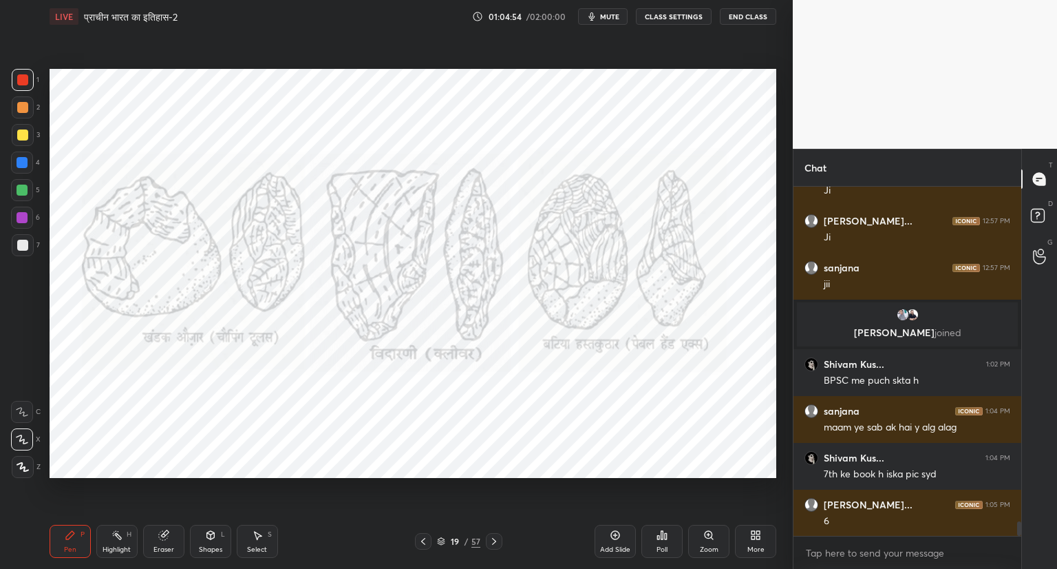
scroll to position [8276, 0]
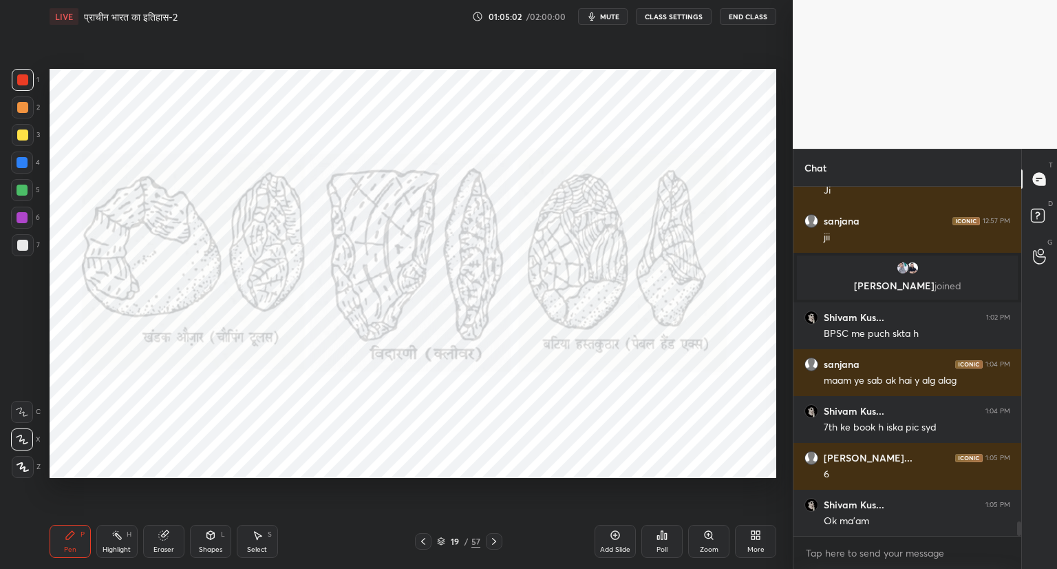
click at [495, 540] on icon at bounding box center [494, 541] width 11 height 11
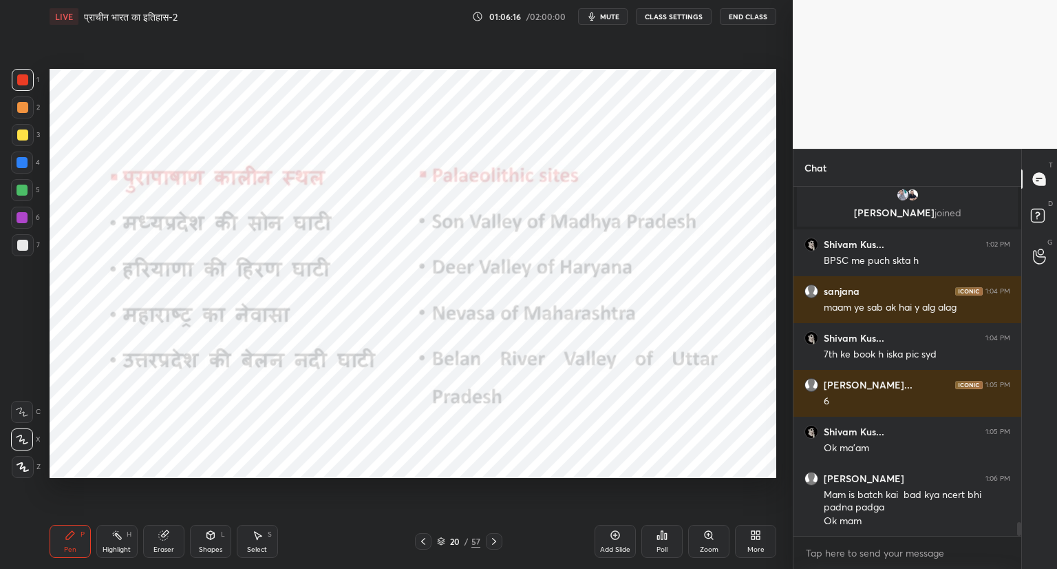
scroll to position [8395, 0]
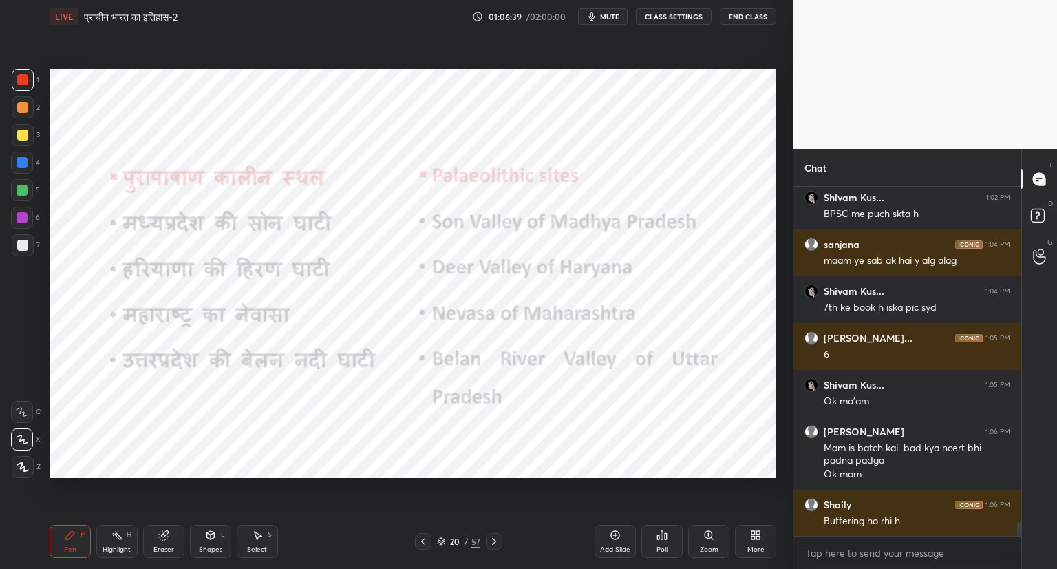
click at [496, 539] on icon at bounding box center [494, 541] width 11 height 11
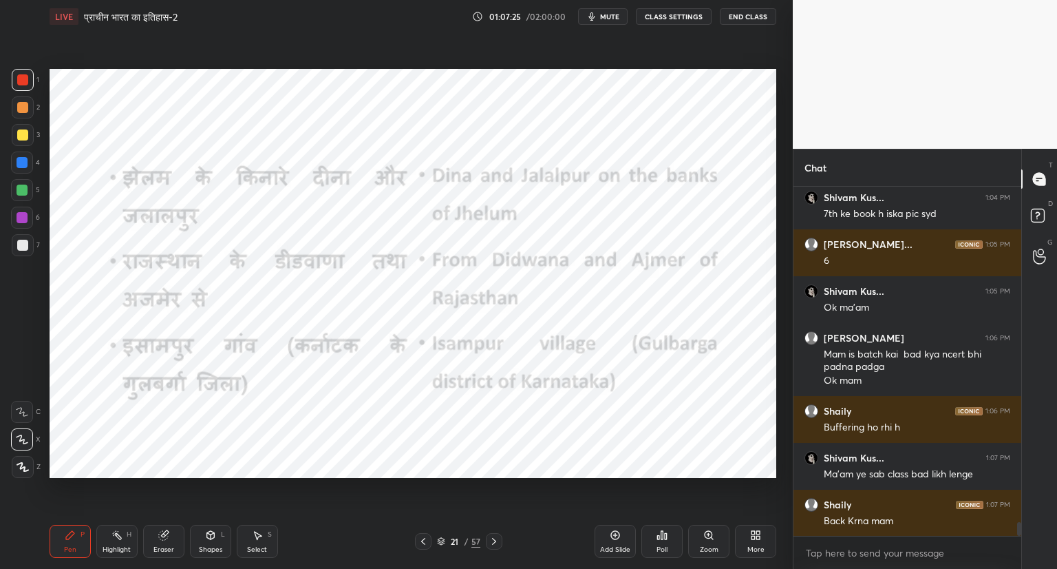
scroll to position [8536, 0]
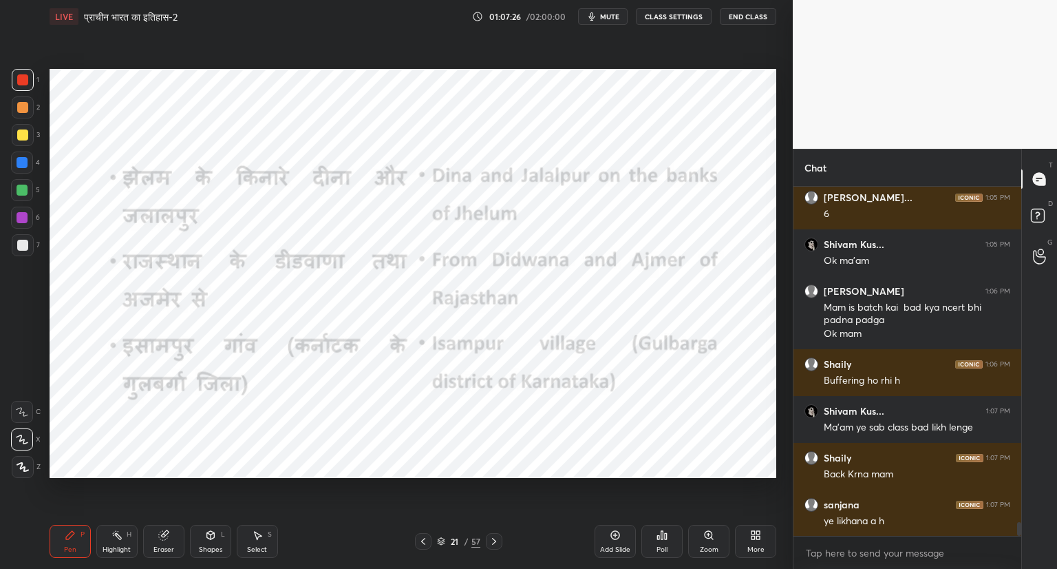
click at [423, 538] on icon at bounding box center [423, 541] width 11 height 11
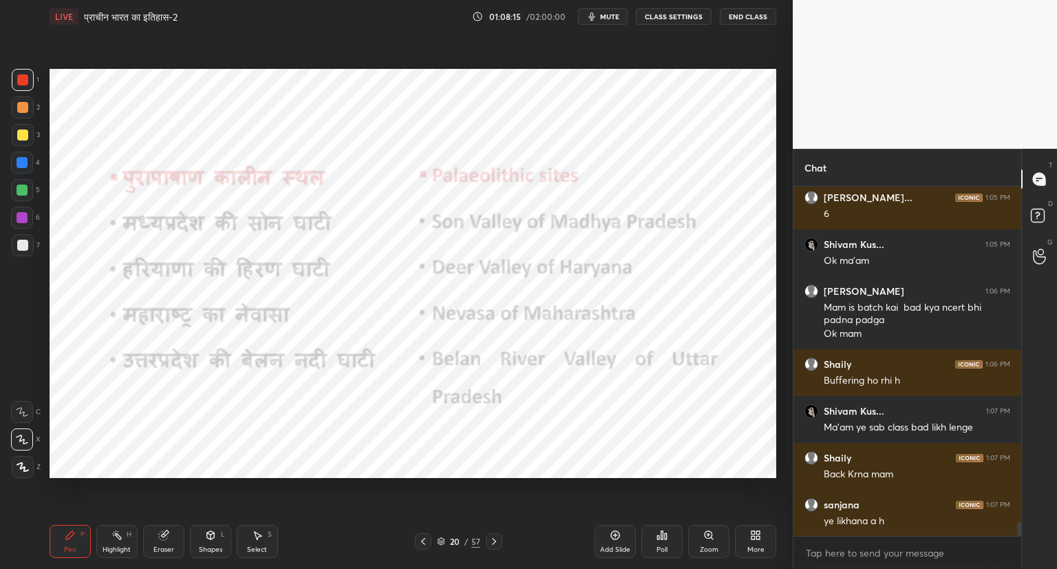
scroll to position [8583, 0]
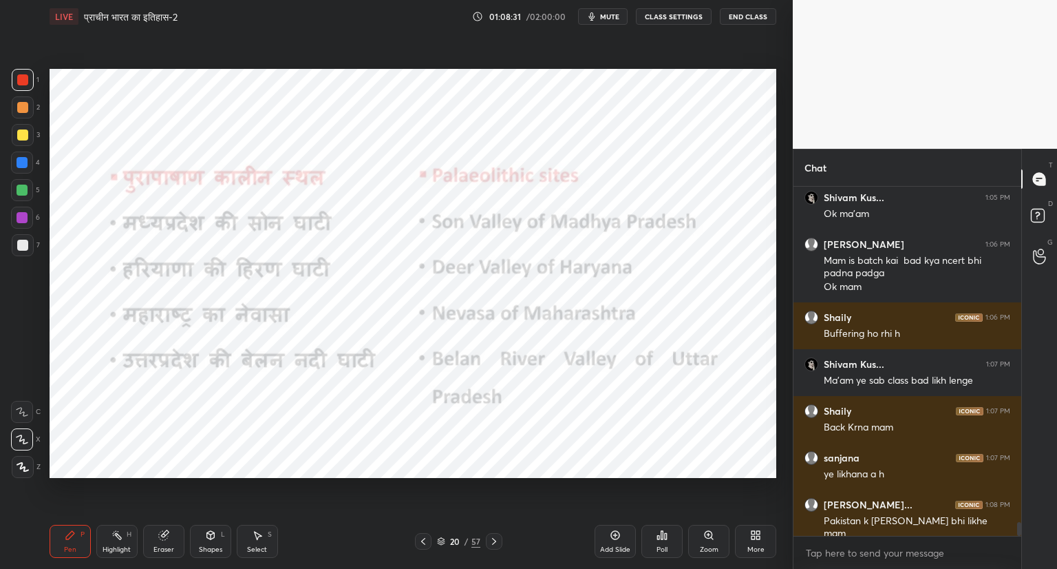
click at [492, 540] on icon at bounding box center [494, 541] width 11 height 11
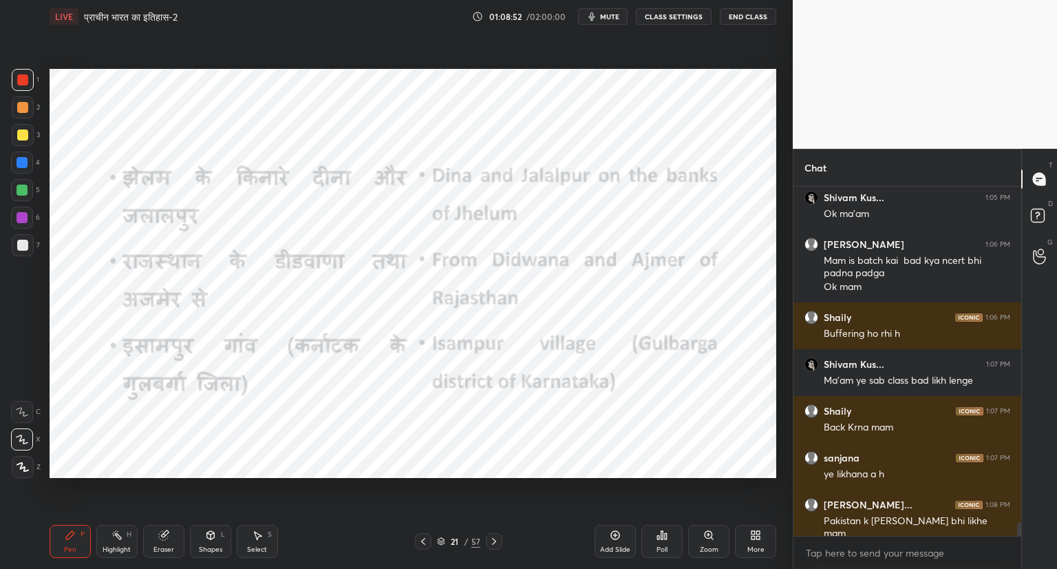
click at [492, 535] on div at bounding box center [494, 541] width 17 height 17
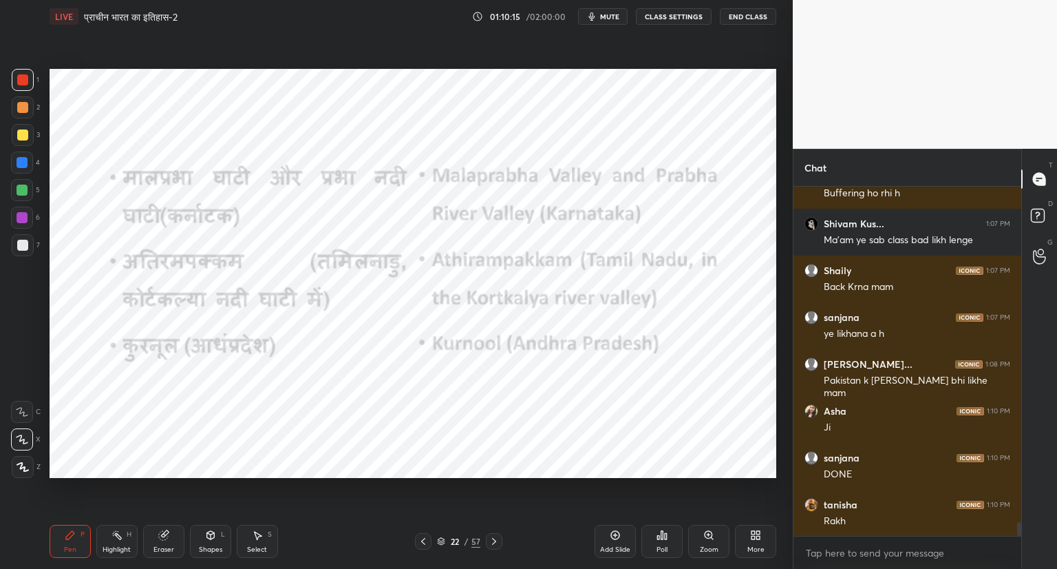
scroll to position [8770, 0]
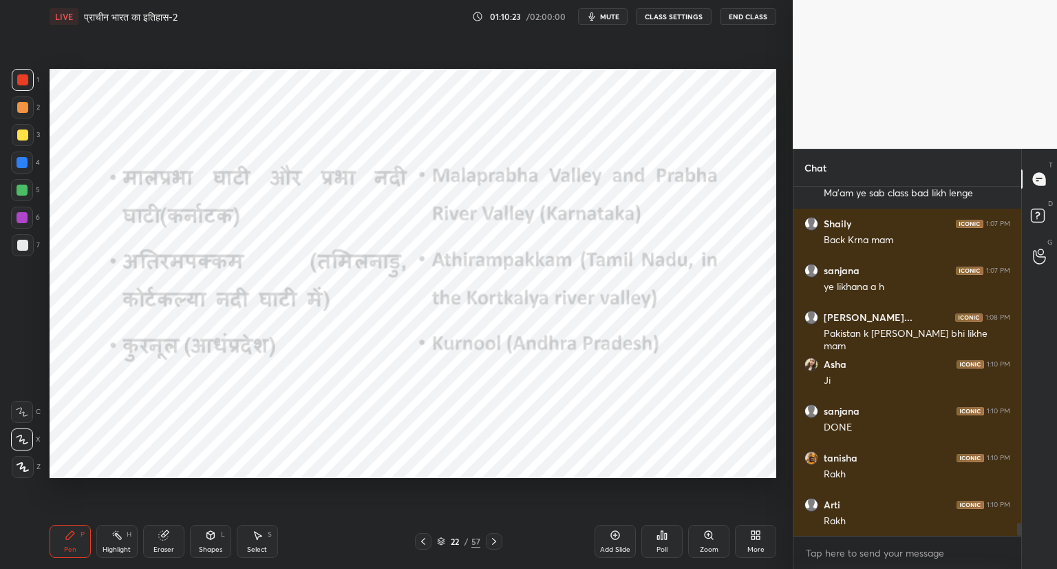
click at [489, 538] on icon at bounding box center [494, 541] width 11 height 11
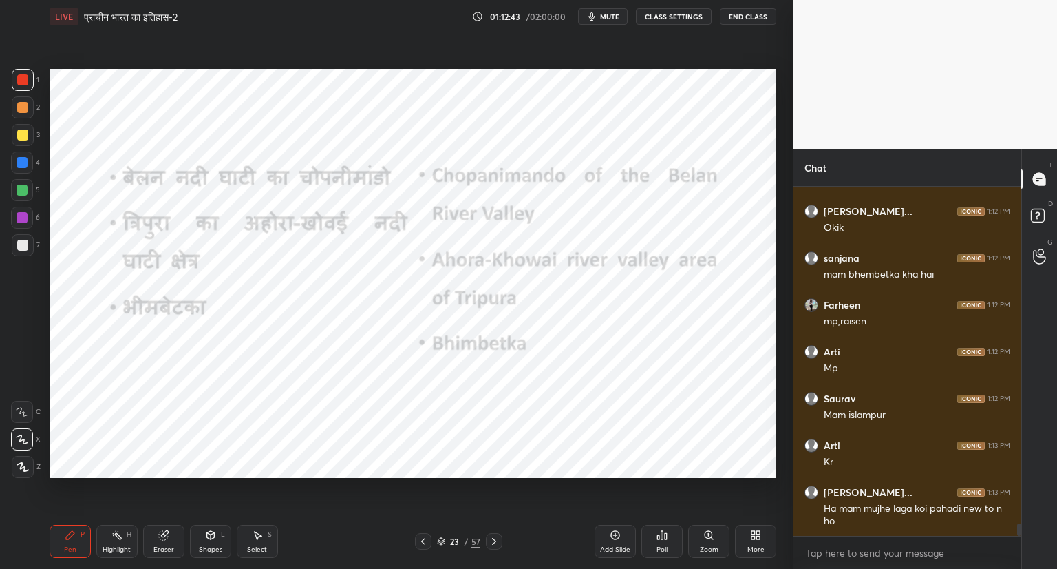
scroll to position [9344, 0]
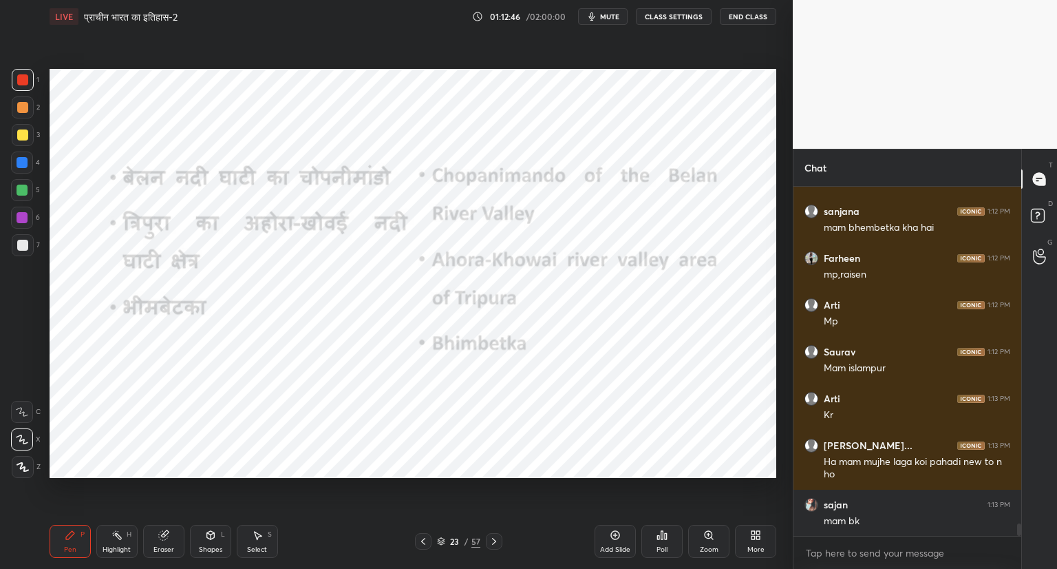
click at [420, 538] on icon at bounding box center [423, 541] width 11 height 11
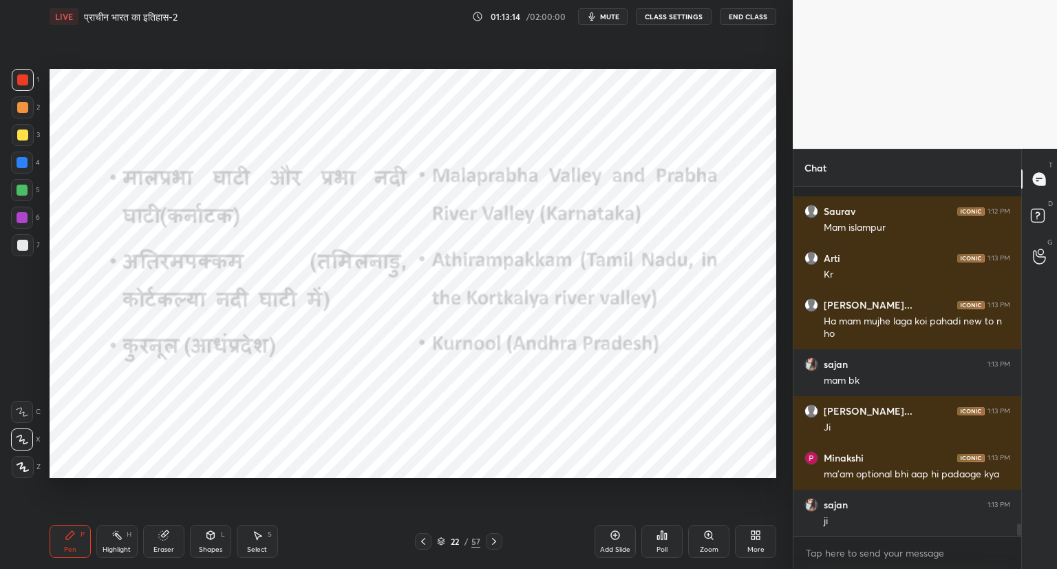
scroll to position [9543, 0]
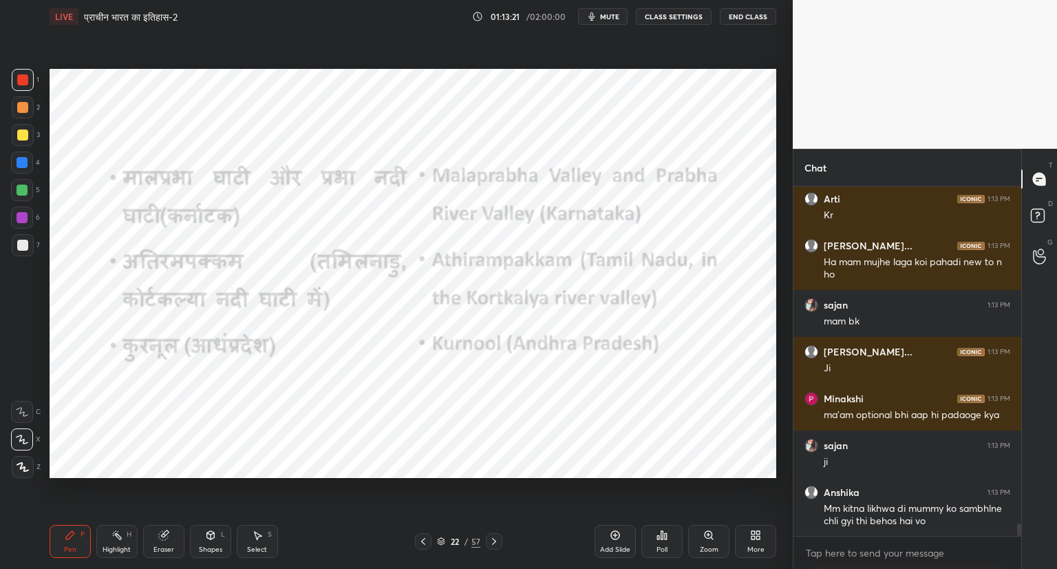
click at [490, 538] on icon at bounding box center [494, 541] width 11 height 11
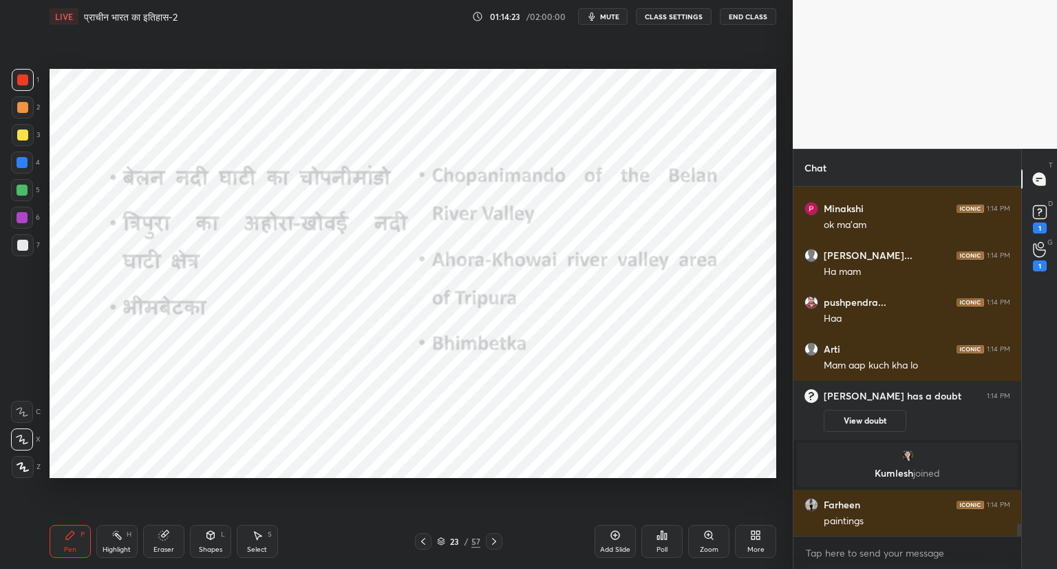
scroll to position [9747, 0]
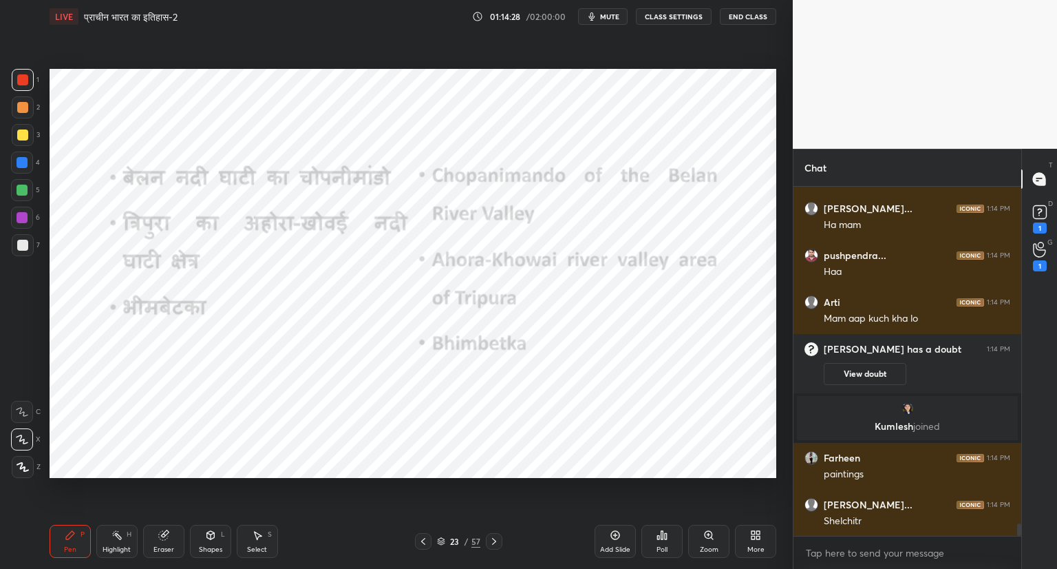
click at [500, 536] on div at bounding box center [494, 541] width 17 height 17
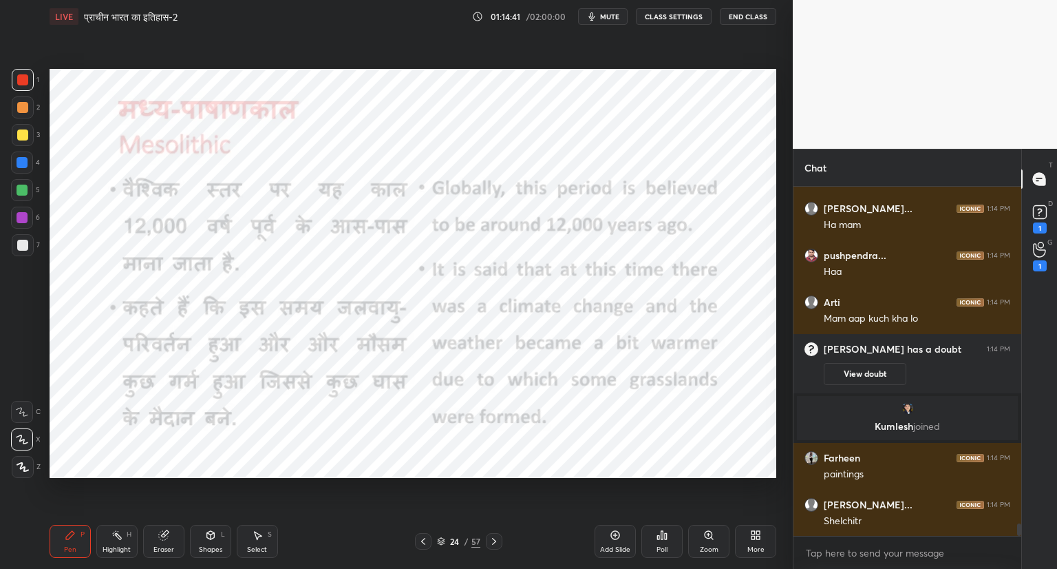
click at [614, 524] on div "Add Slide Poll Zoom More" at bounding box center [686, 541] width 182 height 77
click at [611, 562] on div "Add Slide Poll Zoom More" at bounding box center [686, 541] width 182 height 77
click at [606, 548] on div "Add Slide" at bounding box center [615, 549] width 30 height 7
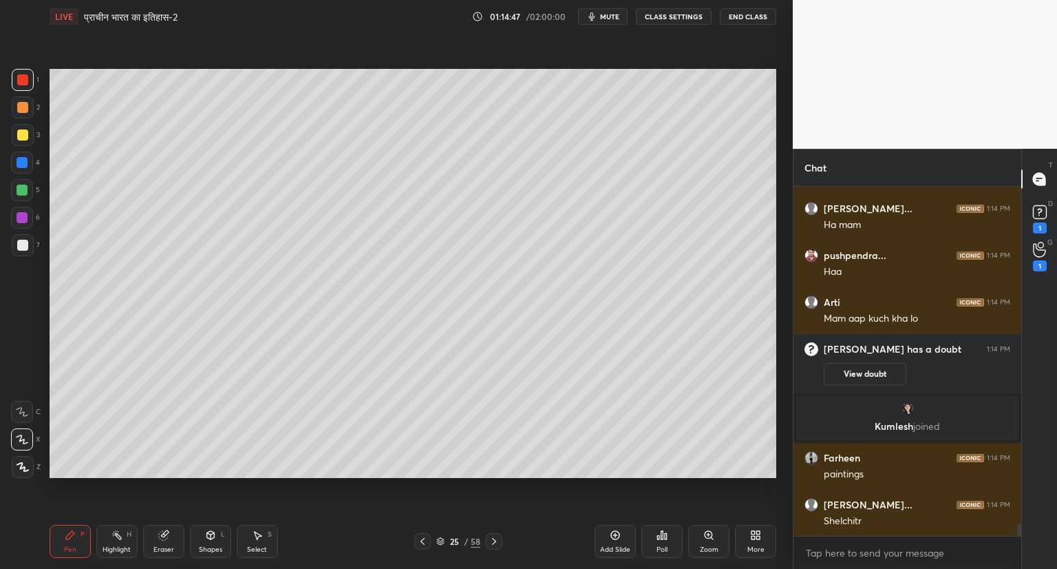
click at [25, 243] on div at bounding box center [22, 245] width 11 height 11
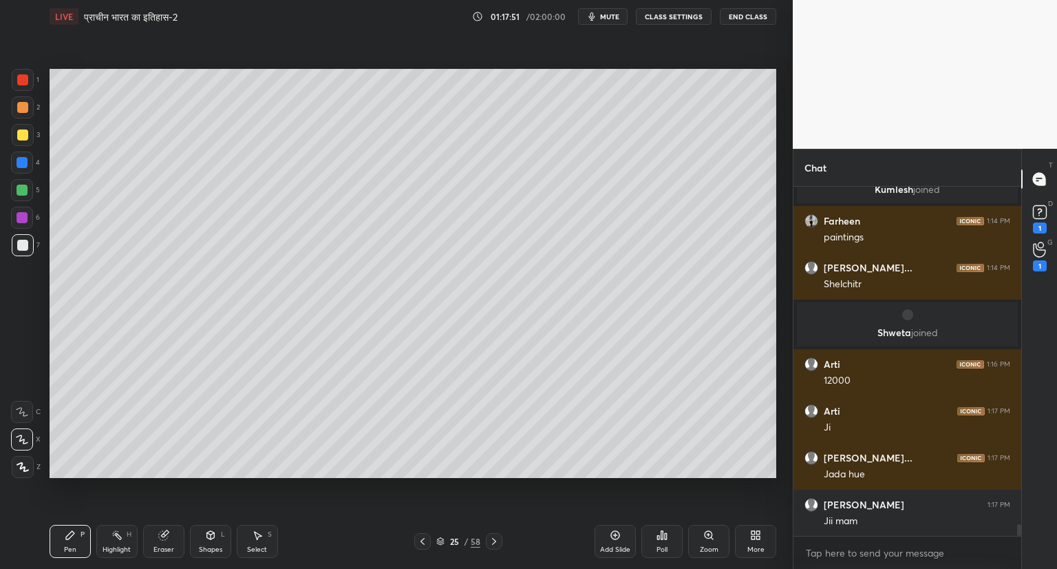
scroll to position [9981, 0]
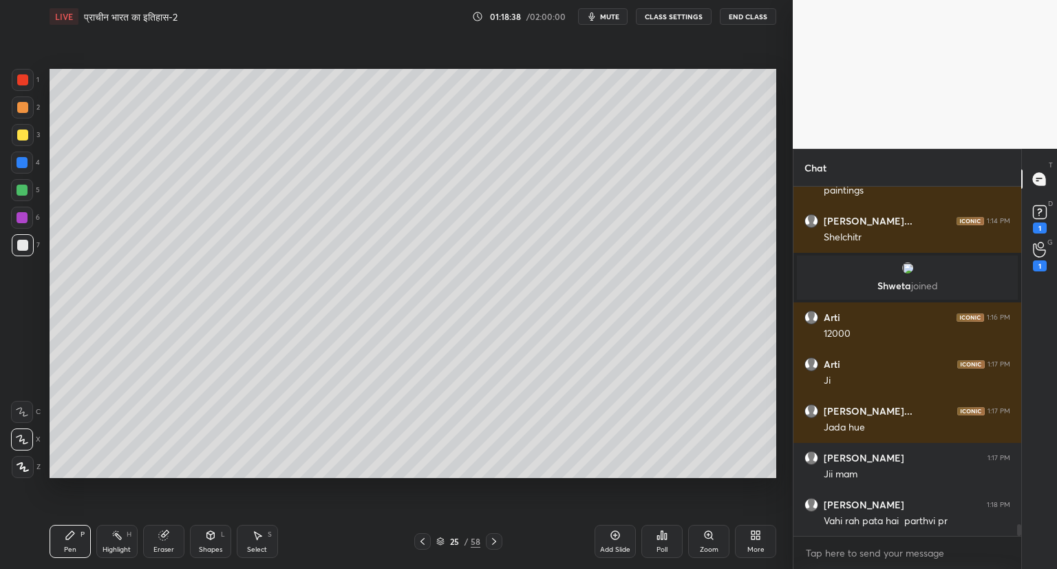
click at [613, 531] on icon at bounding box center [615, 535] width 9 height 9
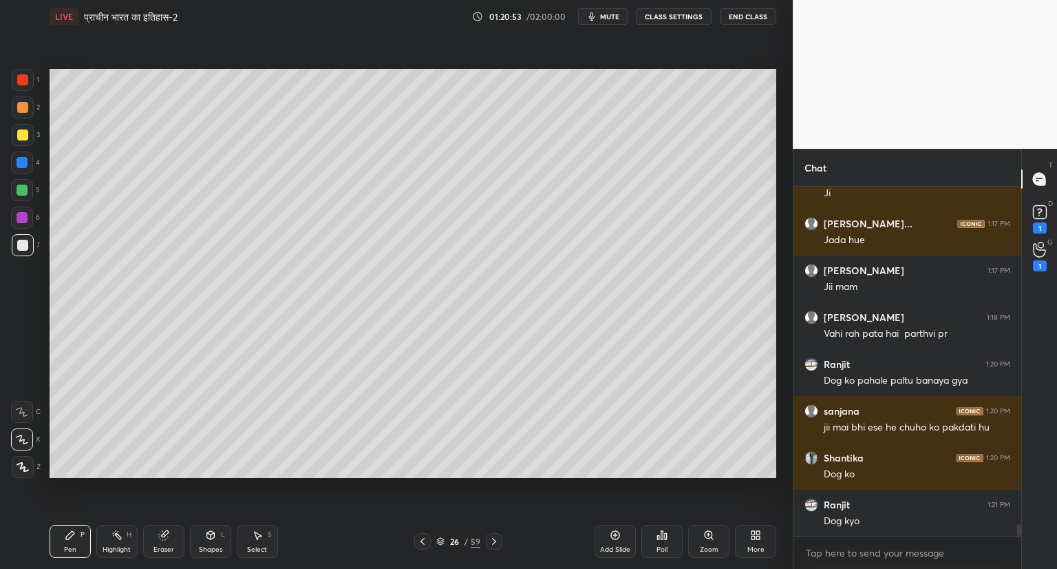
scroll to position [10215, 0]
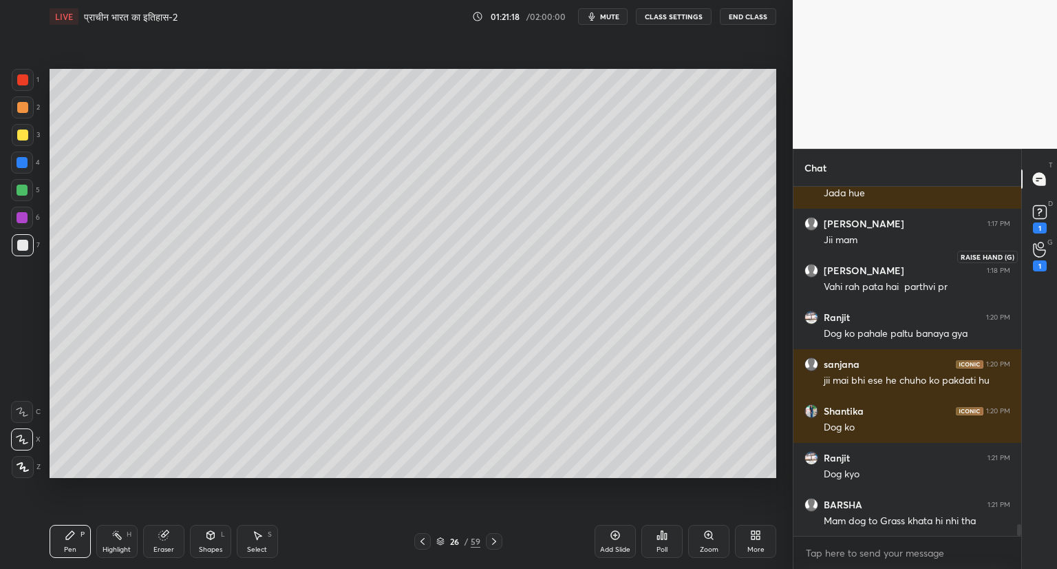
click at [1045, 253] on icon at bounding box center [1039, 250] width 12 height 14
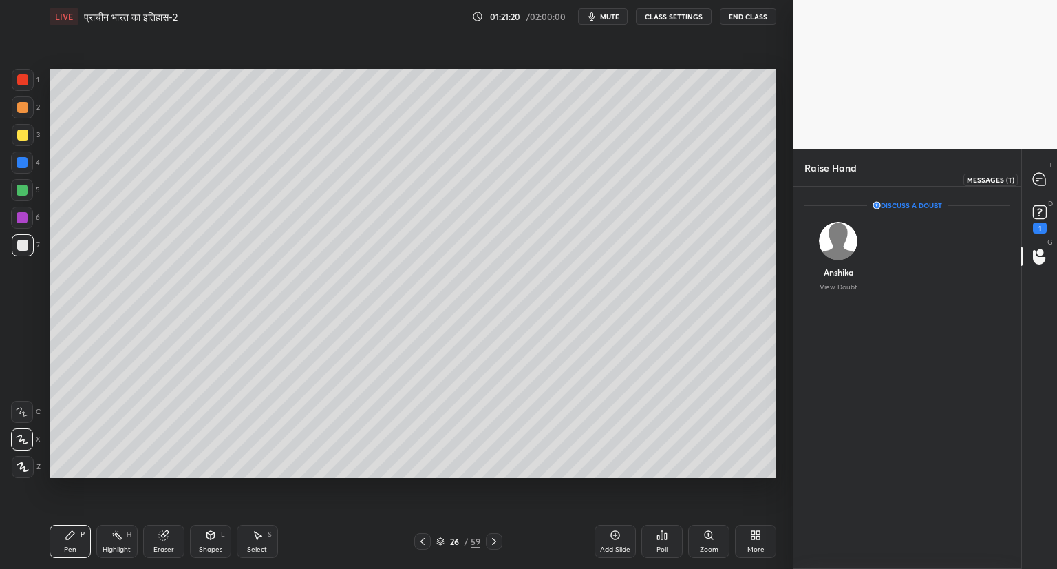
click at [1039, 178] on icon at bounding box center [1040, 178] width 6 height 0
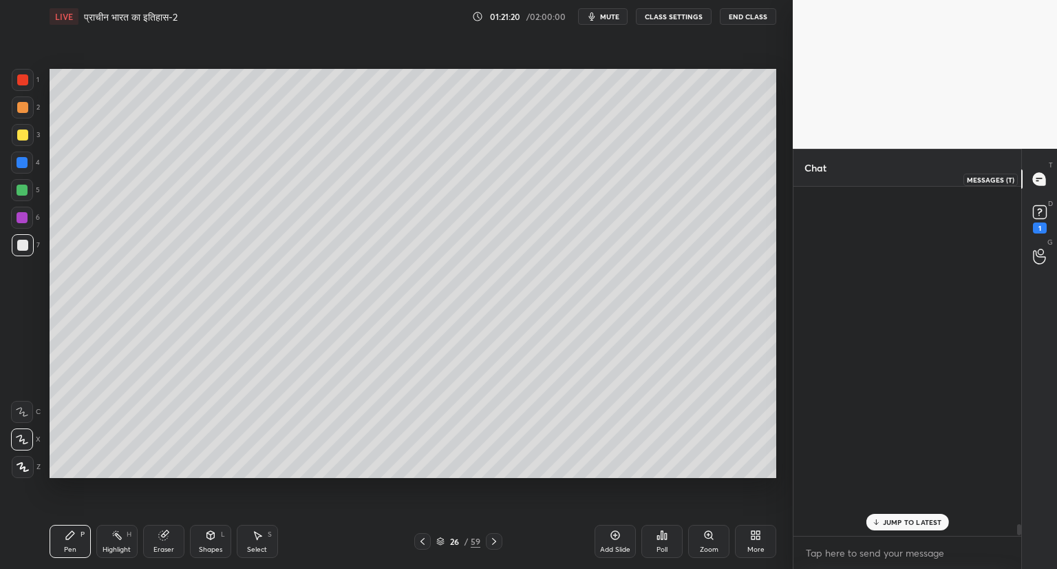
scroll to position [345, 224]
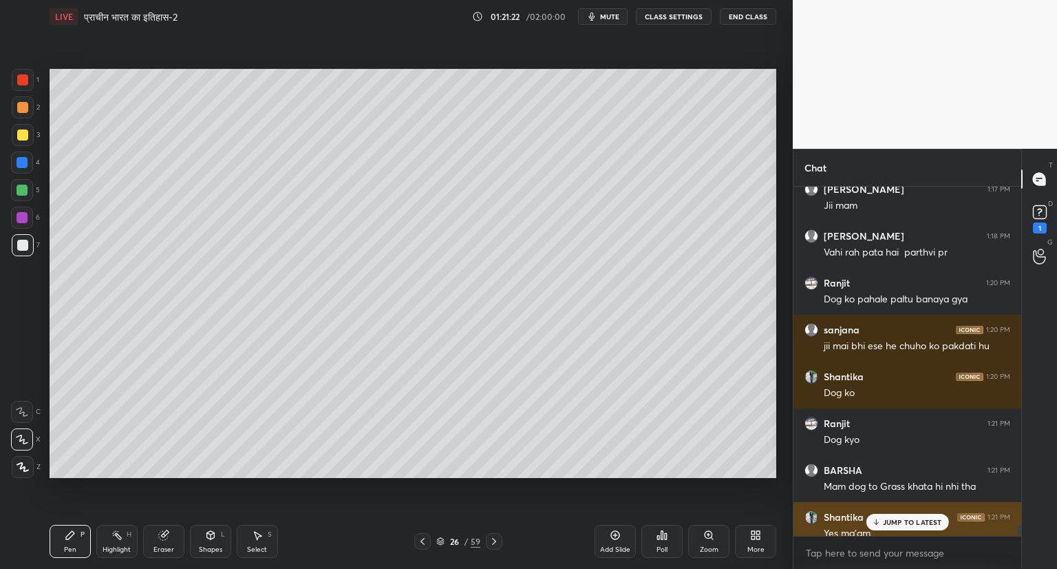
click at [903, 525] on p "JUMP TO LATEST" at bounding box center [912, 522] width 59 height 8
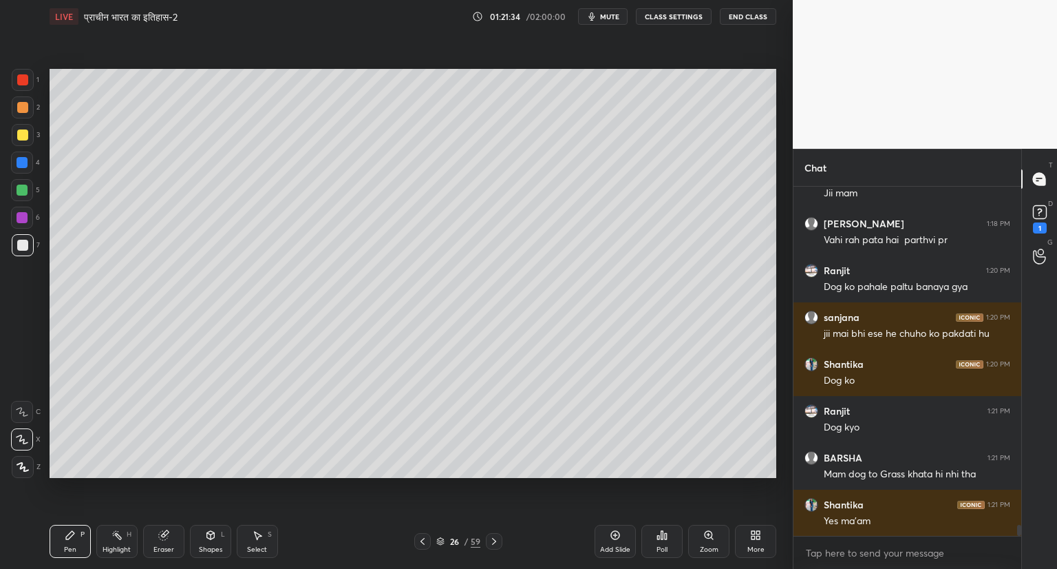
scroll to position [10645, 0]
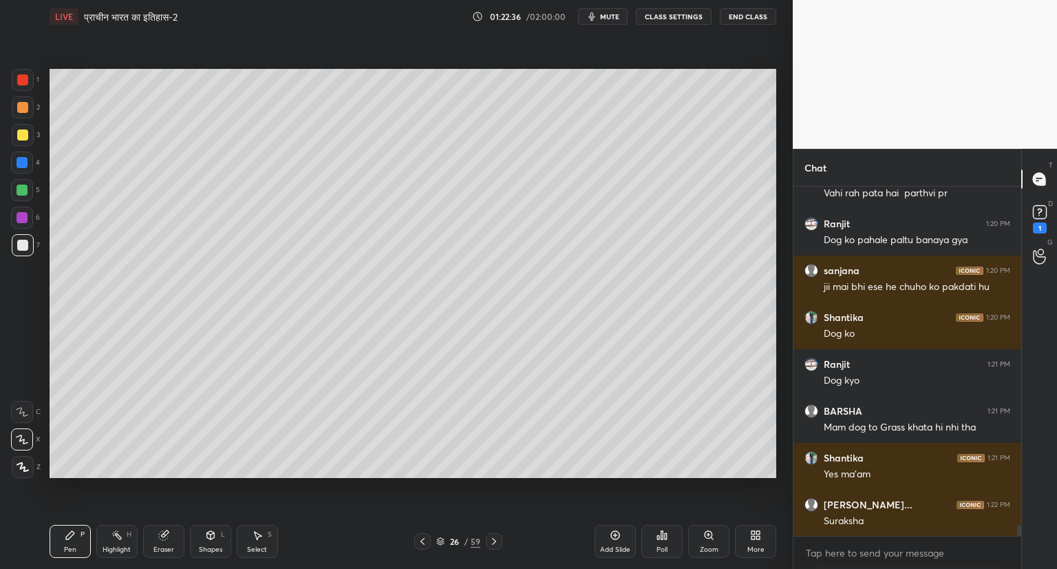
click at [494, 540] on icon at bounding box center [494, 541] width 4 height 7
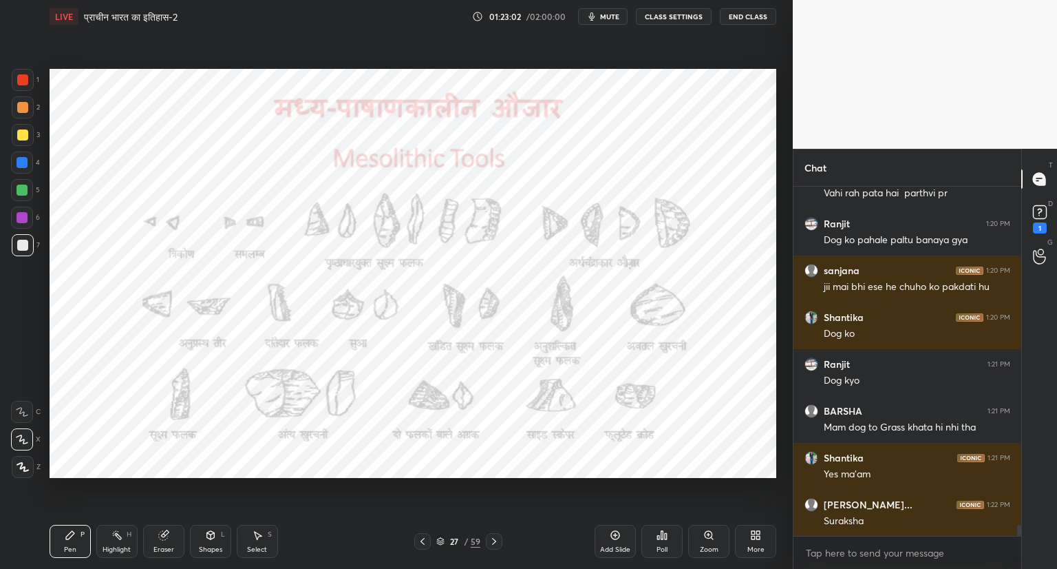
click at [25, 75] on div at bounding box center [22, 79] width 11 height 11
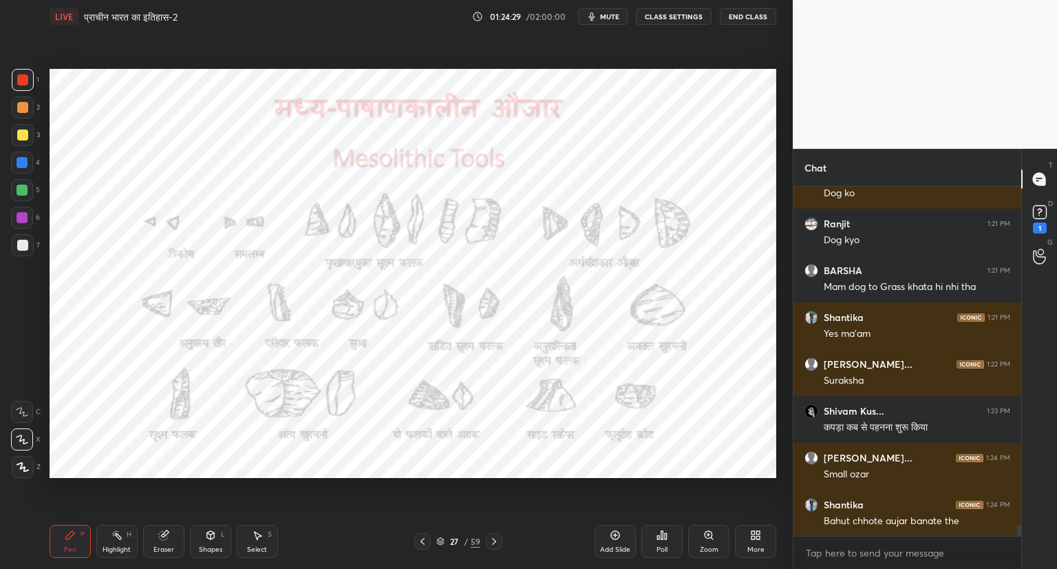
scroll to position [10832, 0]
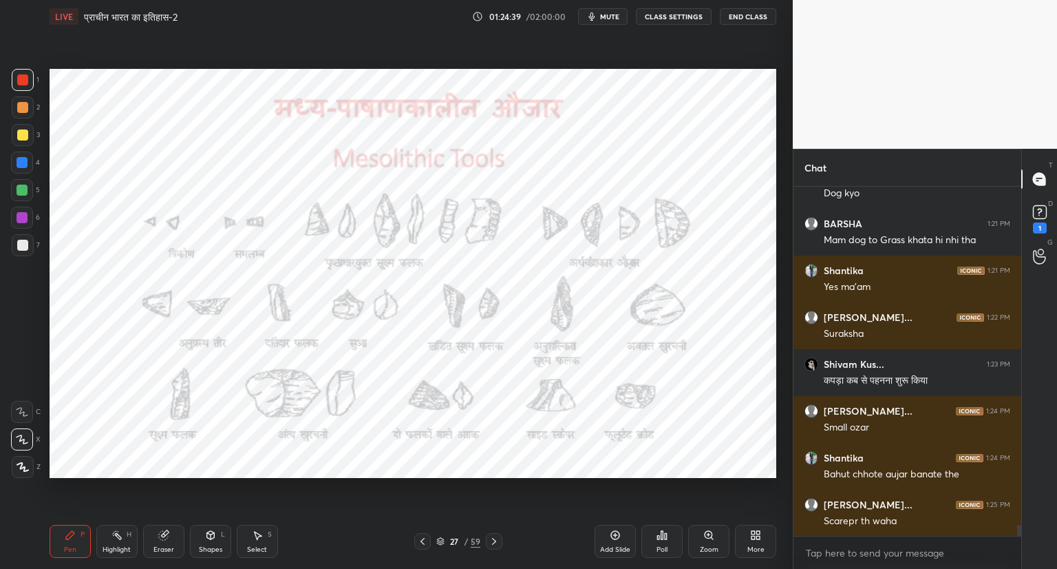
click at [373, 503] on div "Setting up your live class Poll for secs No correct answer Start poll" at bounding box center [413, 273] width 738 height 480
click at [494, 540] on icon at bounding box center [494, 541] width 4 height 7
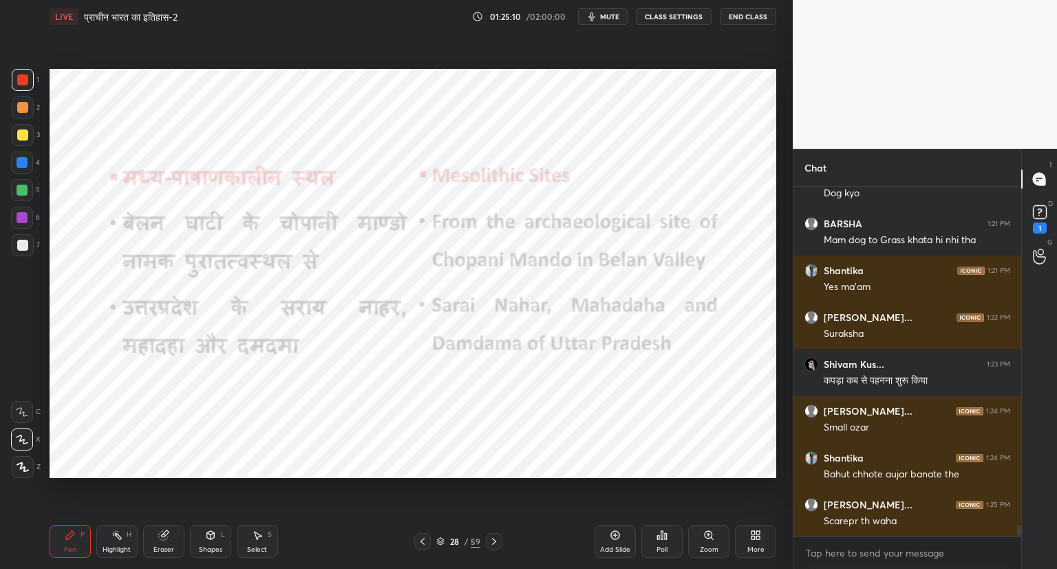
scroll to position [10879, 0]
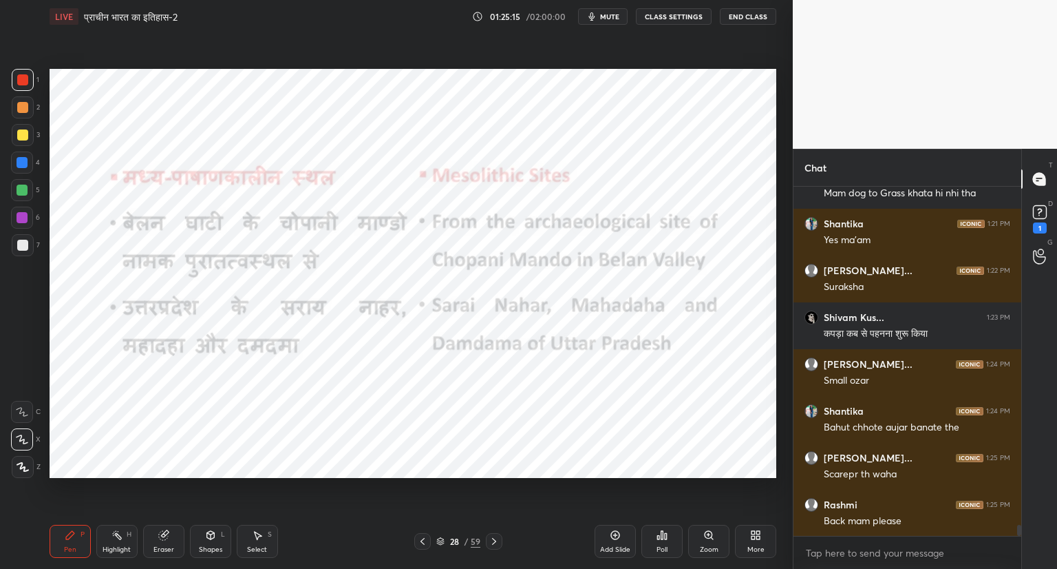
click at [421, 535] on div at bounding box center [422, 541] width 17 height 17
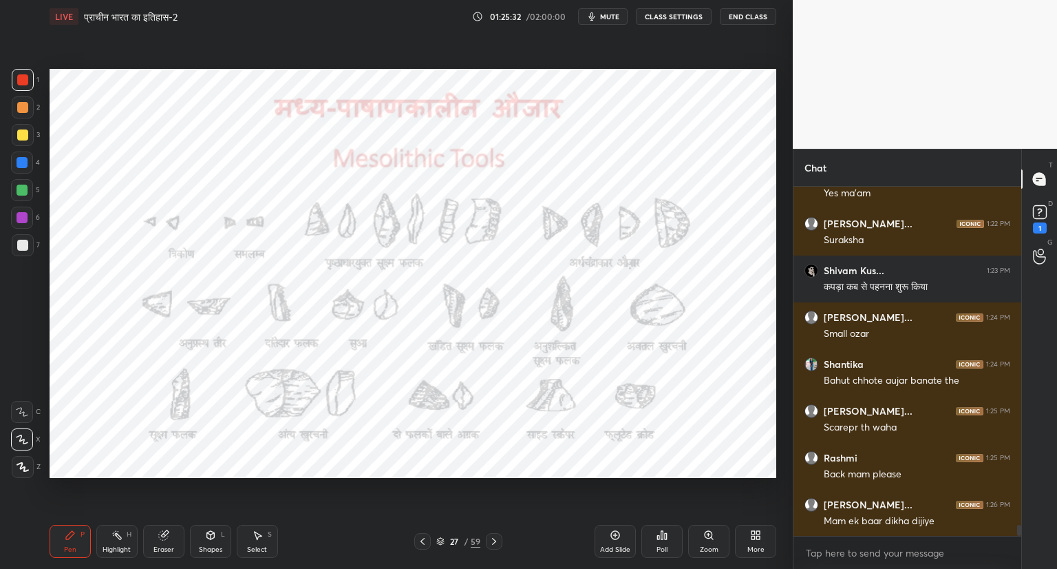
scroll to position [10973, 0]
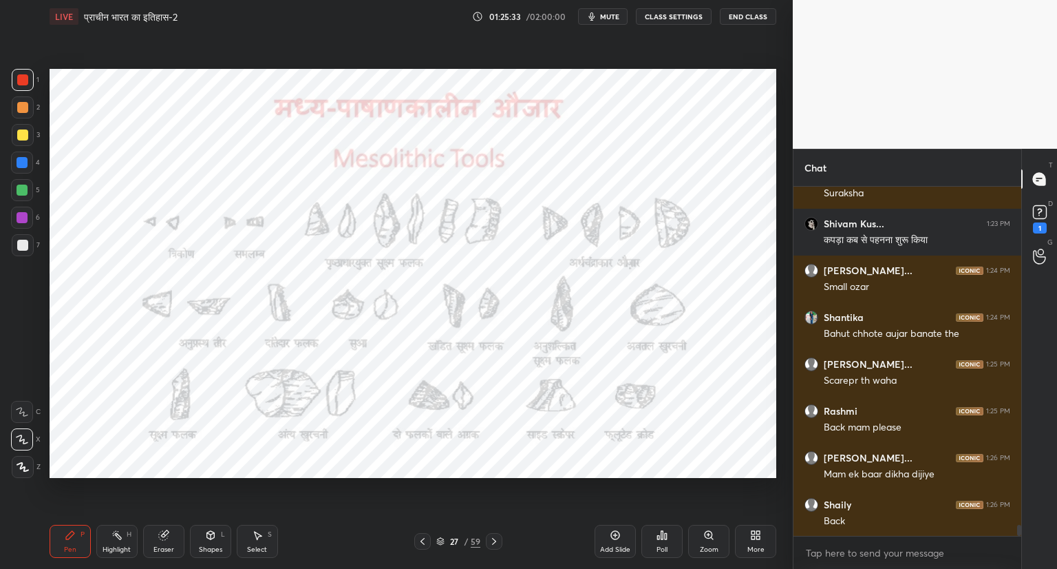
click at [270, 491] on div "Setting up your live class Poll for secs No correct answer Start poll" at bounding box center [413, 273] width 738 height 480
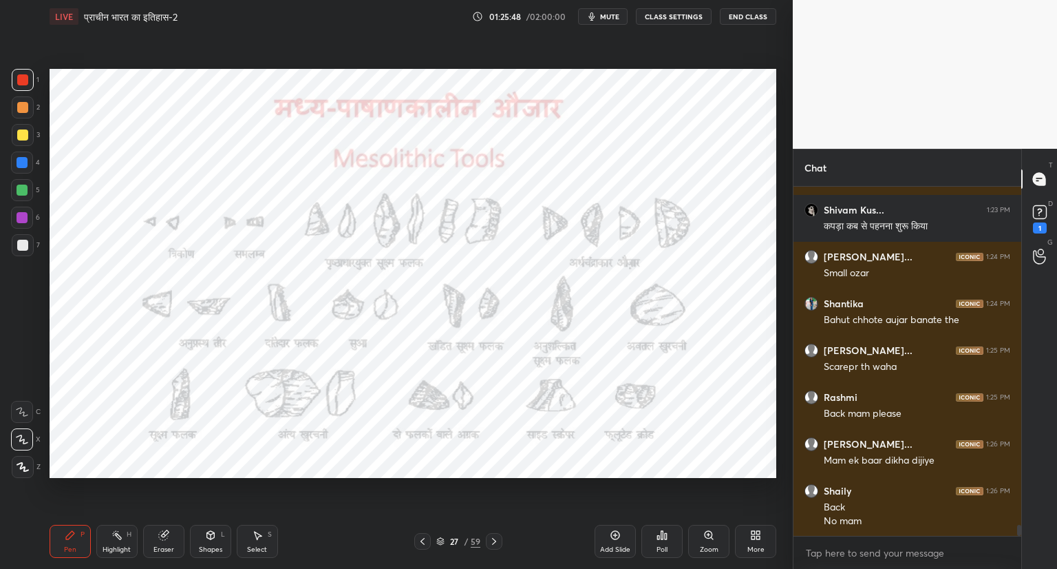
click at [499, 542] on icon at bounding box center [494, 541] width 11 height 11
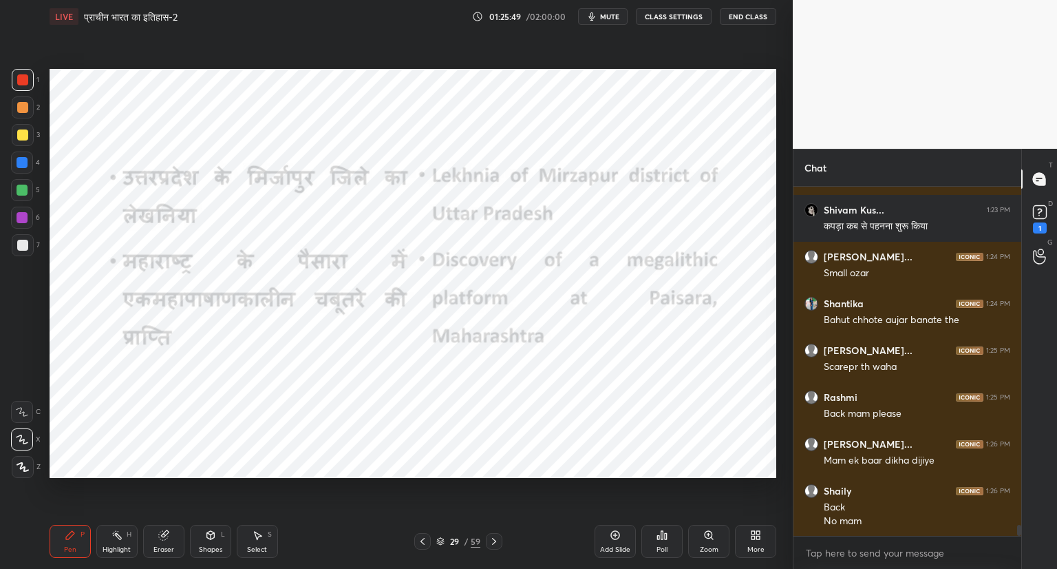
click at [421, 544] on icon at bounding box center [422, 541] width 11 height 11
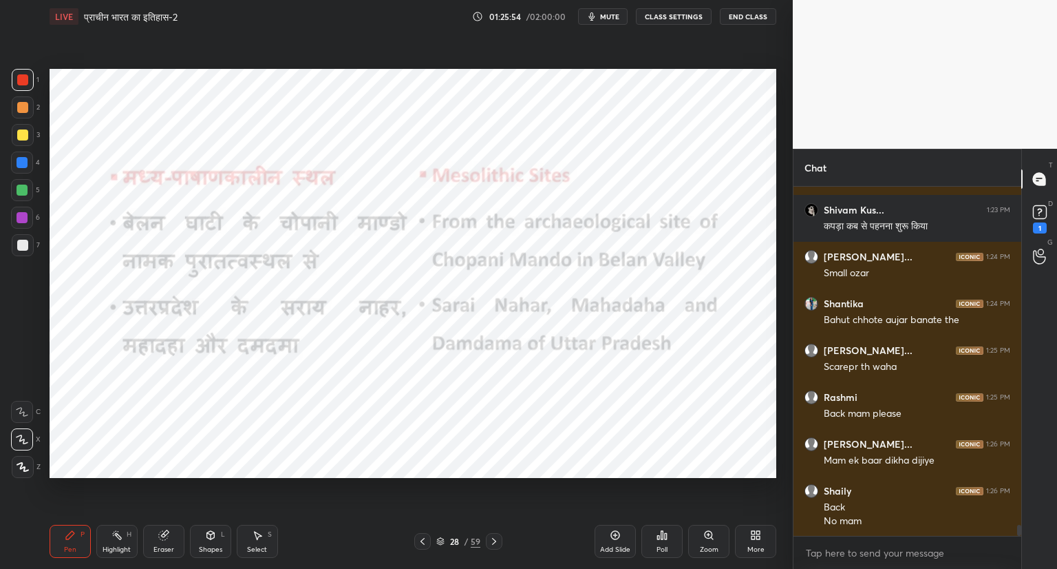
scroll to position [11033, 0]
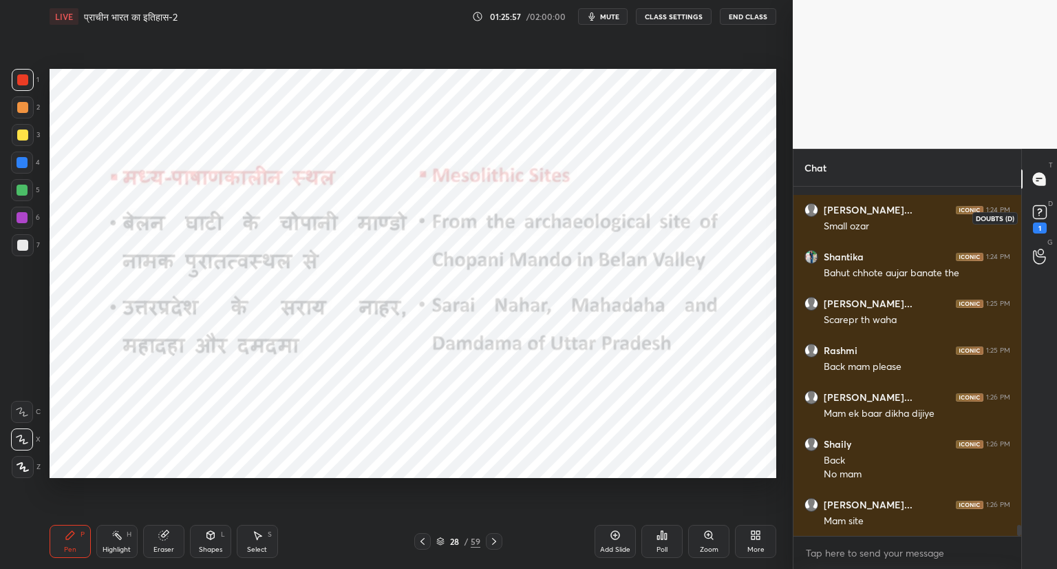
click at [1044, 218] on rect at bounding box center [1039, 212] width 13 height 13
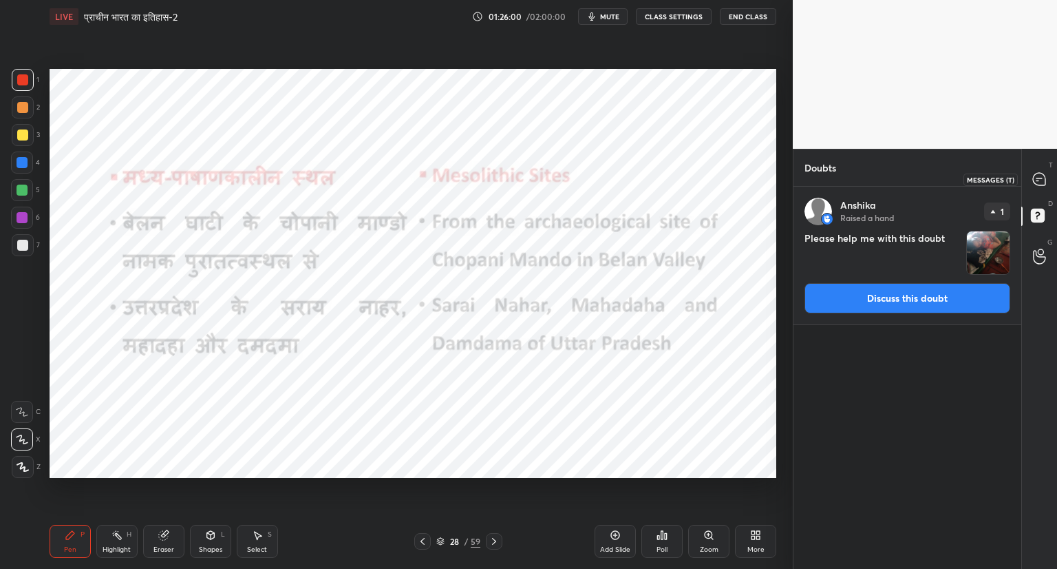
click at [1043, 184] on icon at bounding box center [1039, 179] width 12 height 12
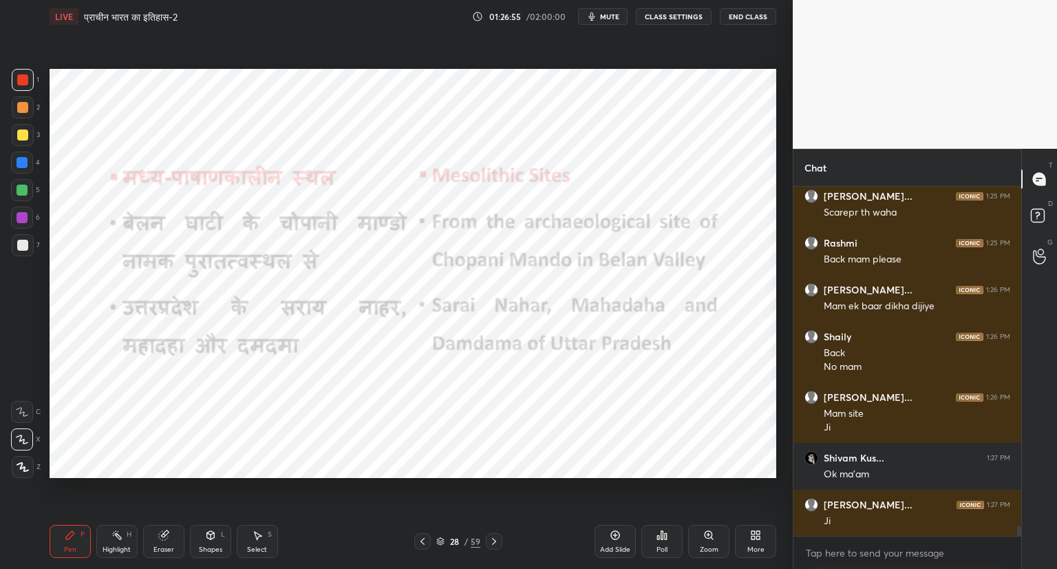
scroll to position [11234, 0]
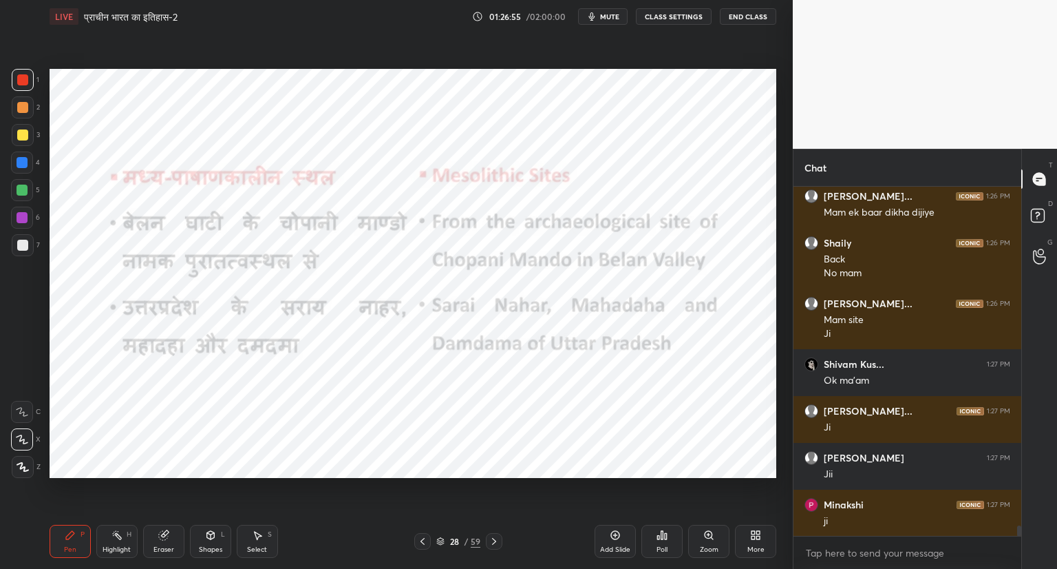
click at [491, 539] on icon at bounding box center [494, 541] width 11 height 11
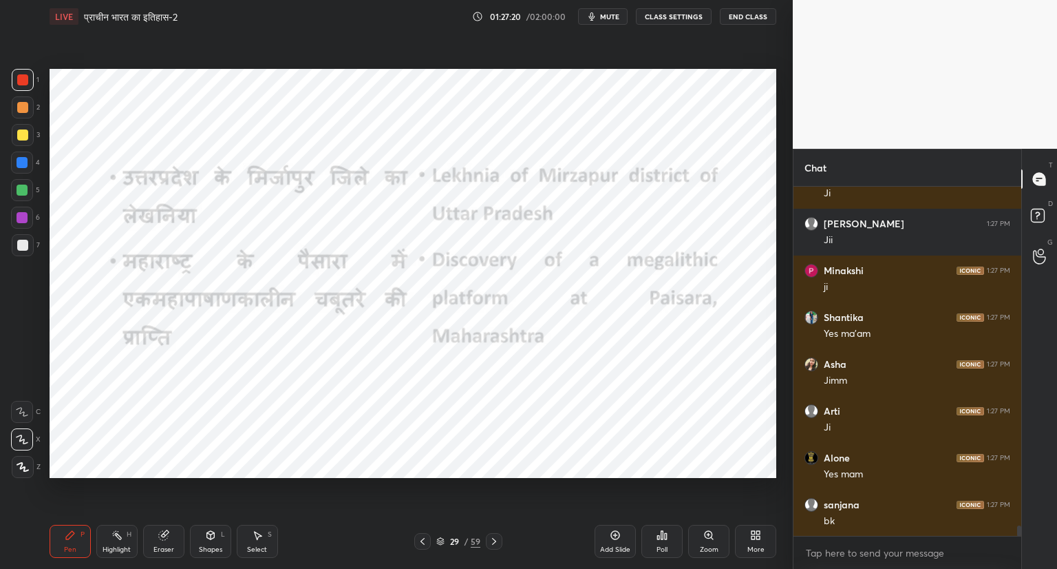
scroll to position [11515, 0]
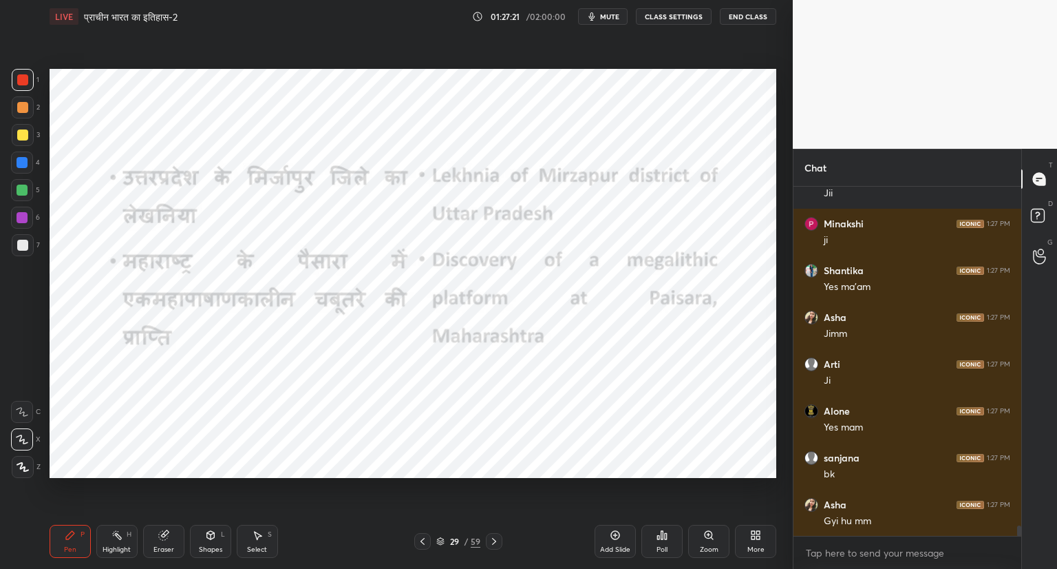
click at [427, 536] on icon at bounding box center [422, 541] width 11 height 11
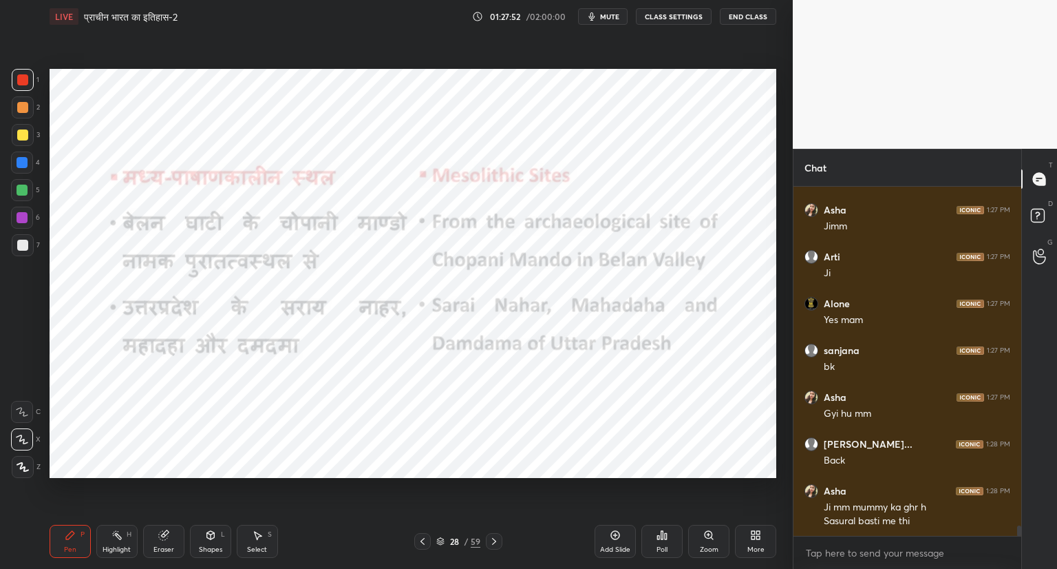
scroll to position [11669, 0]
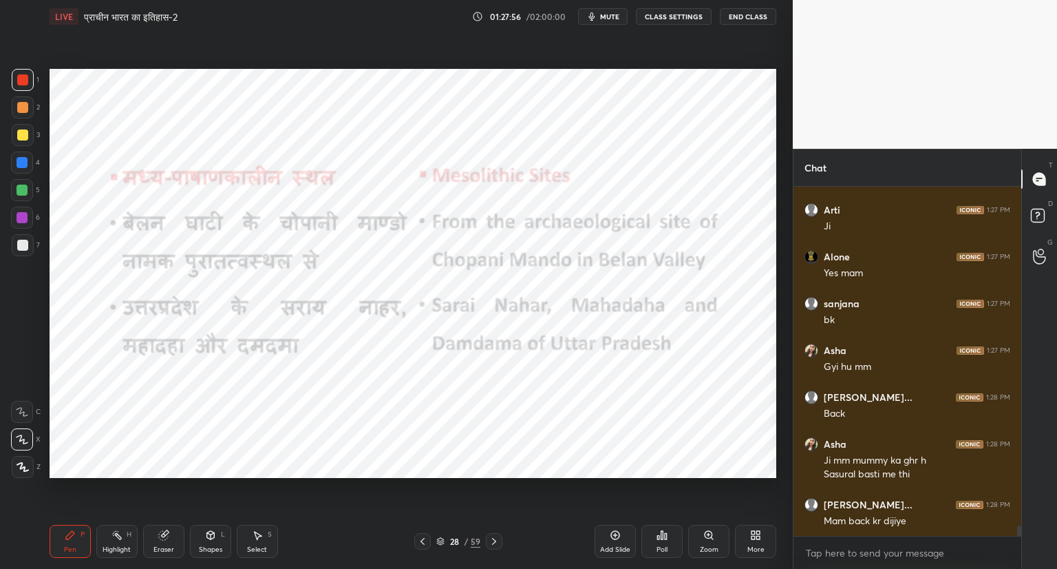
click at [422, 538] on icon at bounding box center [422, 541] width 11 height 11
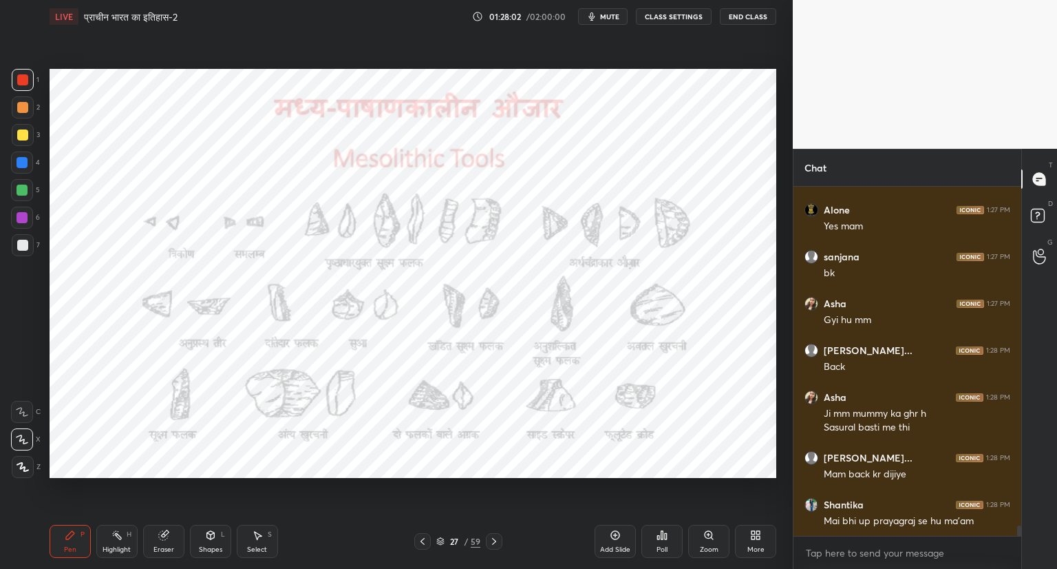
scroll to position [11763, 0]
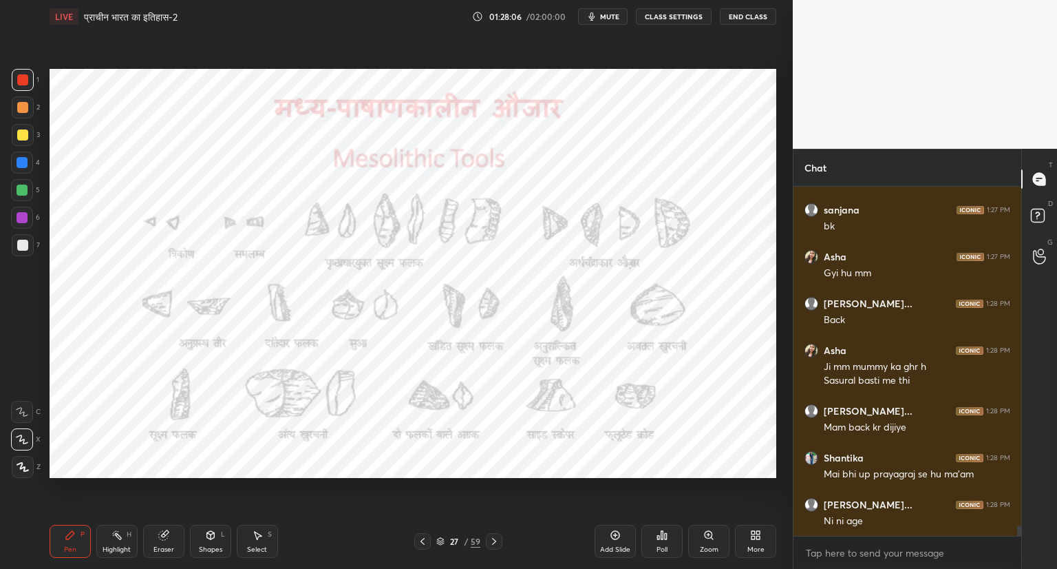
click at [496, 542] on icon at bounding box center [494, 541] width 11 height 11
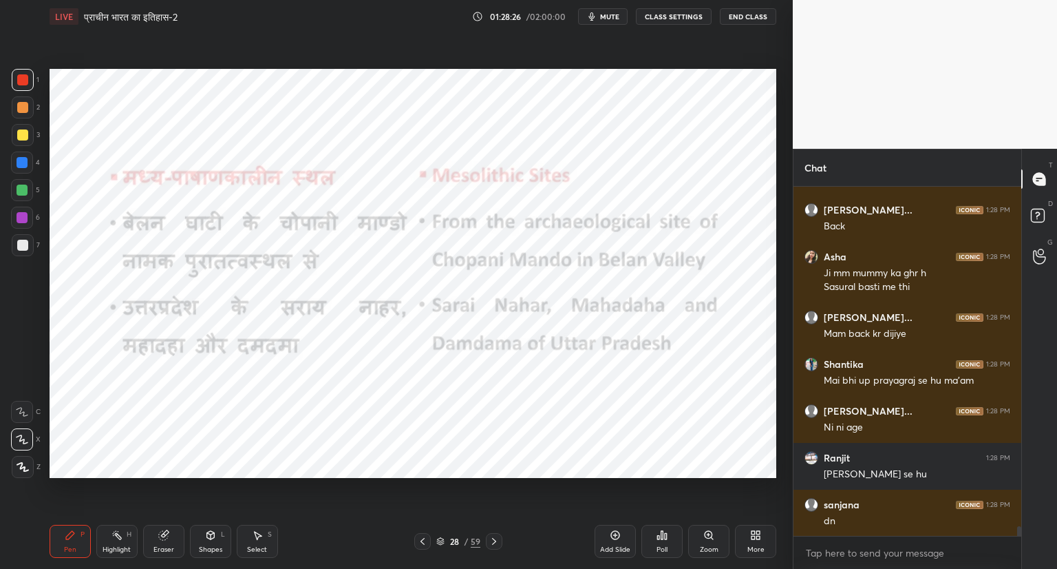
scroll to position [11903, 0]
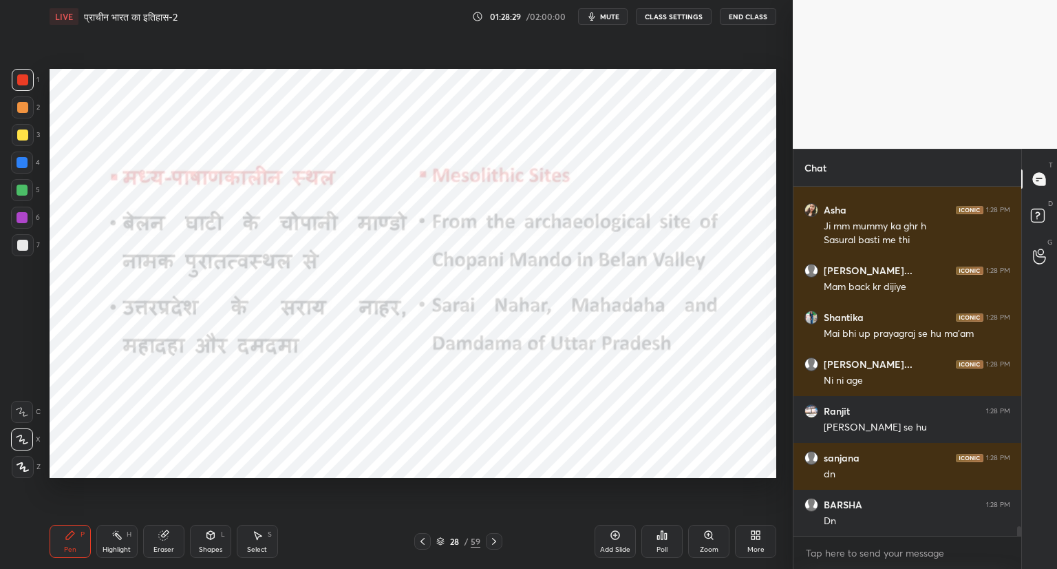
click at [493, 541] on icon at bounding box center [494, 541] width 11 height 11
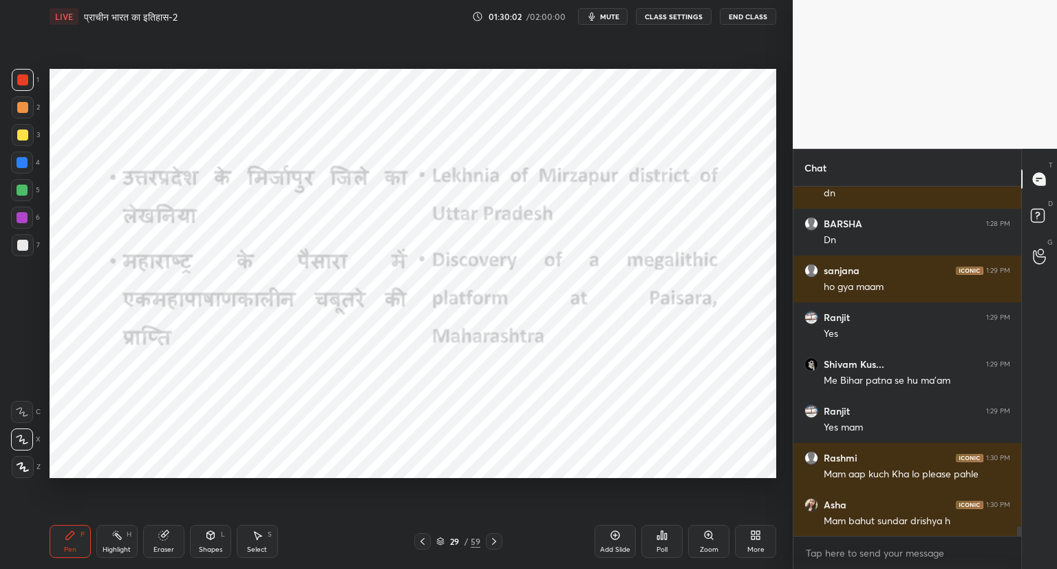
scroll to position [12198, 0]
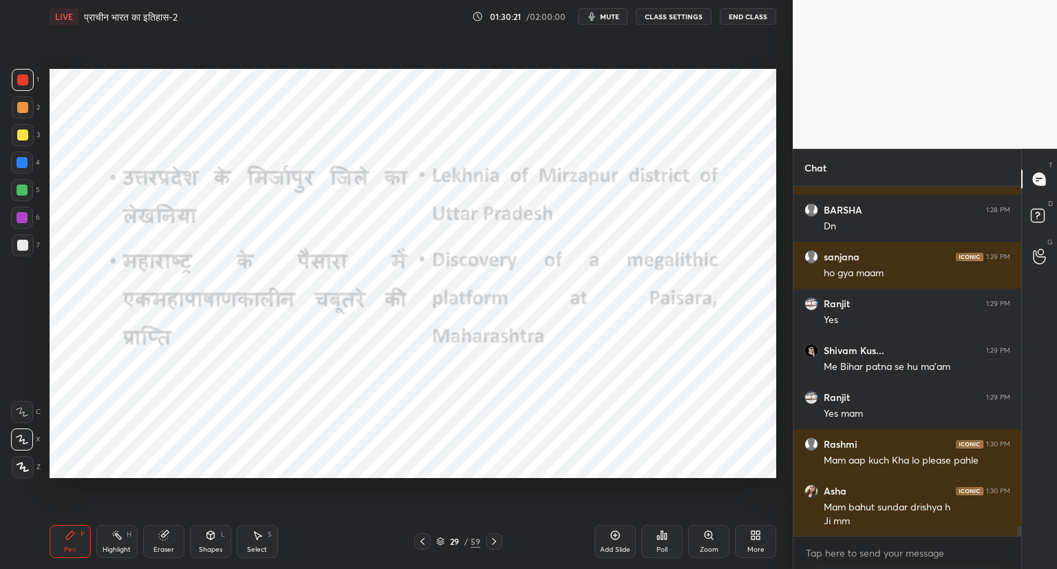
click at [526, 549] on div "29 / 59" at bounding box center [458, 541] width 273 height 17
click at [496, 540] on icon at bounding box center [494, 541] width 11 height 11
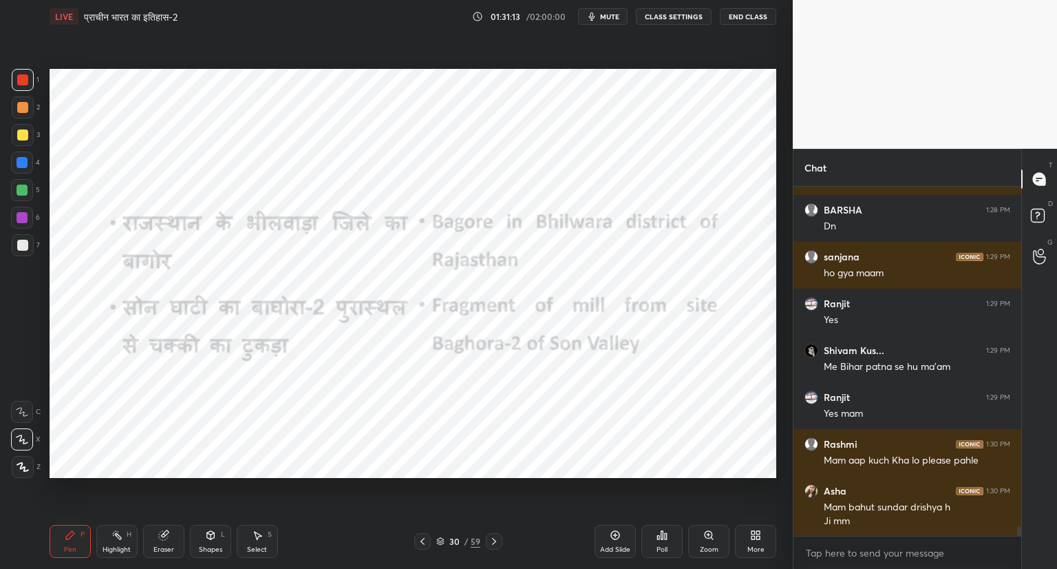
click at [494, 538] on icon at bounding box center [494, 541] width 11 height 11
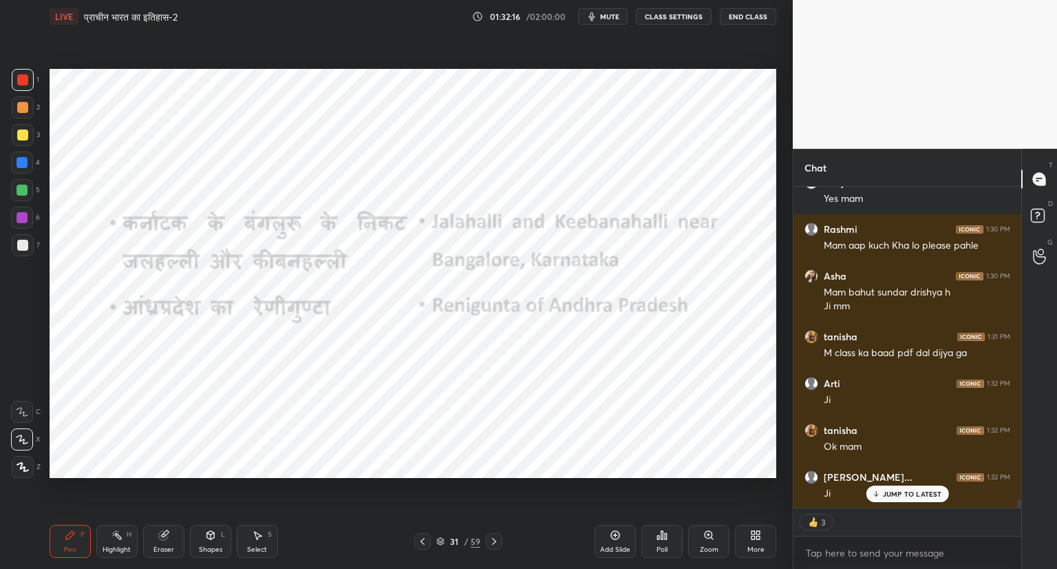
scroll to position [12459, 0]
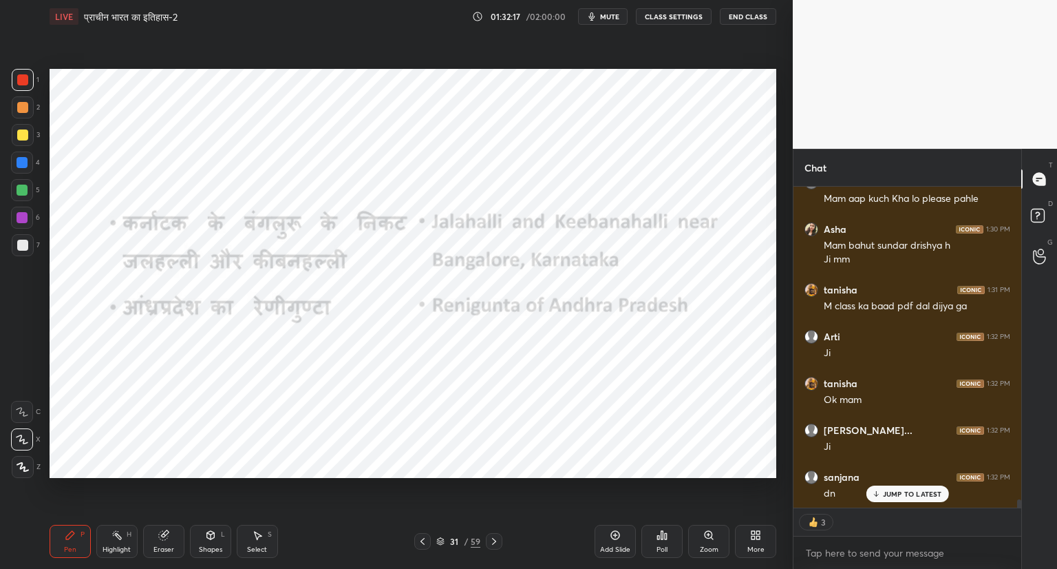
click at [890, 496] on p "JUMP TO LATEST" at bounding box center [912, 493] width 59 height 8
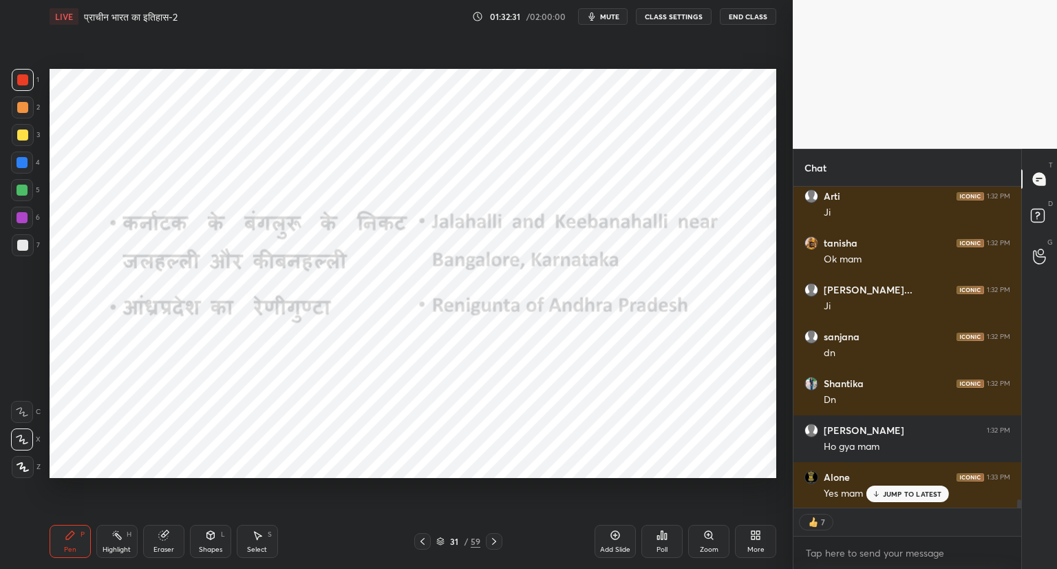
scroll to position [12649, 0]
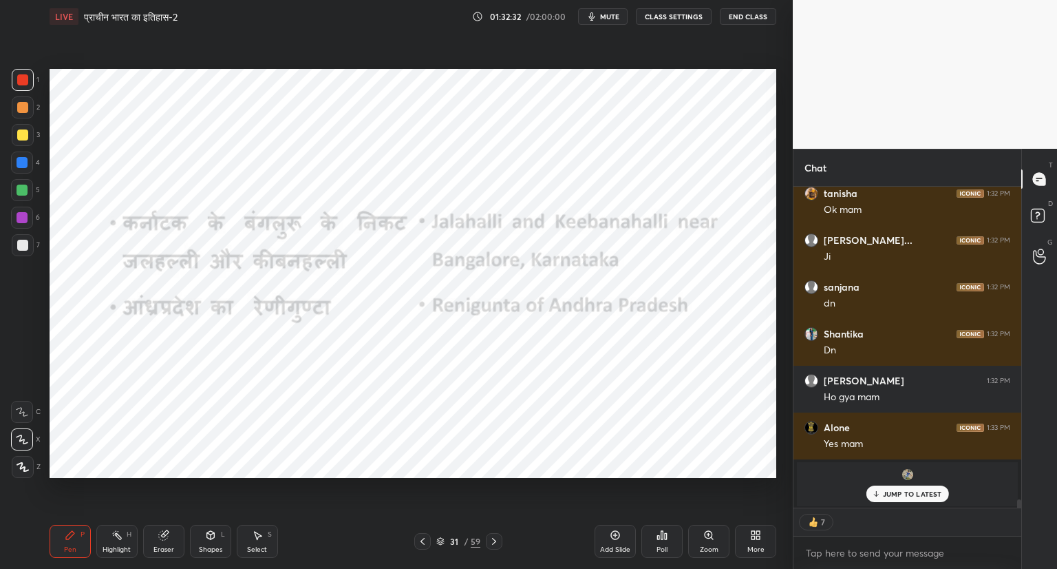
click at [910, 498] on p "JUMP TO LATEST" at bounding box center [912, 493] width 59 height 8
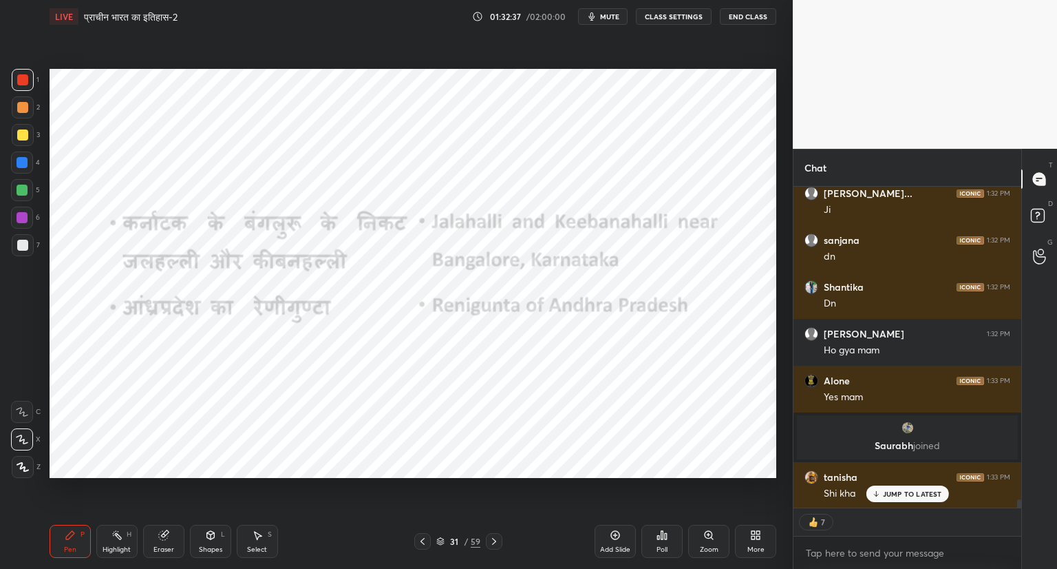
click at [493, 546] on icon at bounding box center [494, 541] width 11 height 11
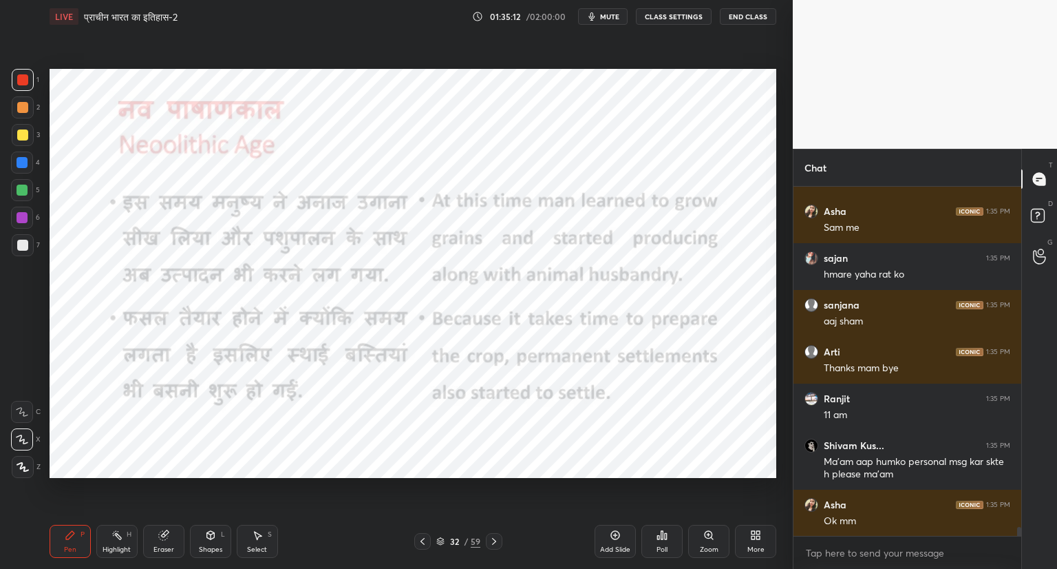
scroll to position [13602, 0]
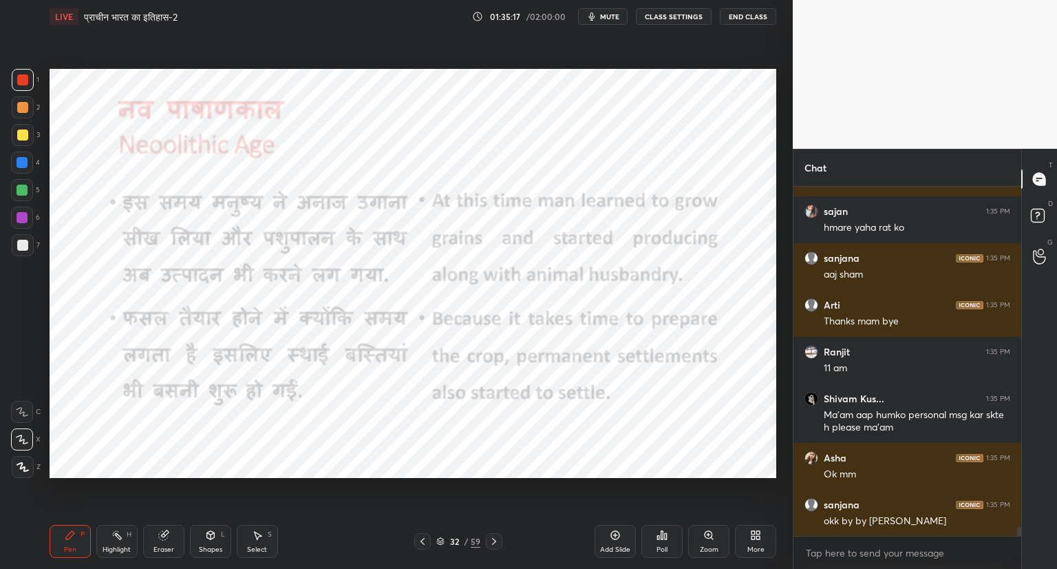
click at [609, 19] on span "mute" at bounding box center [609, 17] width 19 height 10
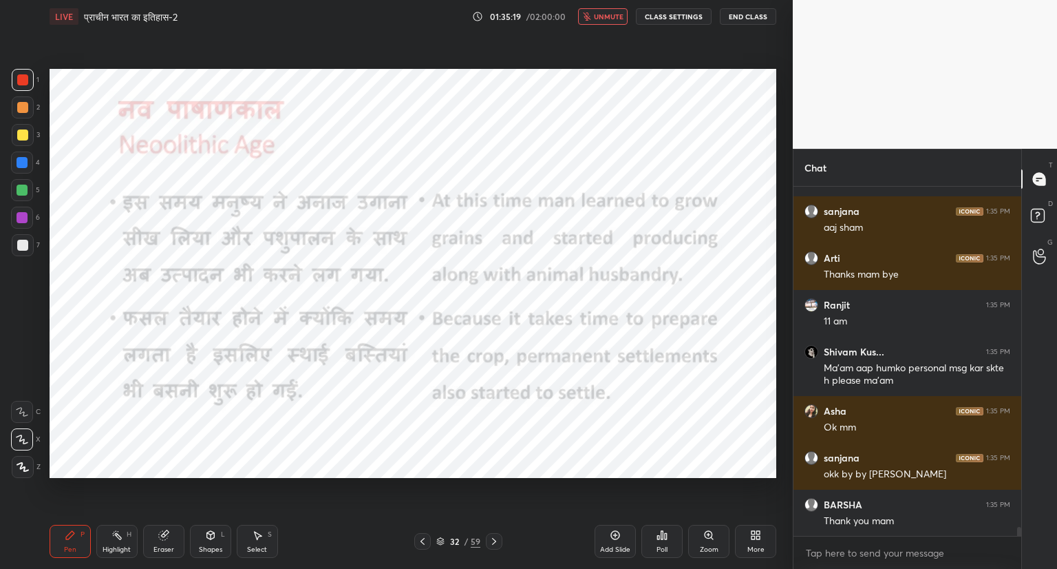
click at [752, 12] on button "End Class" at bounding box center [748, 16] width 56 height 17
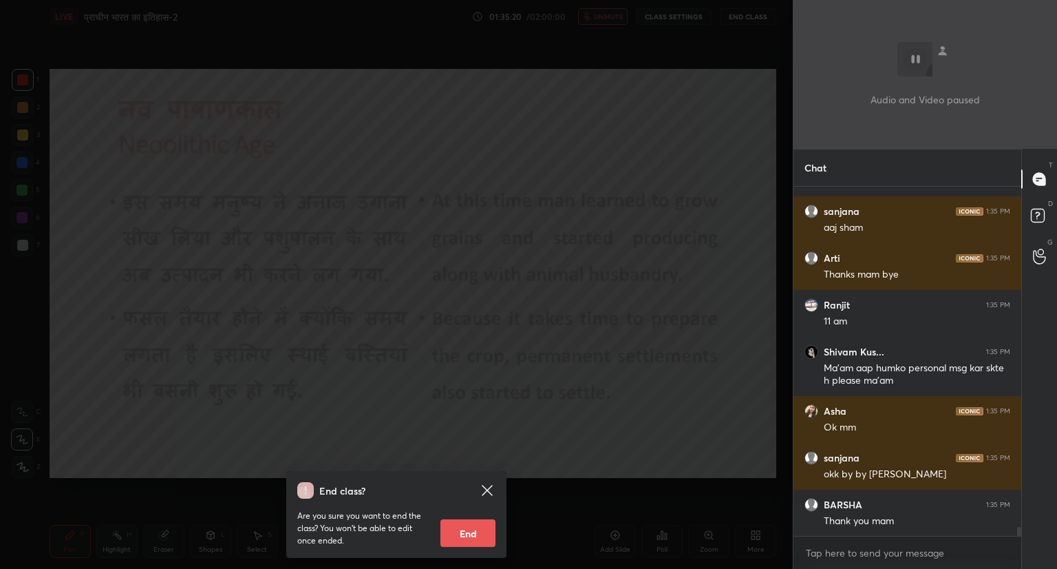
click at [474, 540] on button "End" at bounding box center [468, 533] width 55 height 28
type textarea "x"
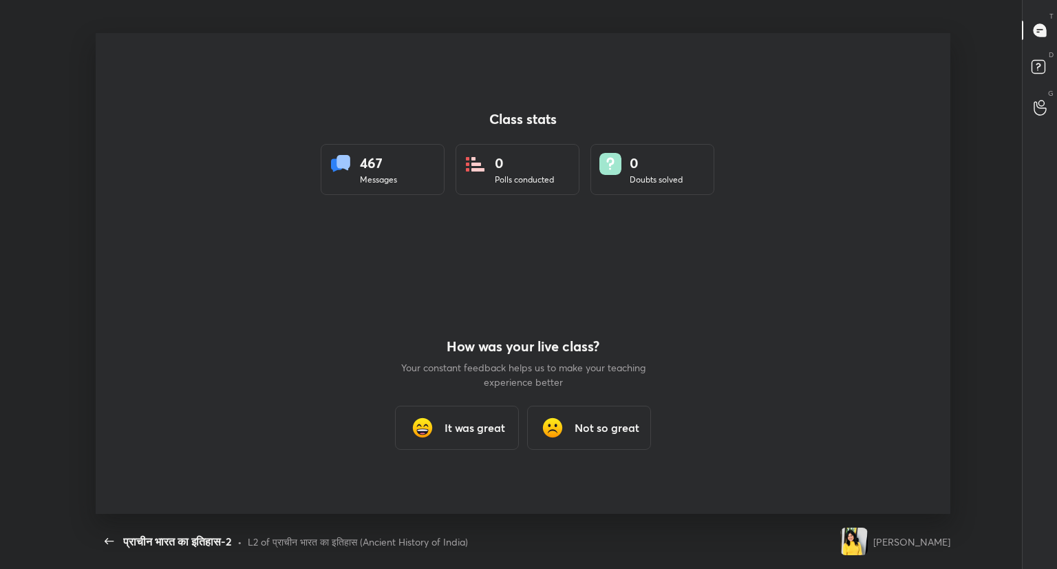
scroll to position [0, 0]
